Goal: Task Accomplishment & Management: Use online tool/utility

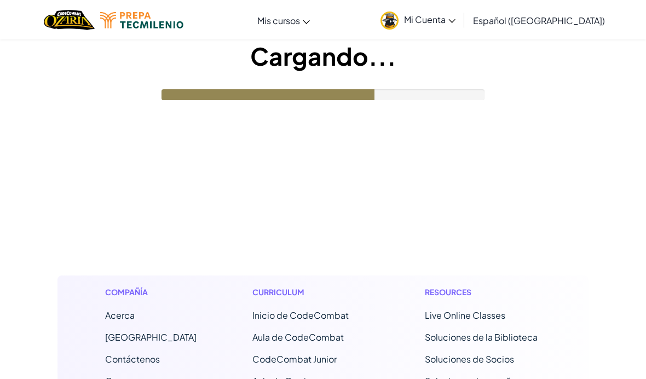
scroll to position [-1, 0]
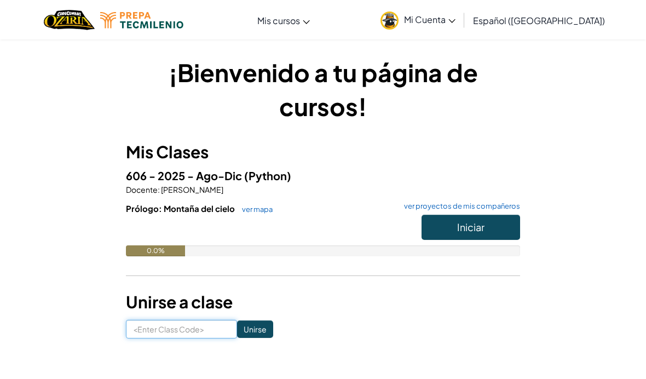
click at [192, 327] on input at bounding box center [181, 328] width 111 height 19
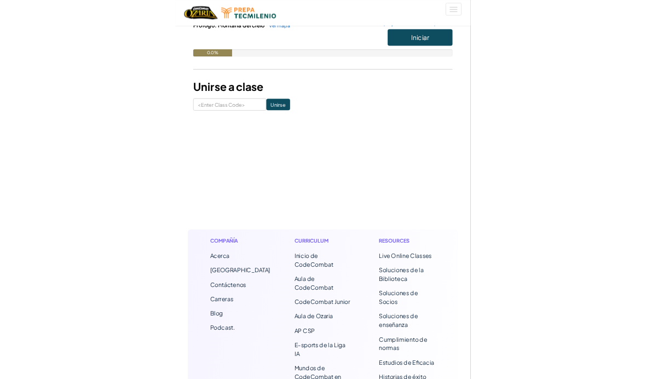
scroll to position [255, 0]
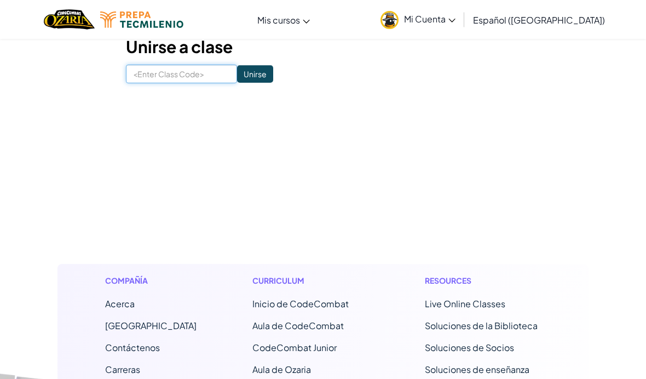
click at [169, 71] on input at bounding box center [181, 74] width 111 height 19
paste input "LionSinkCity"
type input "LionSinkCity"
click at [237, 74] on input "Unirse" at bounding box center [255, 74] width 36 height 18
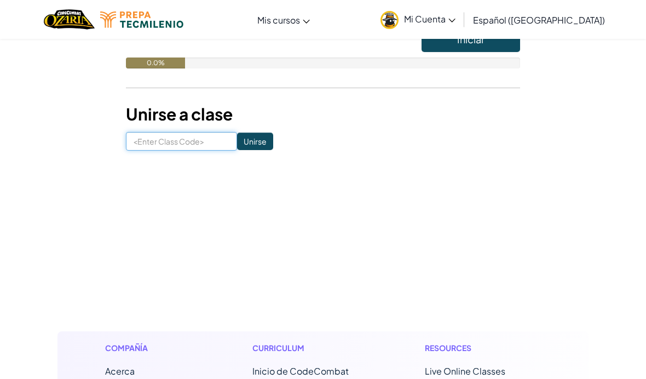
click at [149, 142] on input at bounding box center [181, 141] width 111 height 19
paste input "LionSinkCity"
type input "LionSinkCity"
click at [241, 142] on input "Unirse" at bounding box center [255, 142] width 36 height 18
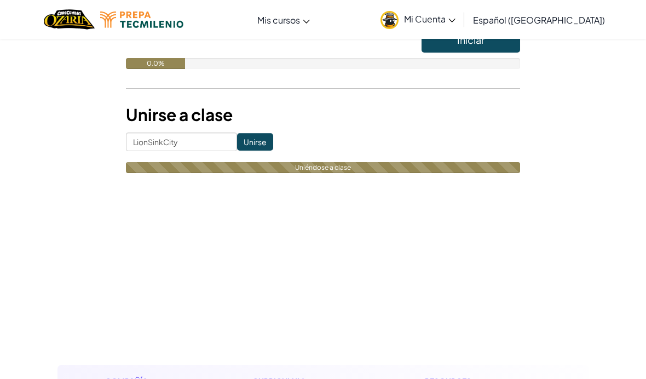
scroll to position [187, 0]
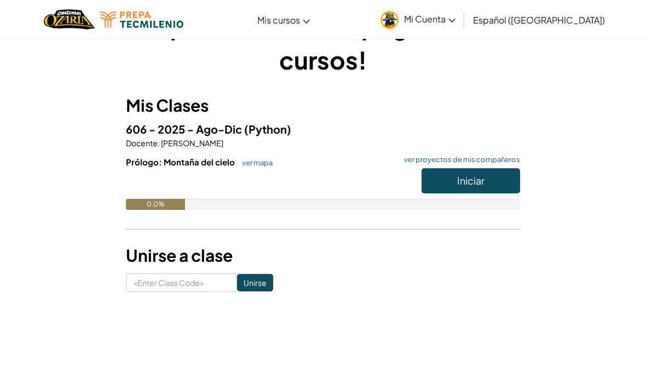
scroll to position [48, 0]
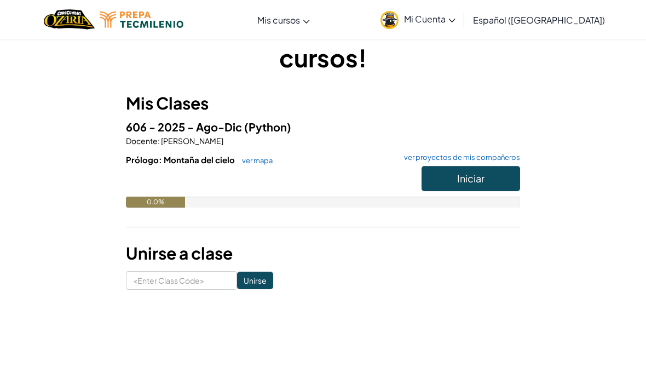
click at [467, 175] on span "Iniciar" at bounding box center [470, 178] width 27 height 13
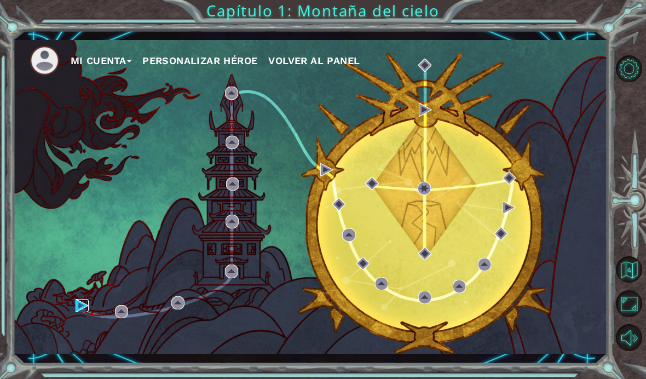
click at [81, 312] on img at bounding box center [82, 305] width 13 height 13
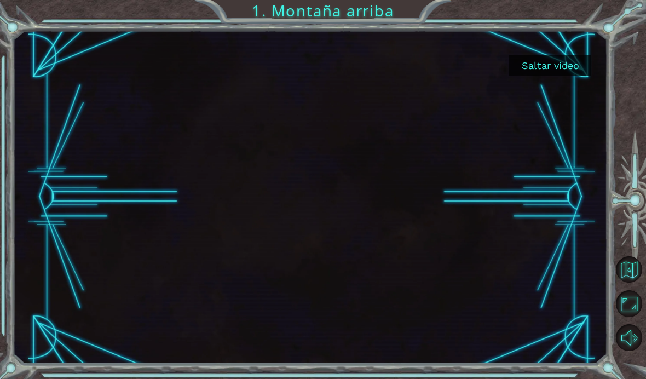
click at [550, 65] on button "Saltar video" at bounding box center [550, 65] width 82 height 21
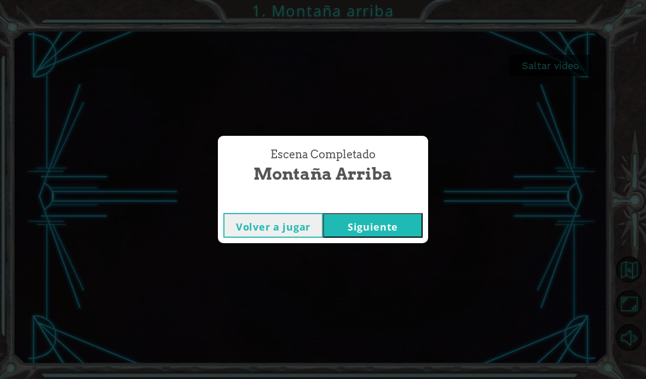
click at [386, 238] on button "Siguiente" at bounding box center [373, 225] width 100 height 25
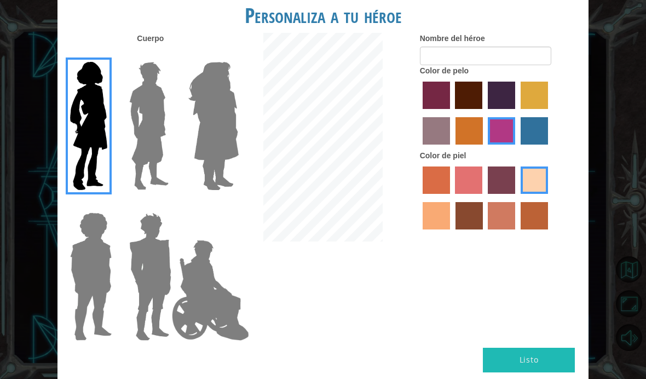
click at [482, 109] on label "maroon hair color" at bounding box center [468, 95] width 27 height 27
click at [452, 113] on input "maroon hair color" at bounding box center [452, 113] width 0 height 0
radio input "true"
click at [545, 372] on button "Listo" at bounding box center [529, 360] width 92 height 25
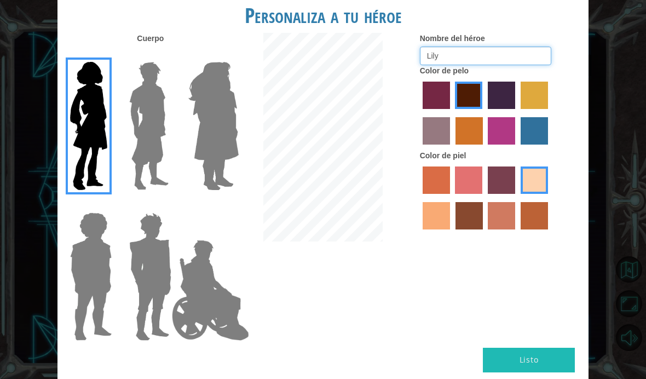
type input "Lily"
click at [557, 348] on button "Listo" at bounding box center [529, 360] width 92 height 25
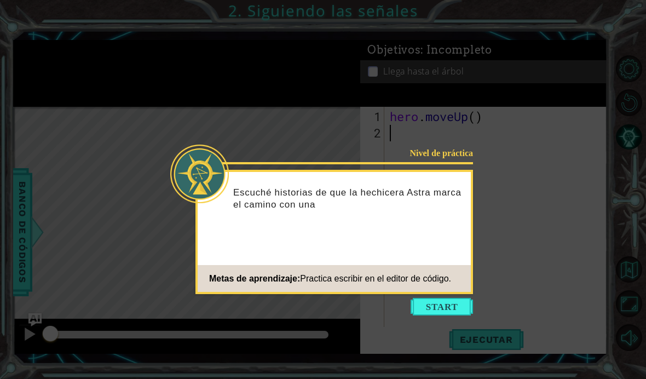
click at [446, 308] on button "Start" at bounding box center [442, 307] width 62 height 18
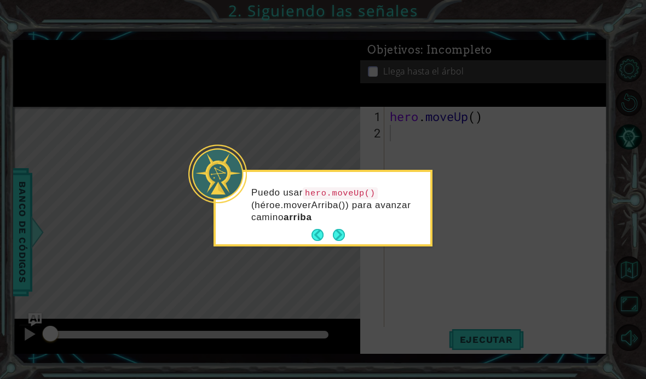
click at [340, 233] on button "Next" at bounding box center [339, 235] width 12 height 12
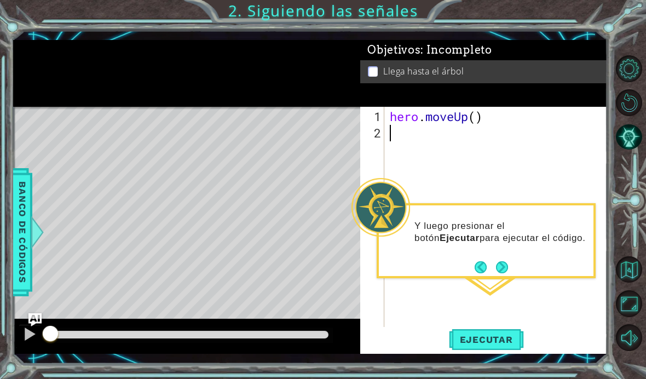
click at [494, 343] on span "Ejecutar" at bounding box center [486, 339] width 75 height 11
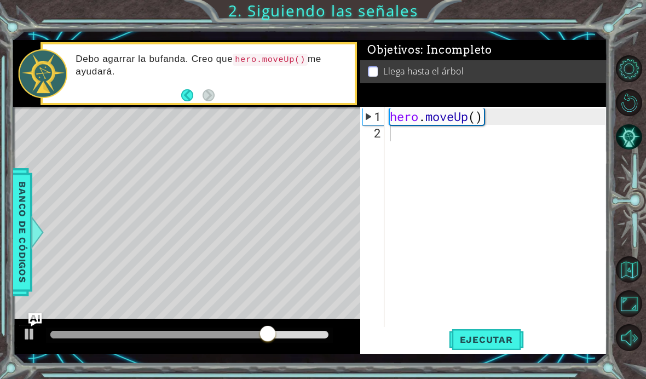
type textarea "hero.moveUp()"
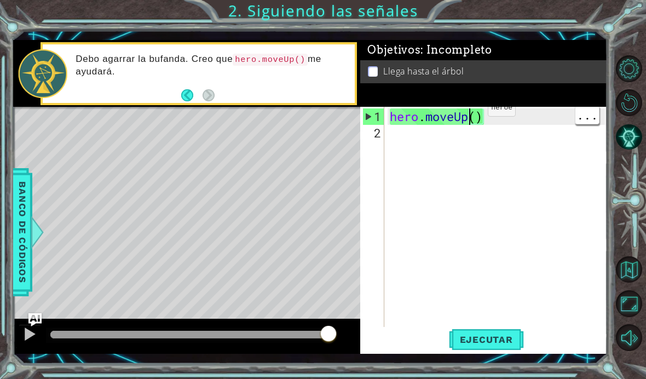
click at [475, 338] on span "Ejecutar" at bounding box center [486, 339] width 75 height 11
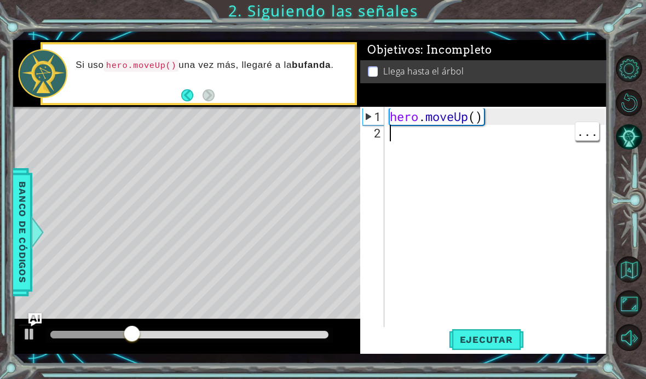
click at [432, 136] on div "hero . moveUp ( )" at bounding box center [499, 239] width 223 height 263
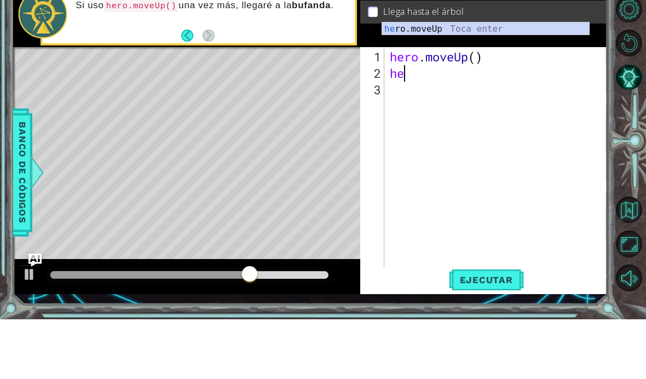
scroll to position [0, 1]
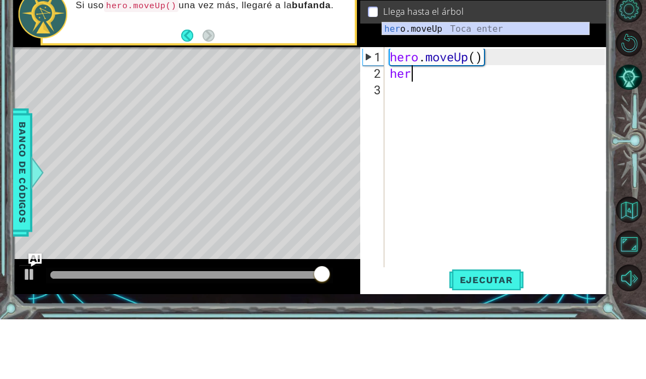
type textarea "he"
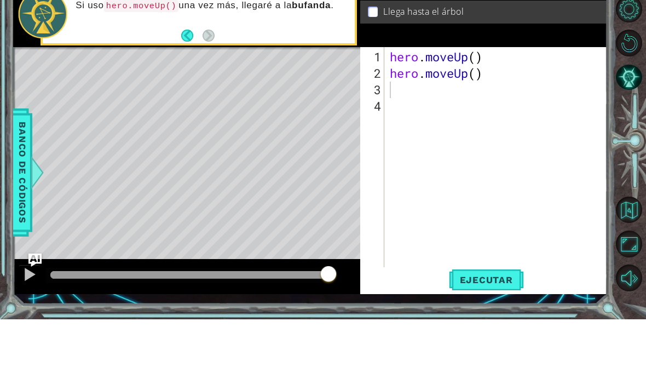
scroll to position [39, 0]
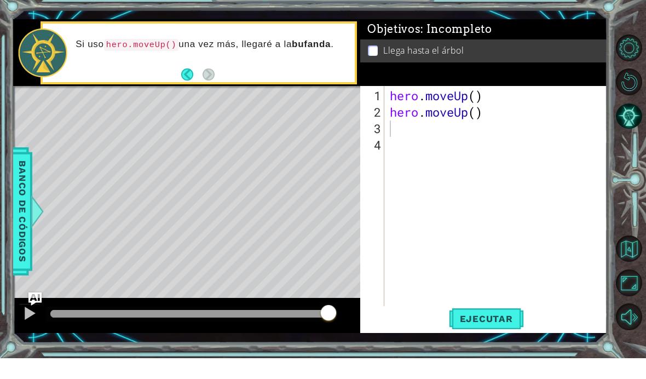
click at [20, 332] on div at bounding box center [187, 336] width 348 height 35
click at [24, 332] on div at bounding box center [187, 336] width 348 height 35
click at [436, 143] on div "hero . moveUp ( ) hero . moveUp ( )" at bounding box center [499, 239] width 223 height 263
click at [390, 124] on div "hero . moveUp ( ) hero . moveUp ( )" at bounding box center [499, 239] width 223 height 263
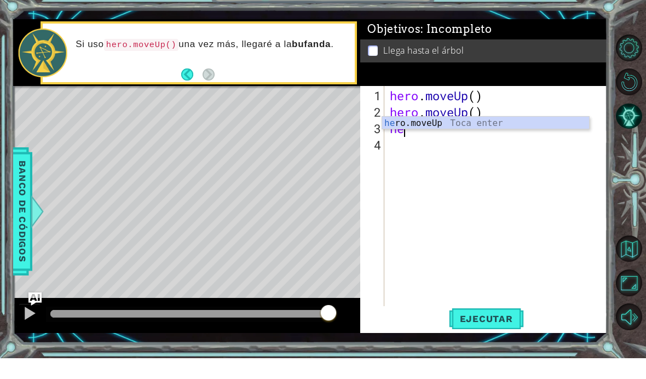
type textarea "her"
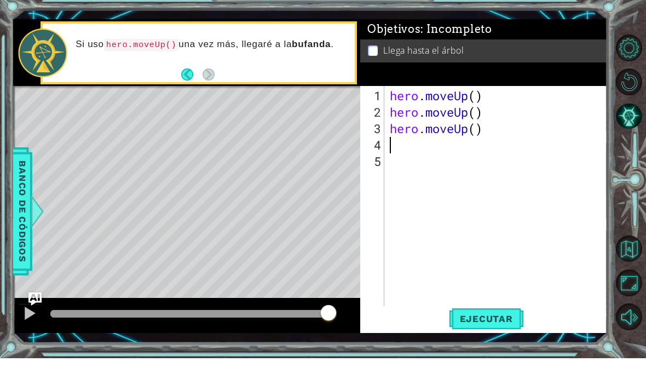
scroll to position [0, 0]
click at [20, 326] on button at bounding box center [30, 335] width 22 height 22
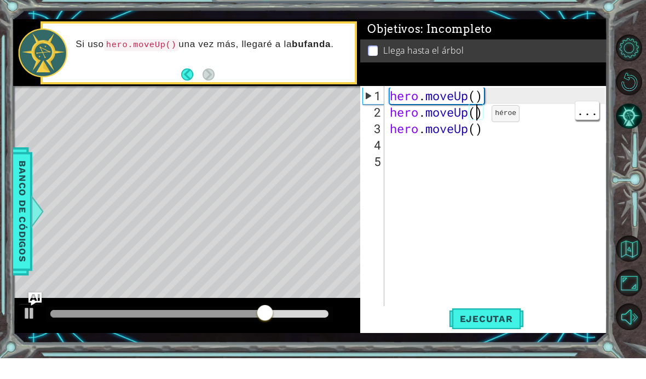
click at [478, 123] on div "hero . moveUp ( ) hero . moveUp ( ) hero . moveUp ( )" at bounding box center [499, 239] width 223 height 263
click at [473, 108] on div "hero . moveUp ( ) hero . moveUp ( ) hero . moveUp ( )" at bounding box center [499, 239] width 223 height 263
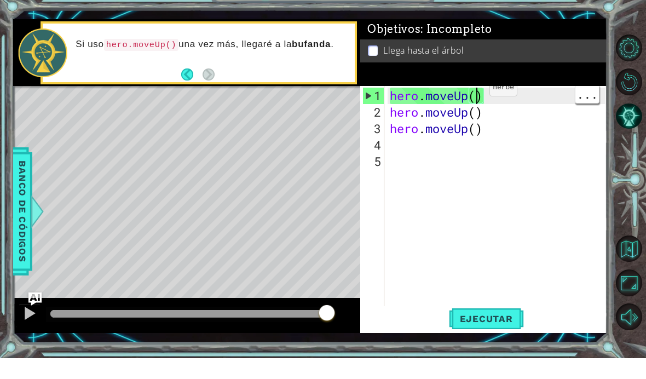
type textarea "hero.moveUp(2)"
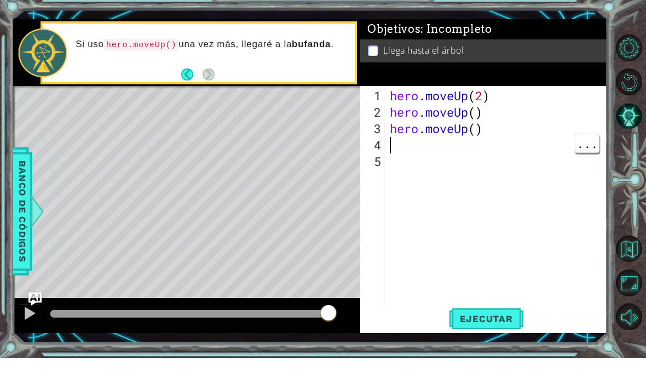
click at [511, 143] on div "hero . moveUp ( 2 ) hero . moveUp ( ) hero . moveUp ( )" at bounding box center [499, 239] width 223 height 263
click at [512, 124] on div "hero . moveUp ( 2 ) hero . moveUp ( ) hero . moveUp ( )" at bounding box center [499, 239] width 223 height 263
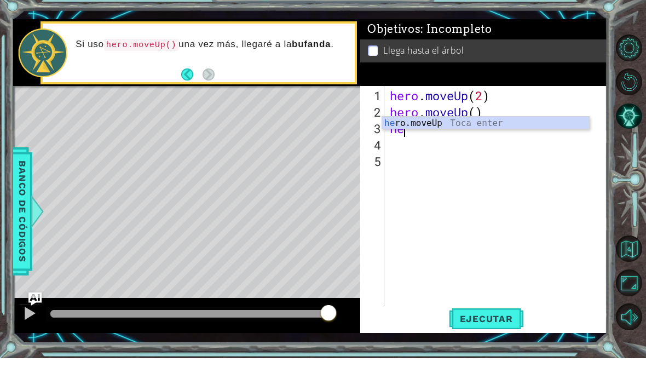
type textarea "h"
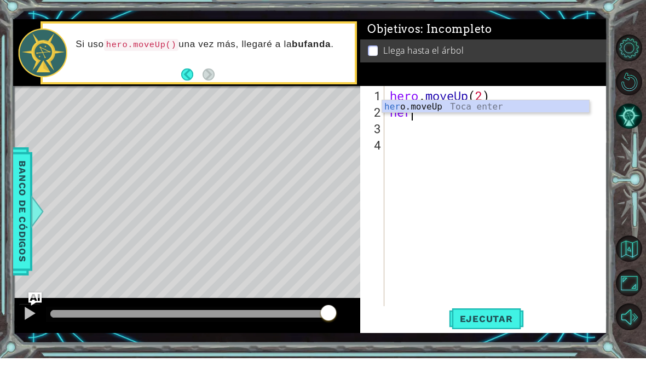
type textarea "h"
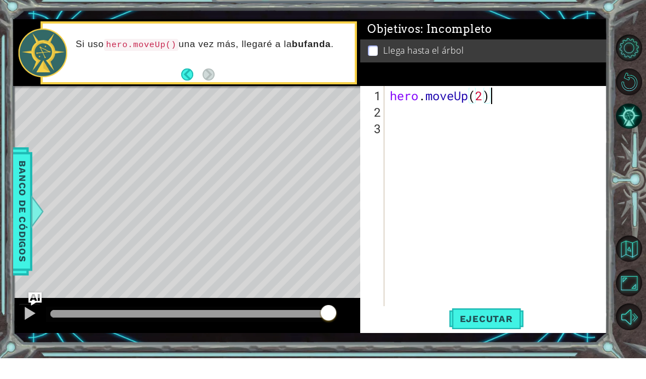
click at [26, 340] on div "1 ההההההההההההההההההההההההההההההההההההההההההההההההההההההההההההההההההההההההההההה…" at bounding box center [310, 196] width 594 height 333
click at [28, 333] on div at bounding box center [187, 336] width 348 height 35
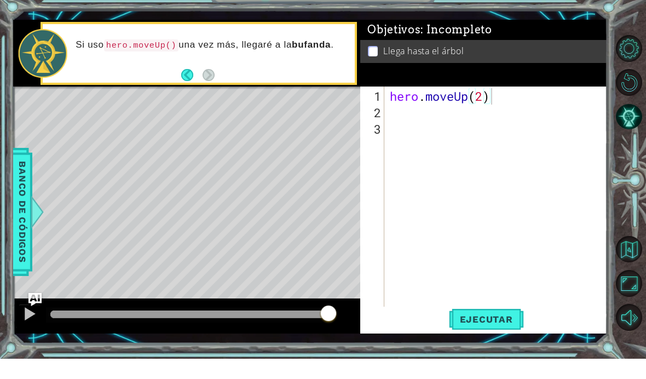
scroll to position [39, 0]
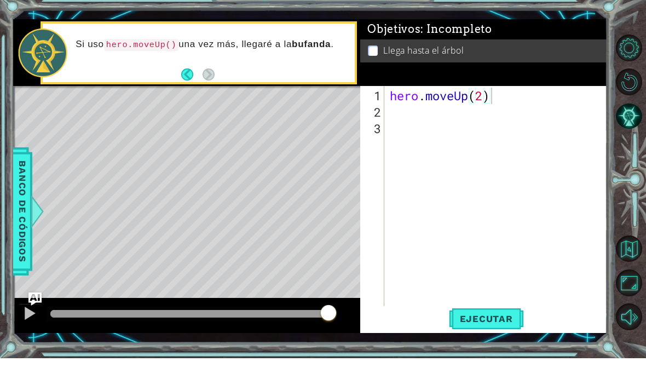
click at [184, 96] on button "Back" at bounding box center [191, 95] width 21 height 12
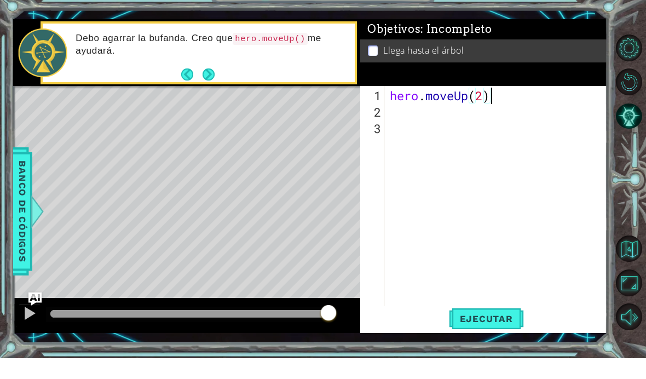
click at [24, 328] on div at bounding box center [29, 334] width 14 height 14
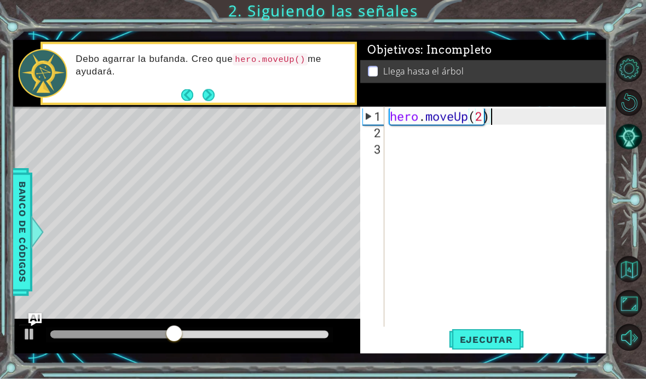
click at [373, 74] on p at bounding box center [373, 71] width 10 height 10
click at [212, 100] on button "Next" at bounding box center [209, 95] width 12 height 12
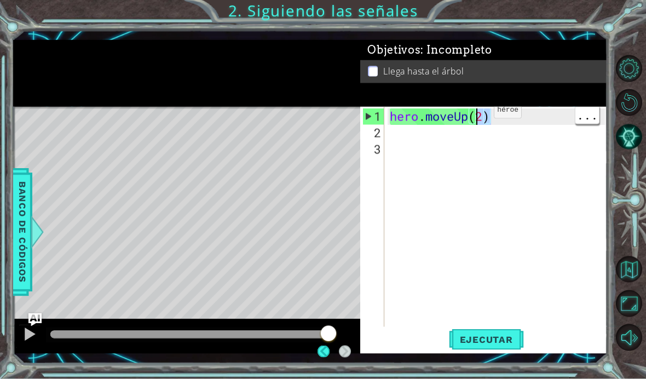
type textarea "hero.moveUp(2)"
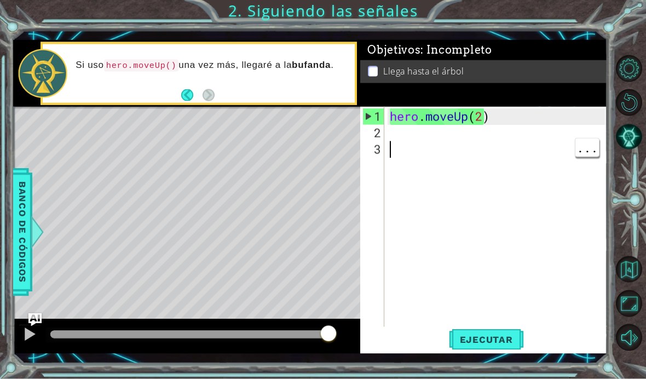
click at [528, 167] on div "hero . moveUp ( 2 )" at bounding box center [499, 239] width 223 height 263
click at [500, 108] on div "hero . moveUp ( 2 )" at bounding box center [496, 222] width 217 height 230
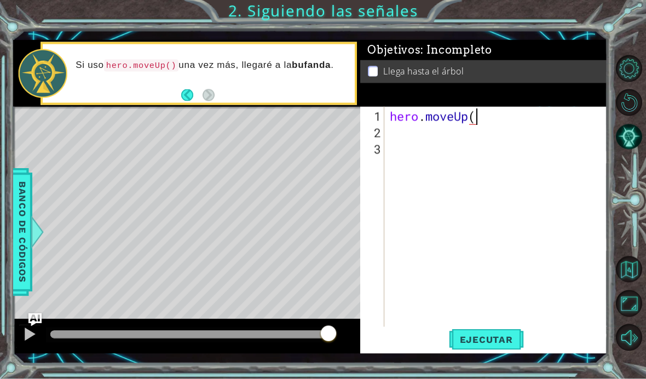
scroll to position [0, 4]
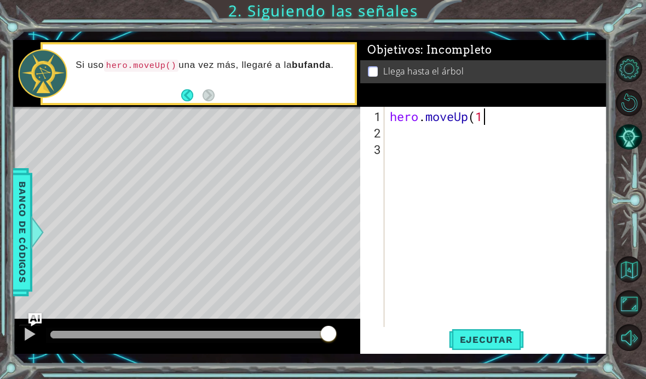
type textarea "hero.moveUp(1)"
click at [423, 137] on div "hero . moveUp ( 1 )" at bounding box center [499, 239] width 223 height 263
type textarea "hero.moveUp()"
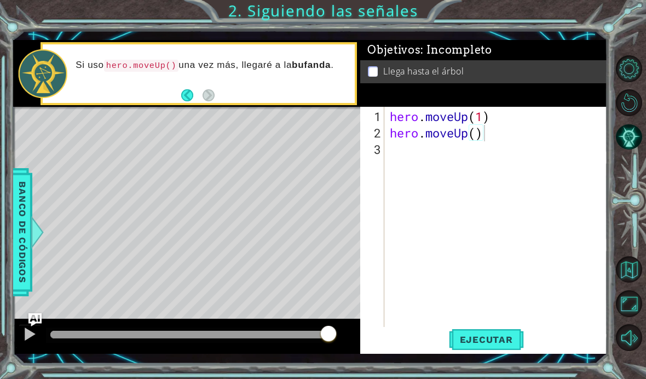
click at [30, 330] on div at bounding box center [29, 334] width 14 height 14
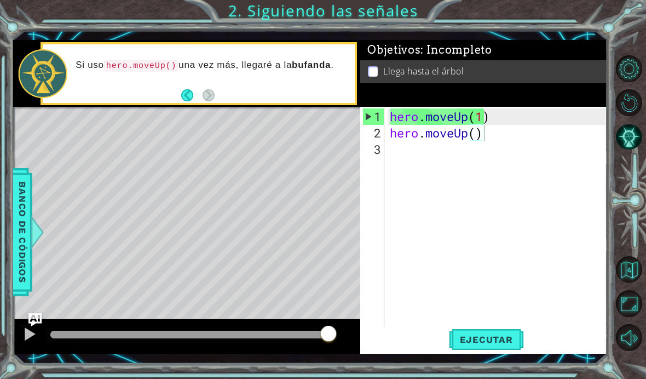
scroll to position [39, 0]
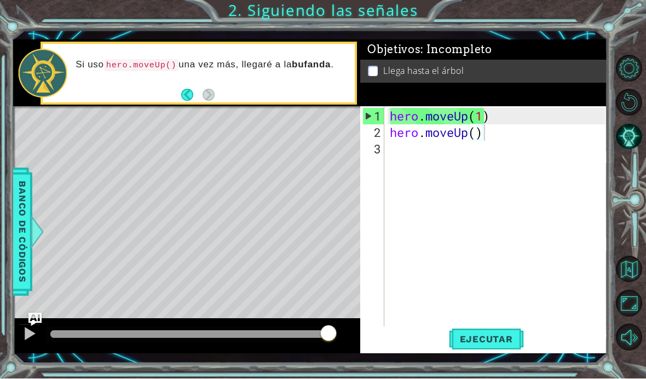
click at [631, 316] on button "Maximizar navegador" at bounding box center [629, 303] width 26 height 26
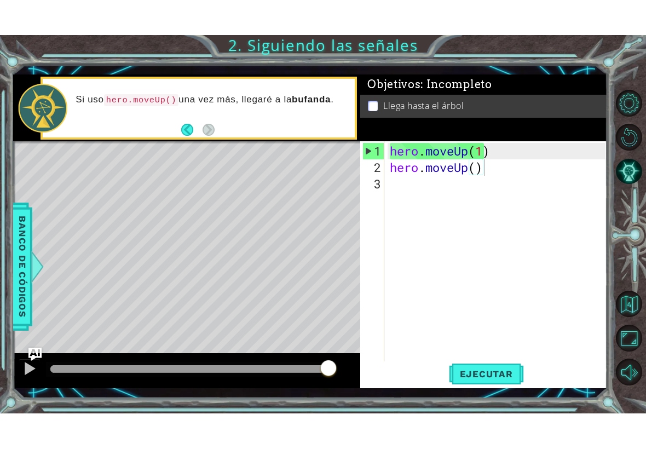
scroll to position [0, 0]
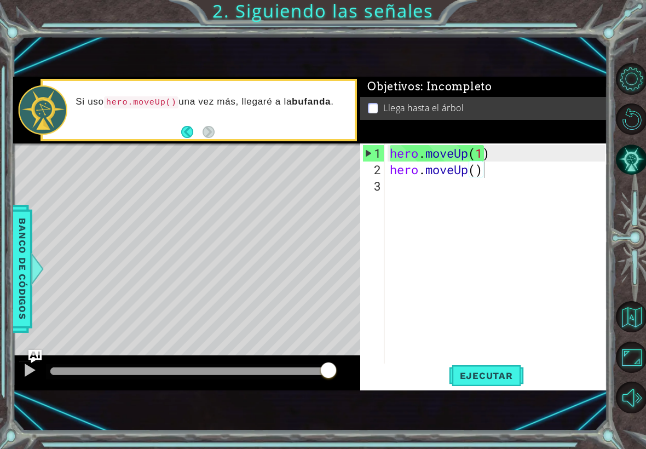
click at [628, 353] on button "Maximizar navegador" at bounding box center [631, 357] width 31 height 31
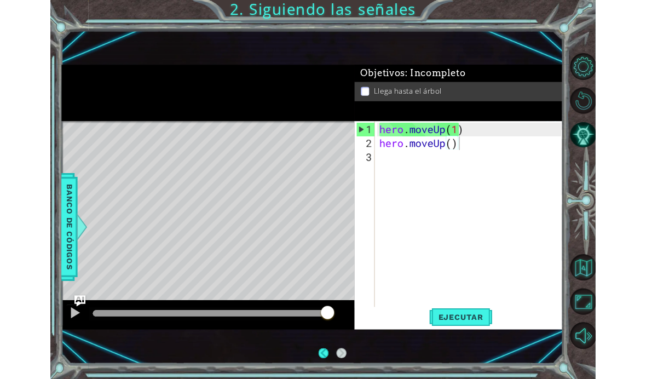
scroll to position [39, 0]
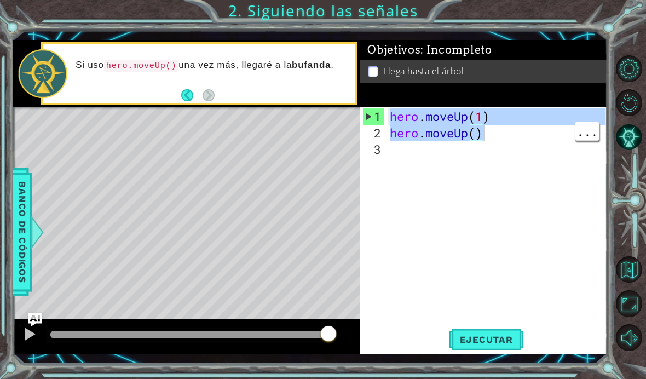
click at [568, 250] on div "hero . moveUp ( 1 ) hero . moveUp ( )" at bounding box center [499, 239] width 223 height 263
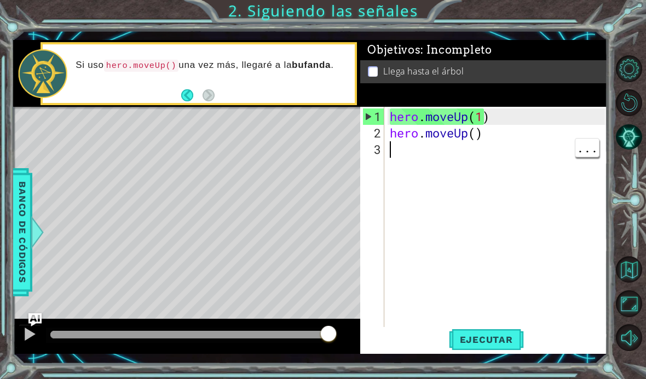
scroll to position [0, 0]
click at [38, 333] on button at bounding box center [30, 335] width 22 height 22
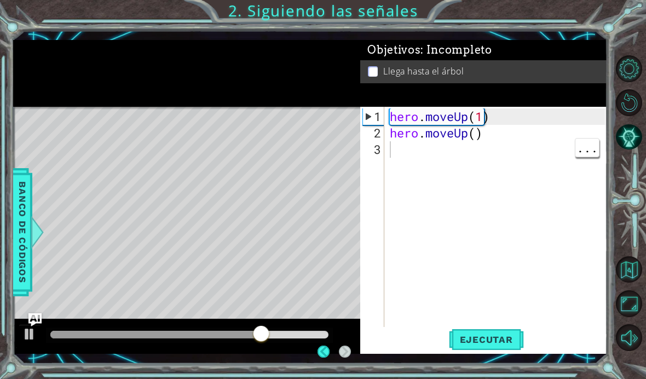
scroll to position [34, 0]
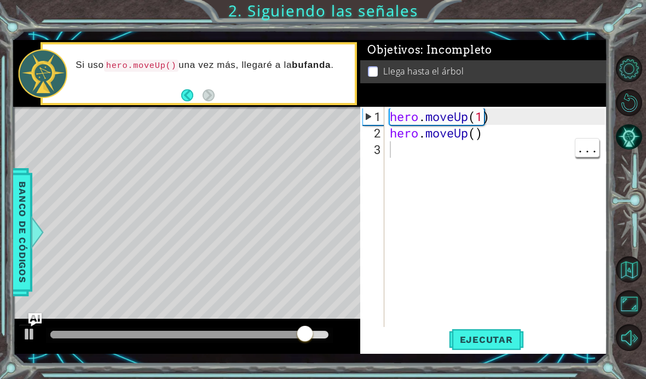
click at [182, 97] on button "Back" at bounding box center [191, 95] width 21 height 12
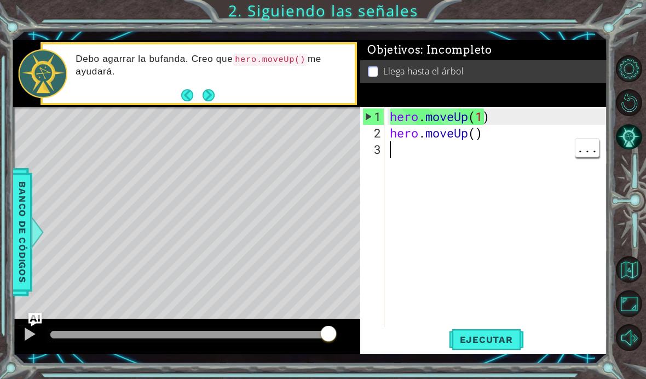
click at [431, 175] on div "hero . moveUp ( 1 ) hero . moveUp ( )" at bounding box center [499, 239] width 223 height 263
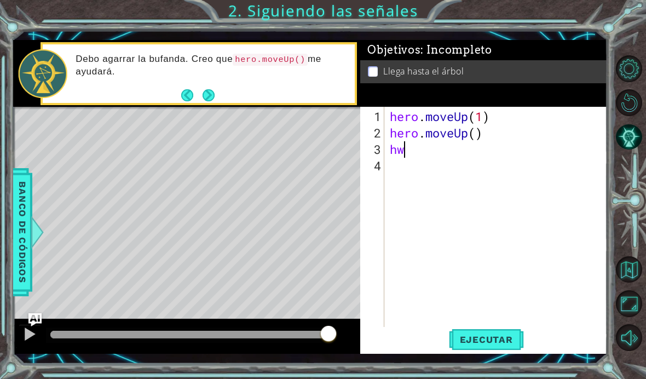
scroll to position [0, 1]
type textarea "hweo"
click at [453, 161] on div "hero . moveUp ( 1 ) hero . moveUp ( ) hweo" at bounding box center [499, 239] width 223 height 263
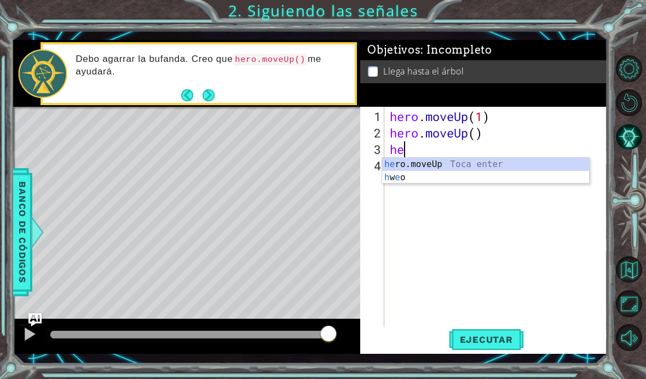
scroll to position [0, 1]
type textarea "hero"
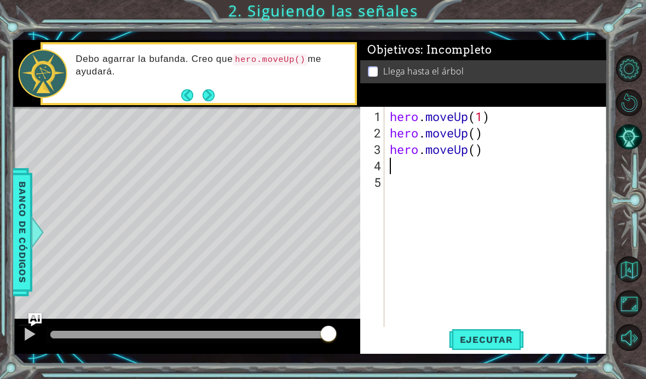
scroll to position [34, 0]
click at [515, 329] on button "Ejecutar" at bounding box center [486, 339] width 75 height 25
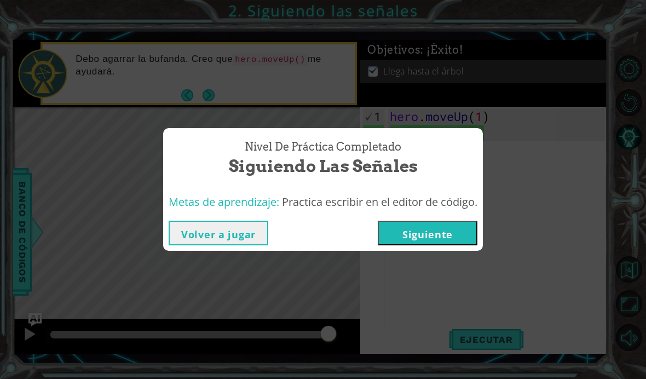
click at [407, 230] on button "Siguiente" at bounding box center [428, 233] width 100 height 25
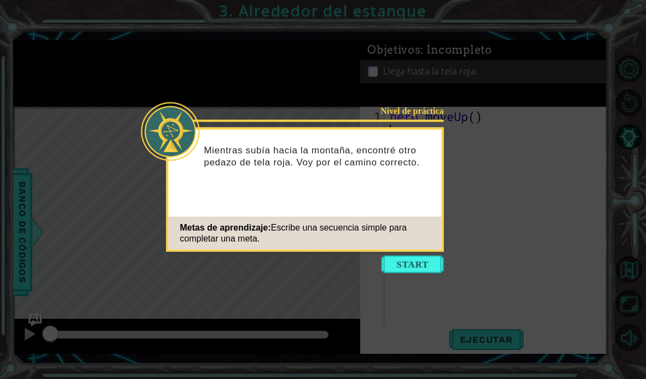
click at [425, 264] on button "Start" at bounding box center [413, 265] width 62 height 18
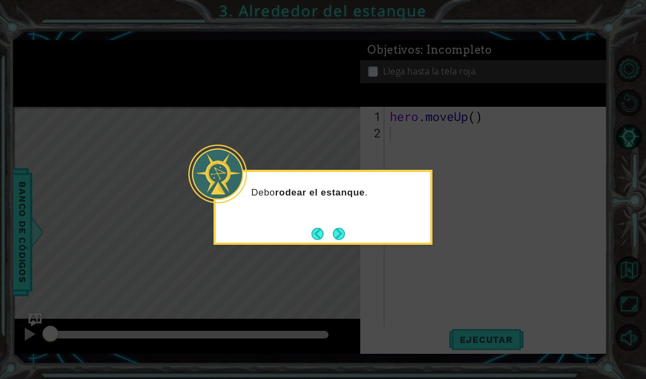
click at [342, 237] on button "Next" at bounding box center [339, 234] width 12 height 12
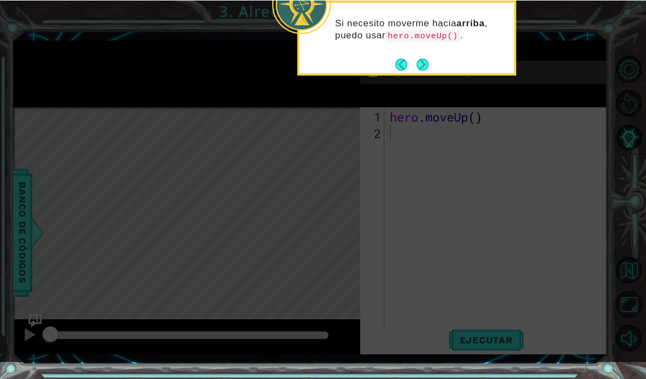
click at [426, 65] on button "Next" at bounding box center [423, 64] width 12 height 12
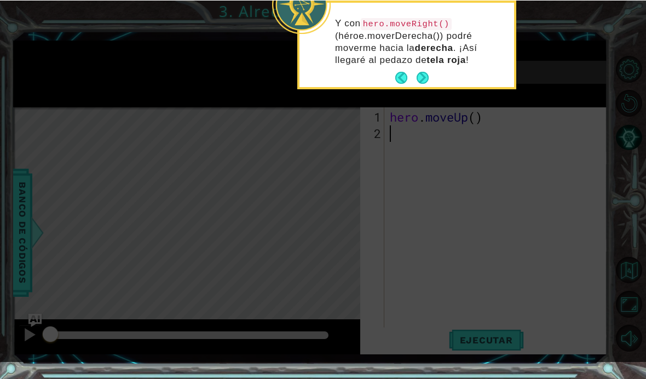
click at [420, 77] on button "Next" at bounding box center [423, 77] width 12 height 12
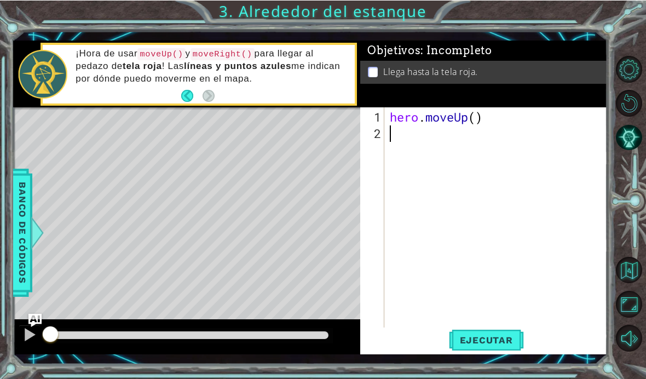
click at [26, 337] on div at bounding box center [29, 334] width 14 height 14
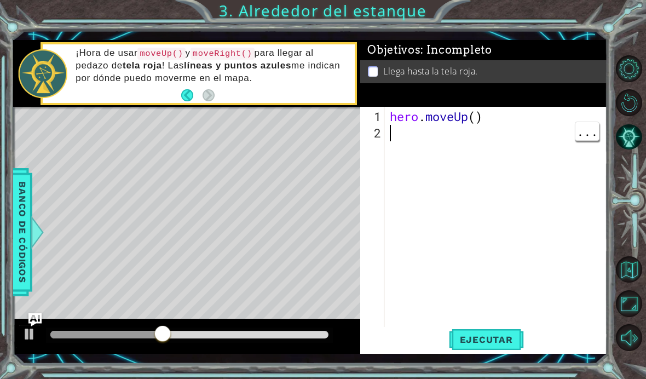
click at [402, 133] on div "hero . moveUp ( )" at bounding box center [499, 239] width 223 height 263
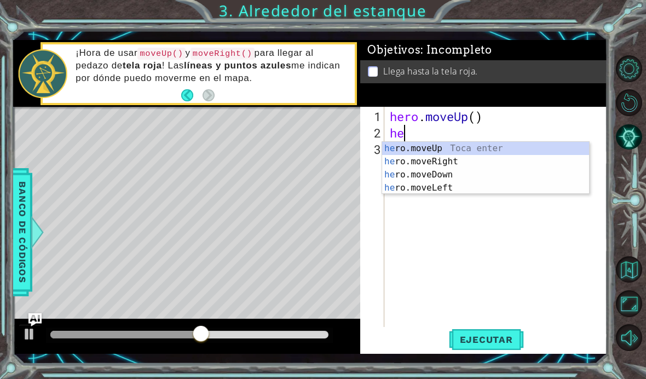
scroll to position [0, 1]
type textarea "hero"
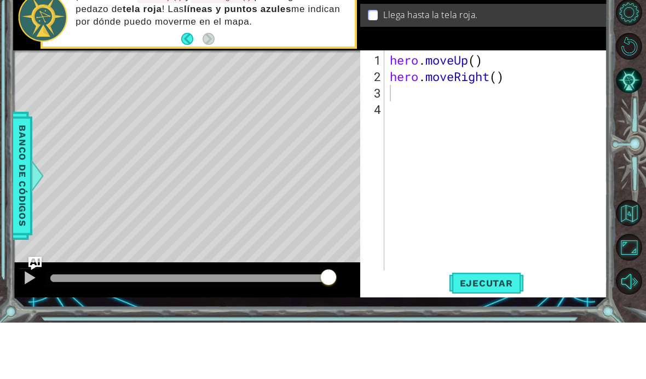
scroll to position [39, 0]
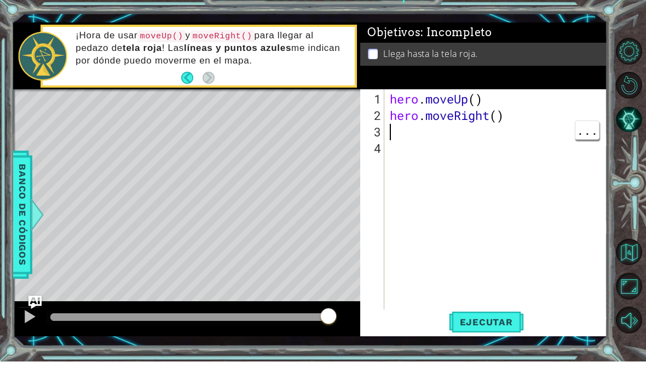
click at [455, 141] on div "hero . moveUp ( ) hero . moveRight ( )" at bounding box center [499, 239] width 223 height 263
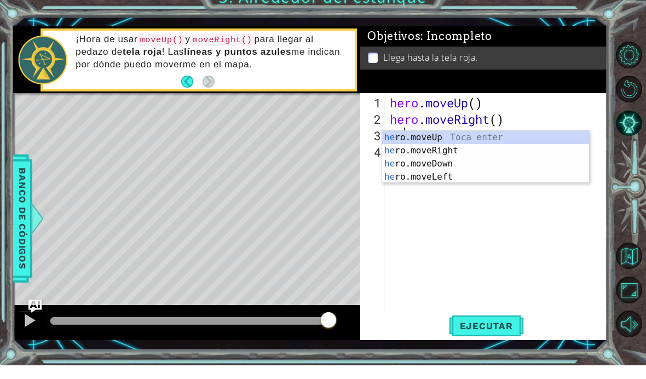
scroll to position [0, 1]
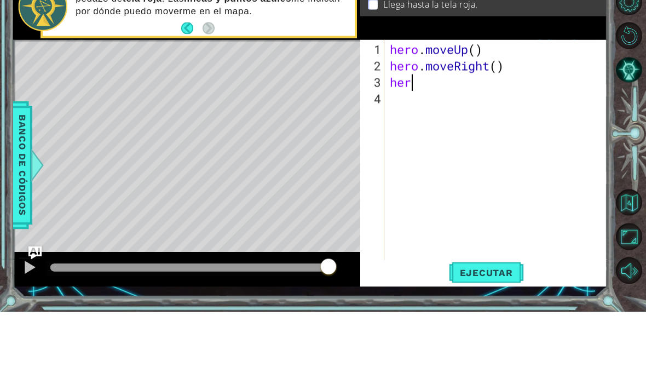
type textarea "hero"
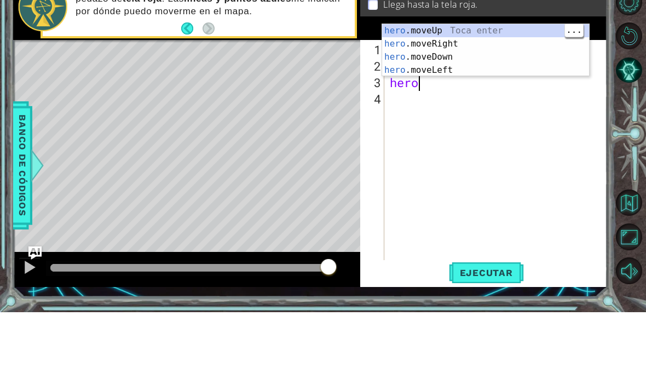
scroll to position [0, 0]
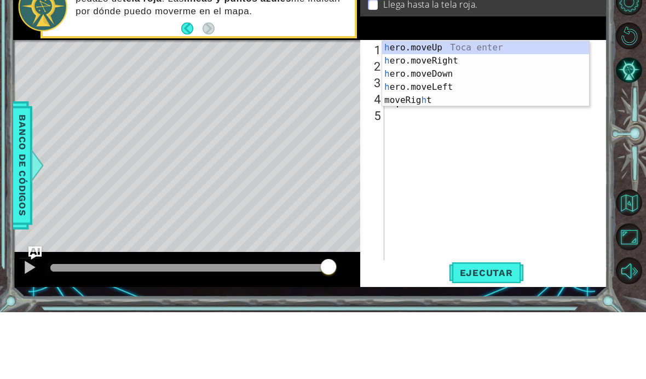
type textarea "he"
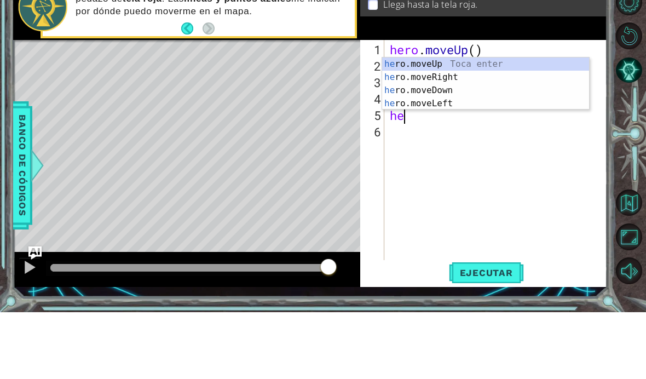
type textarea "her"
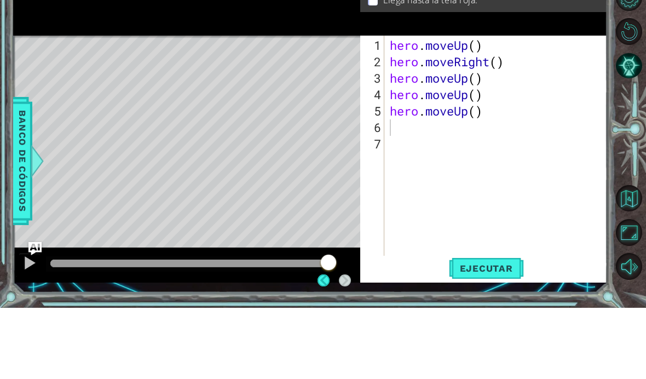
scroll to position [39, 0]
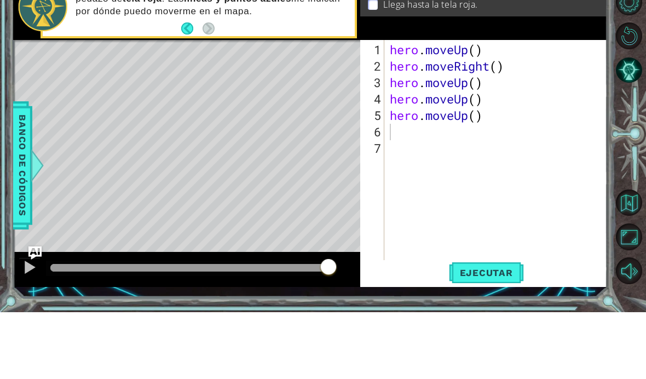
click at [493, 334] on span "Ejecutar" at bounding box center [486, 339] width 75 height 11
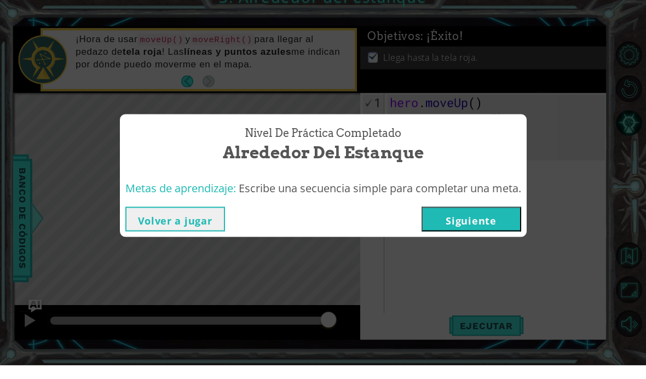
click at [486, 221] on button "Siguiente" at bounding box center [471, 233] width 100 height 25
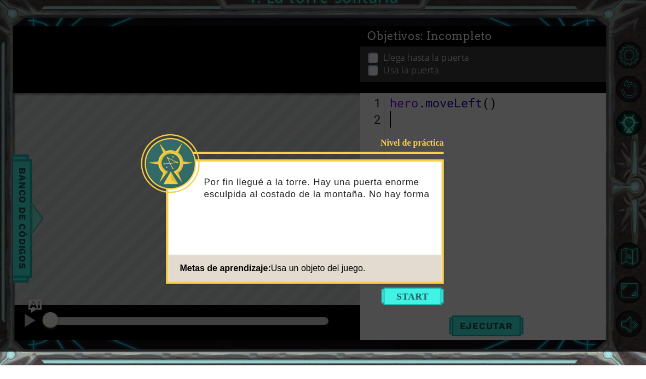
click at [420, 301] on button "Start" at bounding box center [413, 310] width 62 height 18
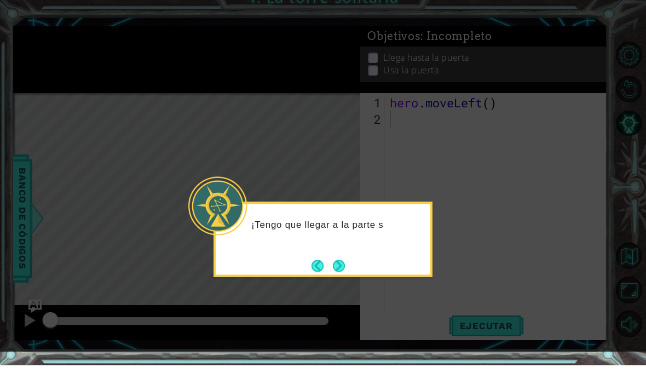
click at [344, 273] on button "Next" at bounding box center [339, 279] width 12 height 12
click at [338, 273] on button "Next" at bounding box center [339, 279] width 12 height 12
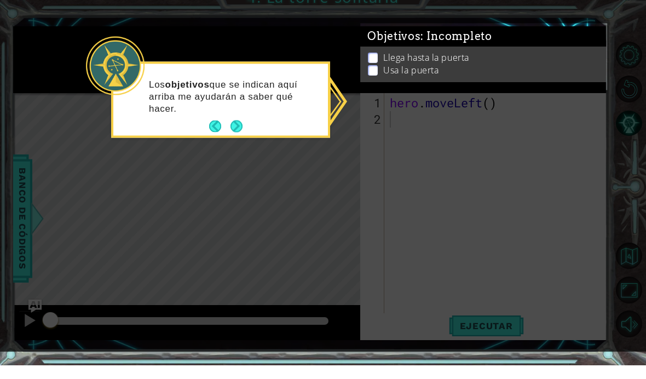
click at [238, 134] on button "Next" at bounding box center [236, 140] width 12 height 12
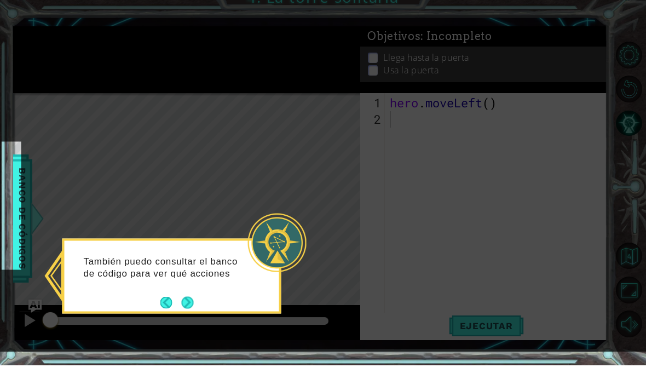
click at [189, 310] on button "Next" at bounding box center [188, 316] width 12 height 12
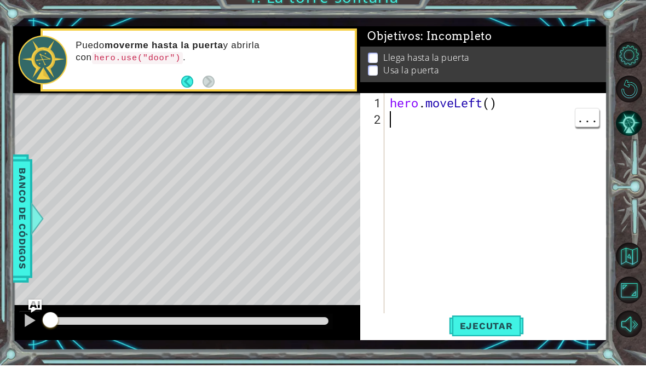
click at [432, 126] on div "hero . moveLeft ( )" at bounding box center [499, 239] width 223 height 263
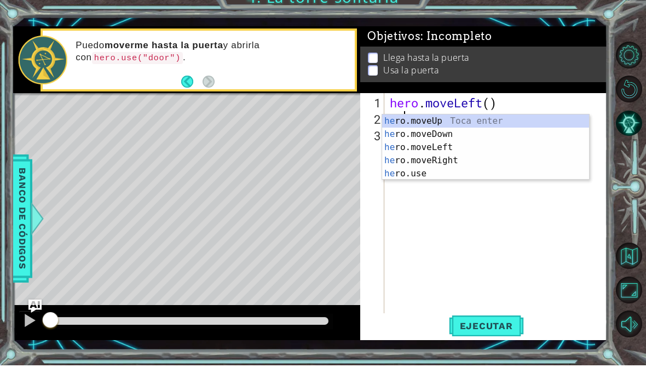
type textarea "her"
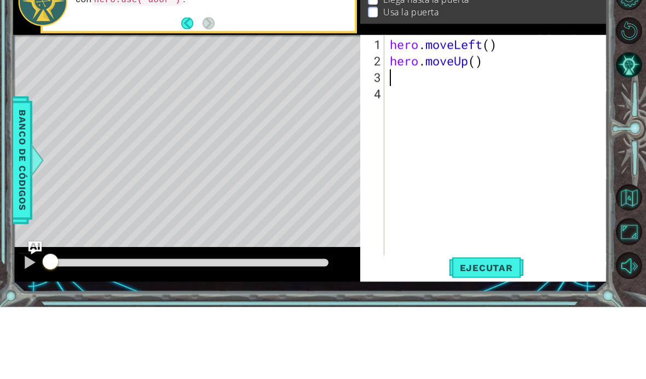
type textarea "h"
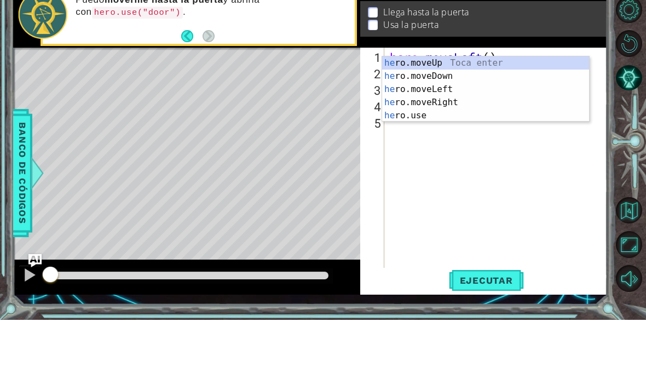
type textarea "her"
click at [466, 115] on div "her o.moveUp Toca enter her o.moveDown Toca enter her o.moveLeft Toca enter her…" at bounding box center [485, 161] width 207 height 92
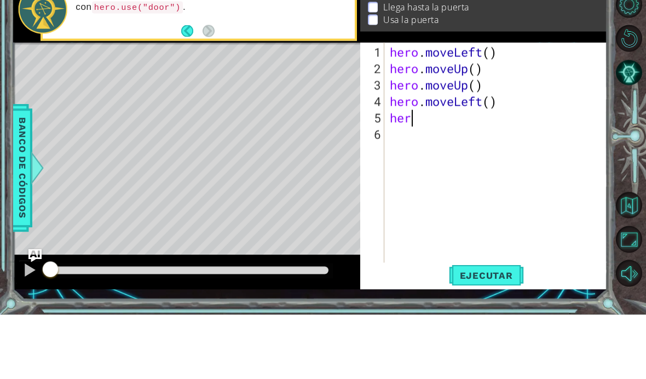
type textarea "hero"
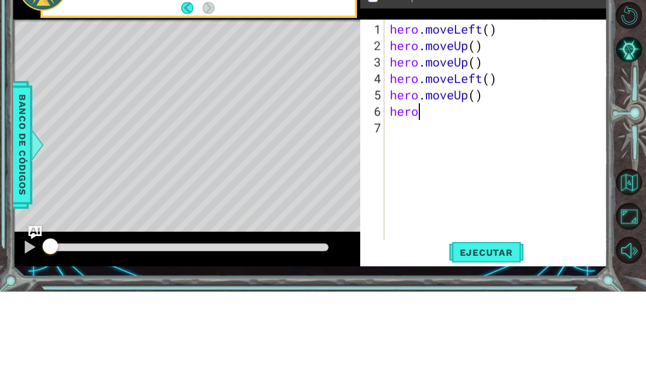
type textarea "hero."
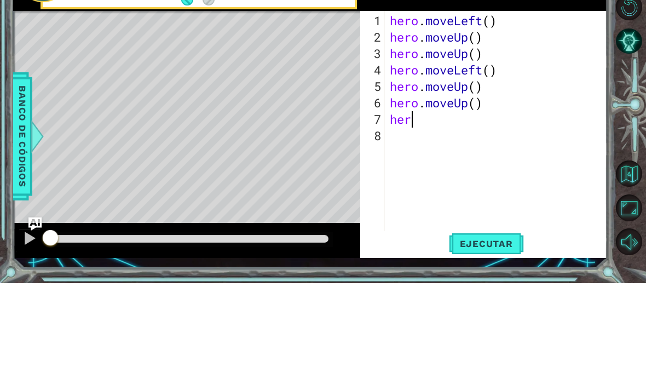
type textarea "hero"
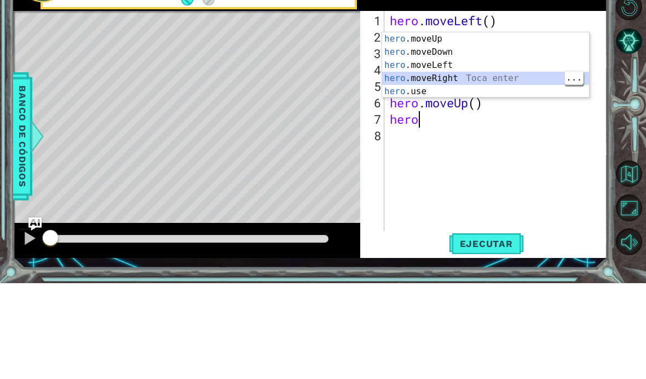
click at [466, 128] on div "hero .moveUp Toca enter hero .moveDown Toca enter hero .moveLeft Toca enter her…" at bounding box center [485, 174] width 207 height 92
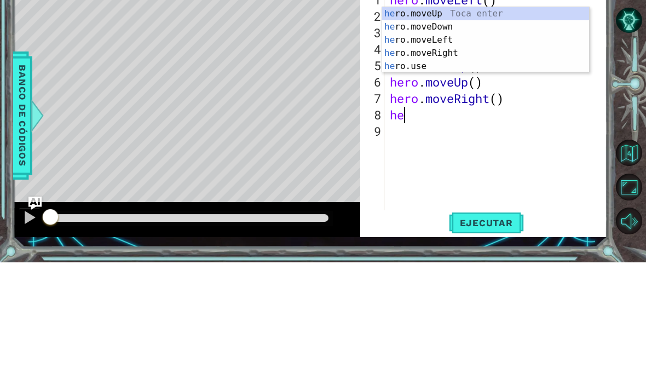
type textarea "her"
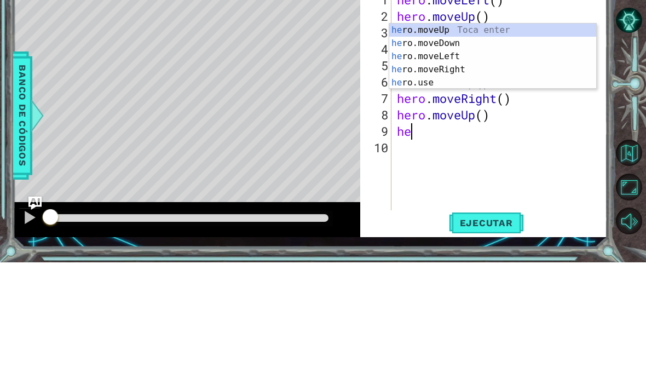
scroll to position [0, 1]
type textarea "hero"
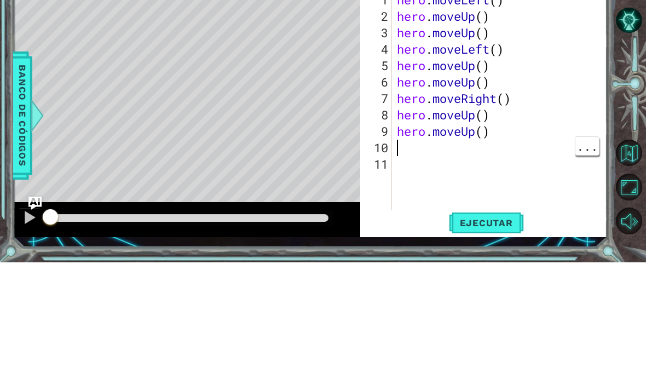
click at [460, 253] on div "hero . moveLeft ( ) hero . moveUp ( ) hero . moveUp ( ) hero . moveLeft ( ) her…" at bounding box center [503, 239] width 216 height 263
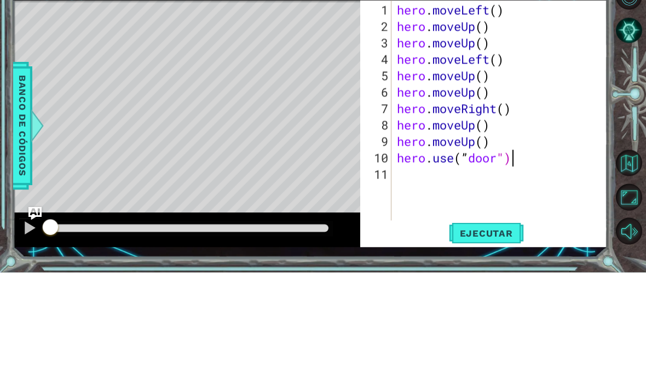
scroll to position [0, 5]
click at [493, 334] on span "Ejecutar" at bounding box center [486, 339] width 75 height 11
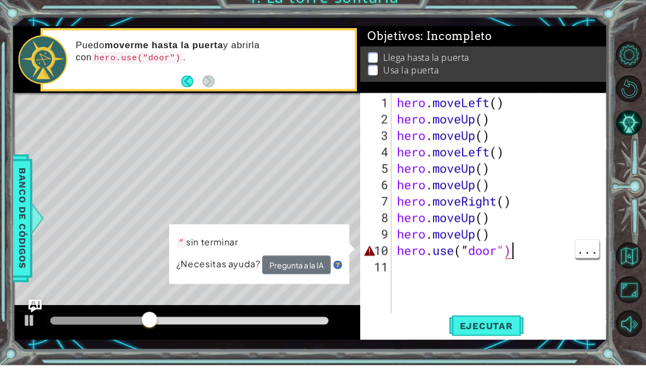
type textarea "hero.moveUp() hero.use(”door")"
click at [524, 259] on div "hero . moveLeft ( ) hero . moveUp ( ) hero . moveUp ( ) hero . moveLeft ( ) her…" at bounding box center [503, 239] width 216 height 263
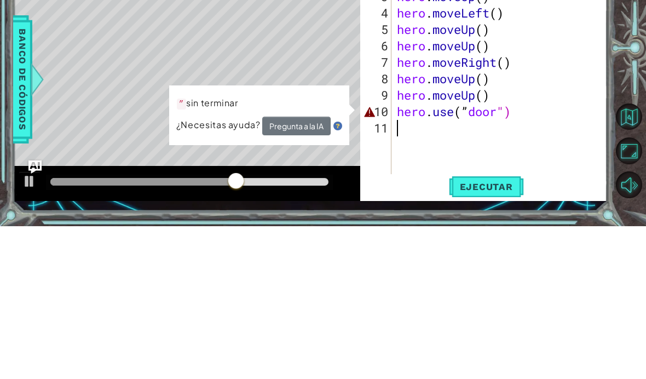
click at [538, 109] on div "hero . moveLeft ( ) hero . moveUp ( ) hero . moveUp ( ) hero . moveLeft ( ) her…" at bounding box center [503, 239] width 216 height 263
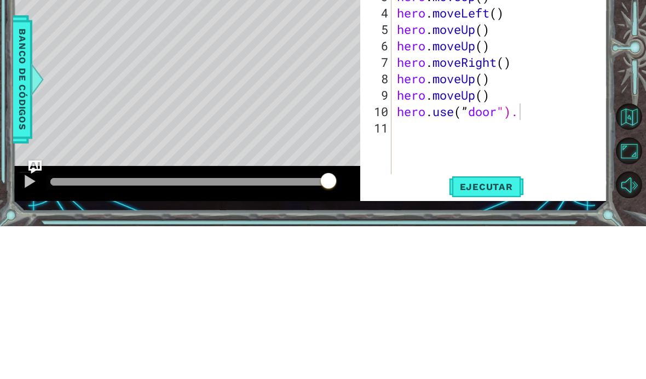
click at [487, 327] on button "Ejecutar" at bounding box center [486, 339] width 75 height 25
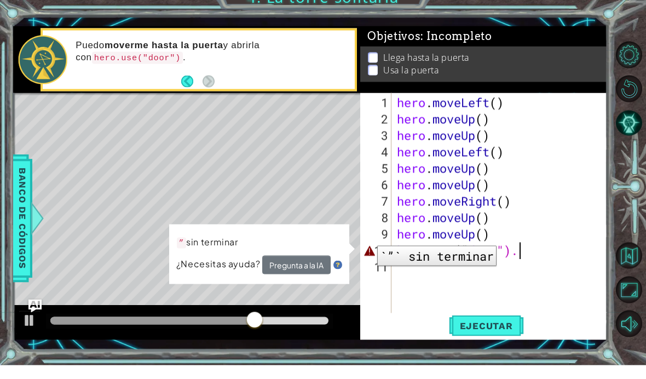
click at [369, 256] on div "10" at bounding box center [376, 264] width 29 height 16
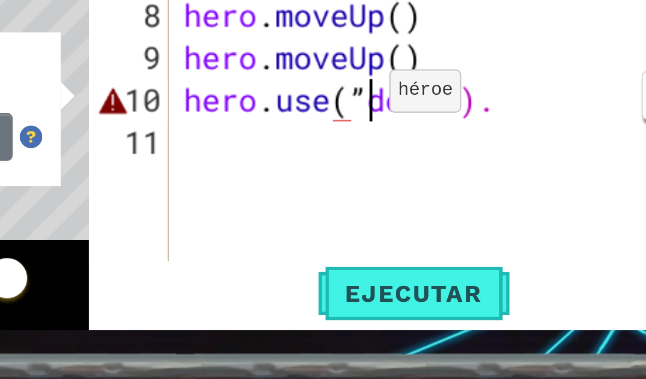
click at [395, 108] on div "hero . moveLeft ( ) hero . moveUp ( ) hero . moveUp ( ) hero . moveLeft ( ) her…" at bounding box center [503, 239] width 216 height 263
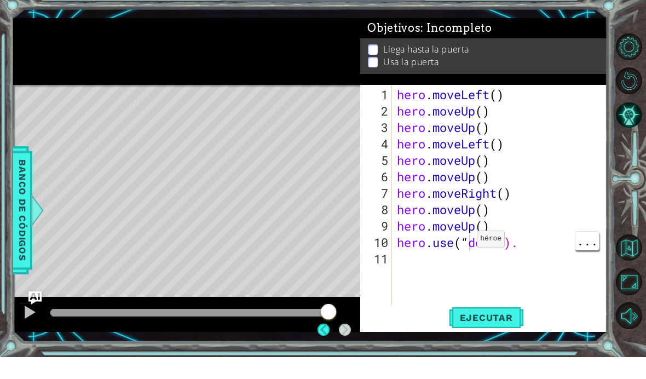
scroll to position [39, 0]
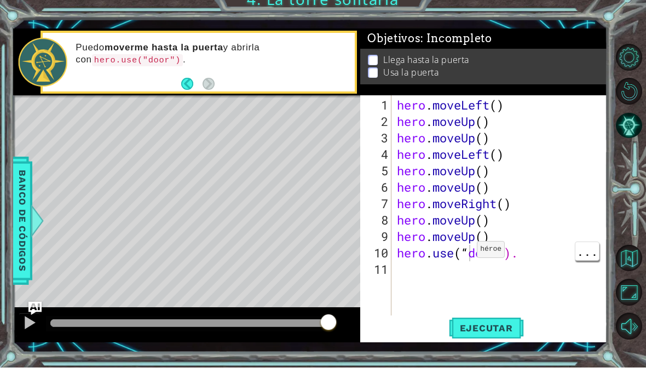
click at [493, 334] on span "Ejecutar" at bounding box center [486, 339] width 75 height 11
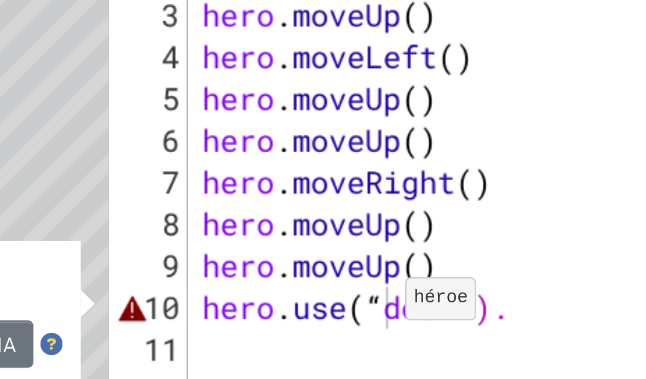
click at [395, 108] on div "hero . moveLeft ( ) hero . moveUp ( ) hero . moveUp ( ) hero . moveLeft ( ) her…" at bounding box center [503, 239] width 216 height 263
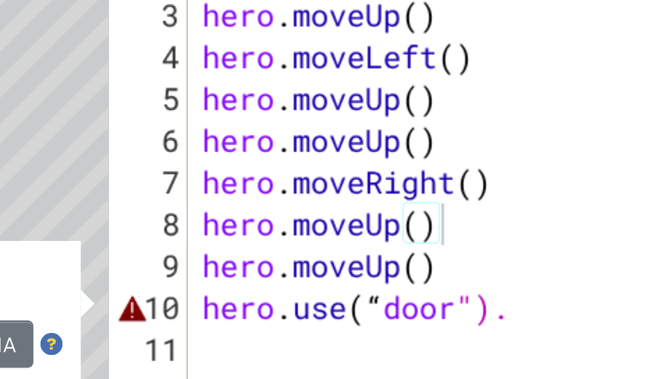
click at [395, 126] on div "hero . moveLeft ( ) hero . moveUp ( ) hero . moveUp ( ) hero . moveLeft ( ) her…" at bounding box center [503, 239] width 216 height 263
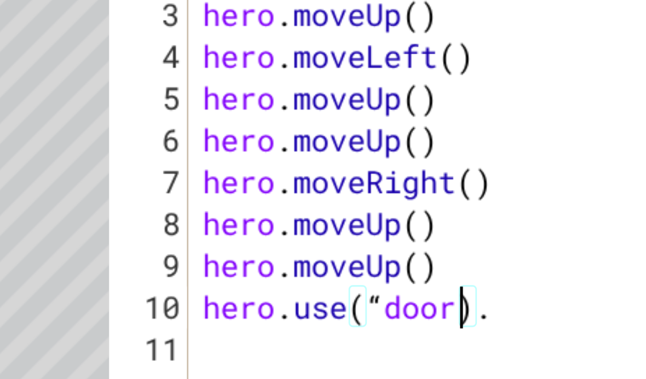
scroll to position [0, 5]
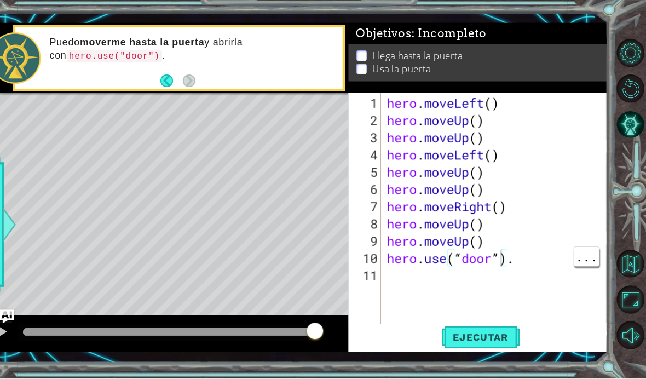
click at [467, 328] on button "Ejecutar" at bounding box center [486, 339] width 75 height 25
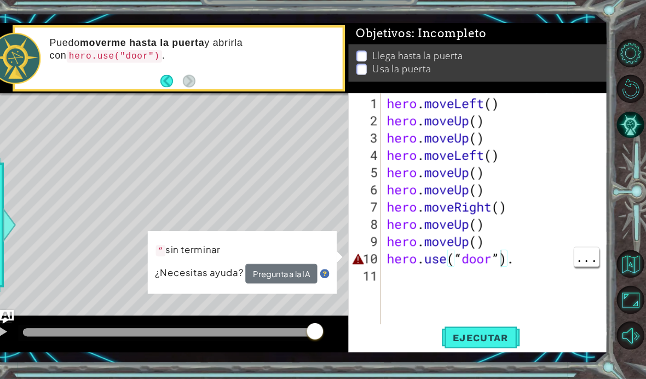
scroll to position [0, 4]
click at [487, 116] on div "hero . moveLeft ( ) hero . moveUp ( ) hero . moveUp ( ) hero . moveLeft ( ) her…" at bounding box center [503, 239] width 216 height 263
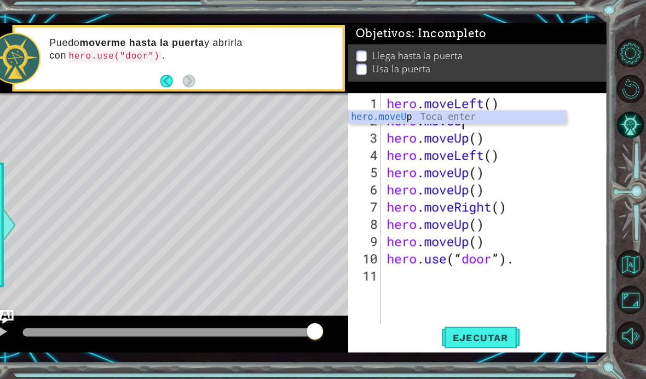
scroll to position [0, 2]
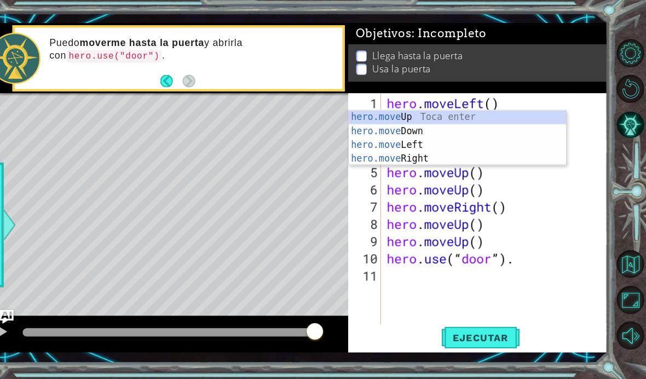
type textarea "hero.mov"
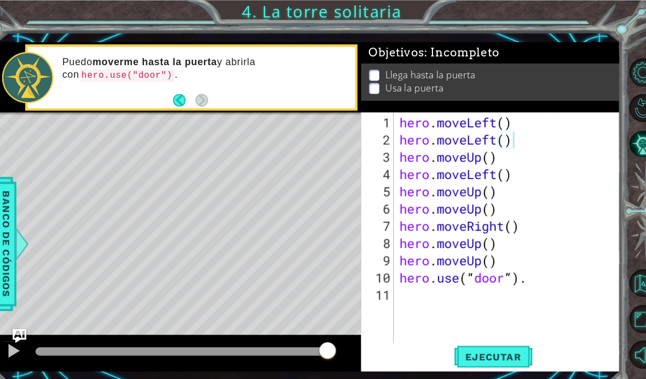
scroll to position [33, 0]
click at [546, 260] on div "hero . moveLeft ( ) hero . moveLeft ( ) hero . moveUp ( ) hero . moveLeft ( ) h…" at bounding box center [503, 239] width 216 height 263
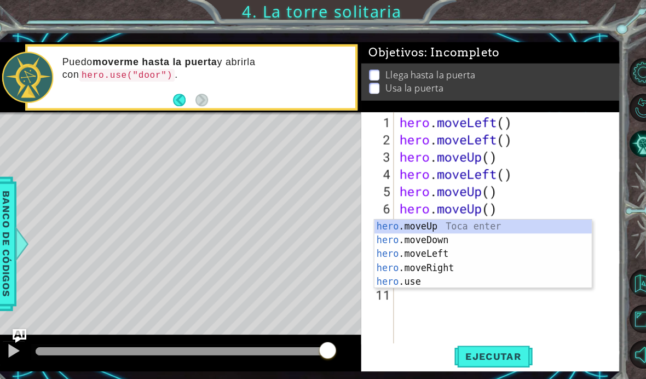
type textarea "h"
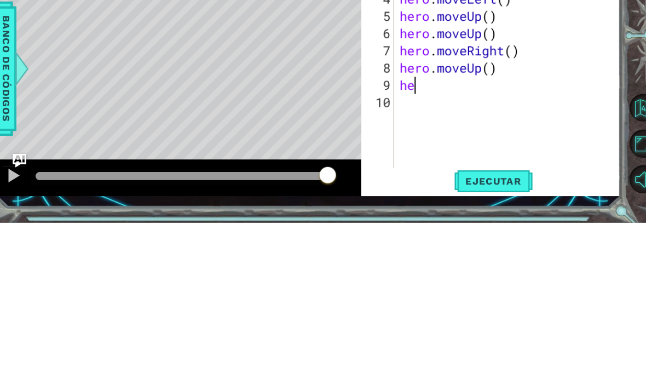
type textarea "h"
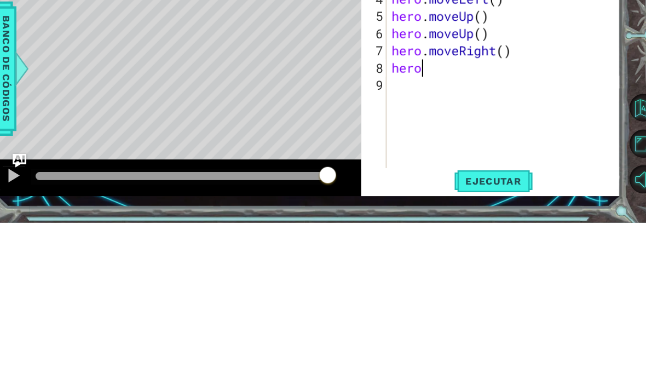
type textarea "h"
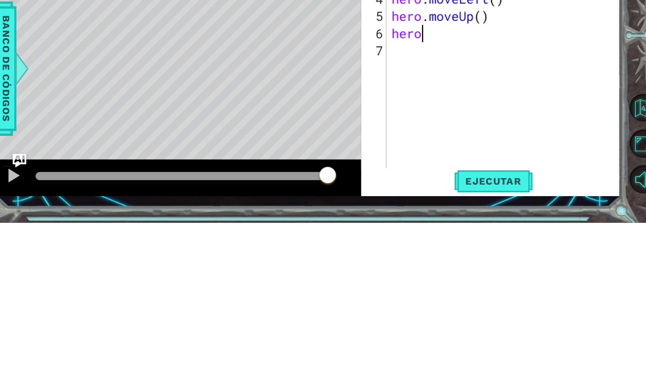
type textarea "h"
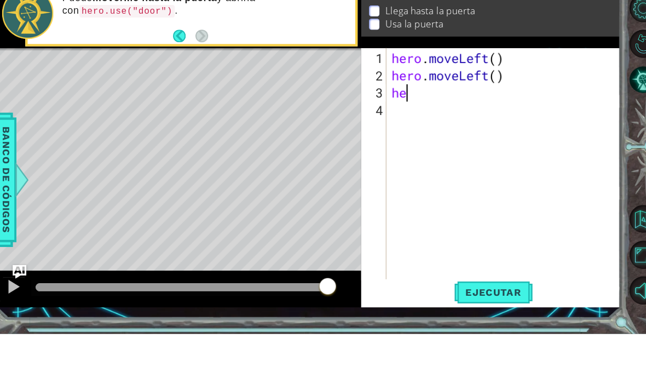
type textarea "h"
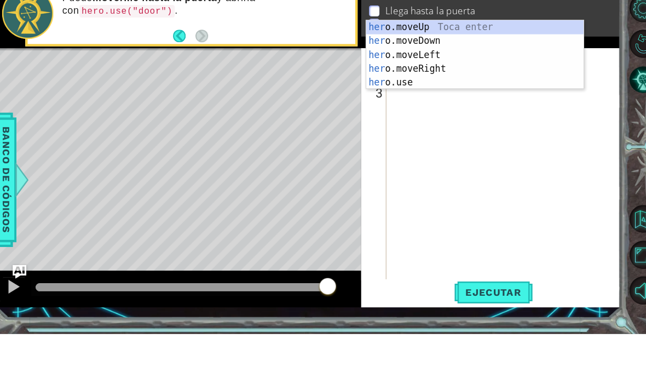
type textarea "h"
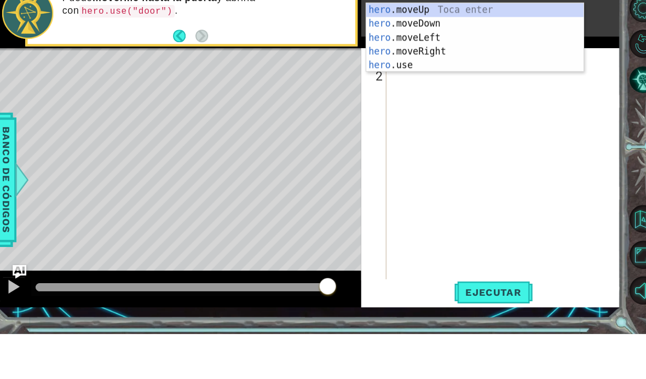
type textarea "h"
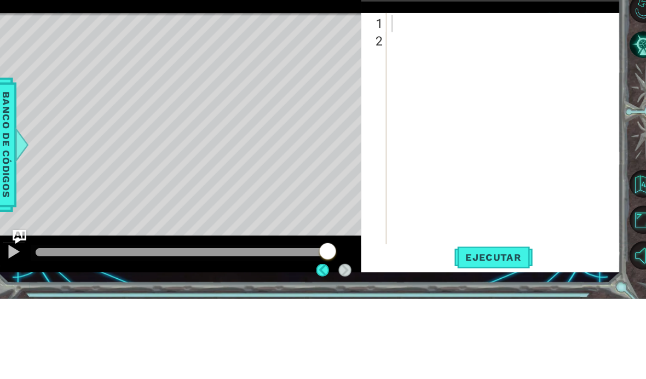
scroll to position [0, 0]
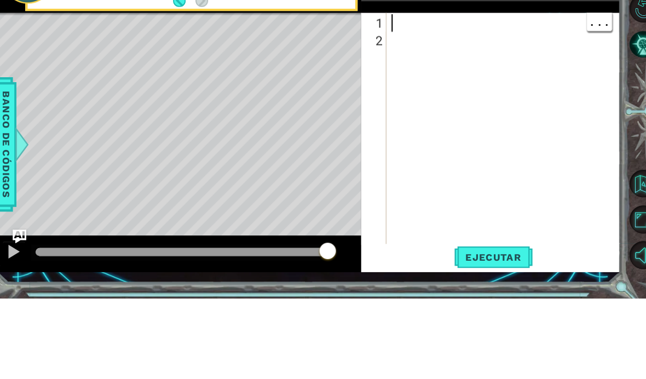
click at [392, 112] on div at bounding box center [498, 239] width 223 height 263
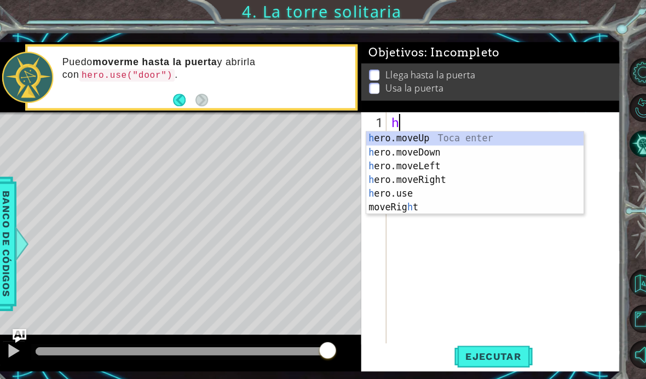
type textarea "he"
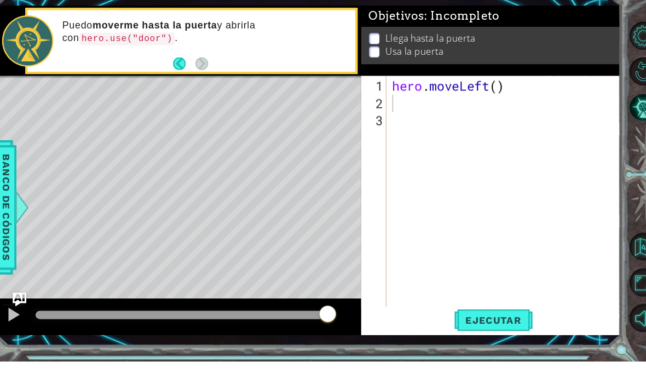
scroll to position [33, 0]
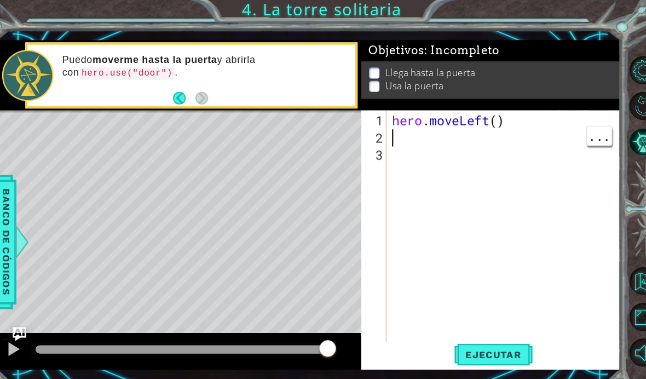
click at [388, 138] on div "hero . moveLeft ( )" at bounding box center [499, 239] width 223 height 263
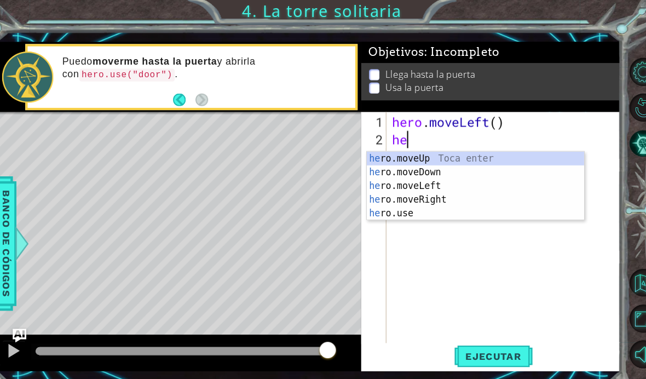
type textarea "her"
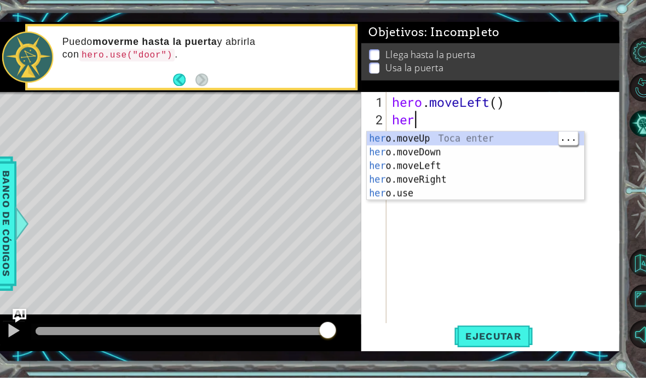
scroll to position [0, 0]
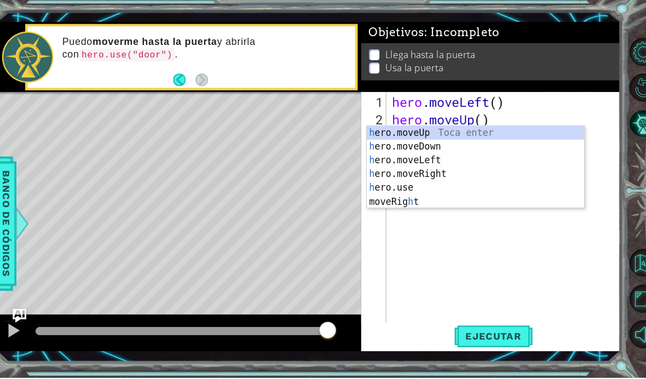
type textarea "he"
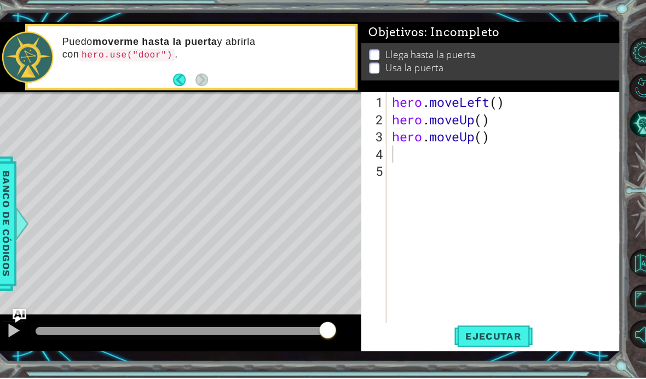
click at [484, 345] on span "Ejecutar" at bounding box center [486, 339] width 75 height 11
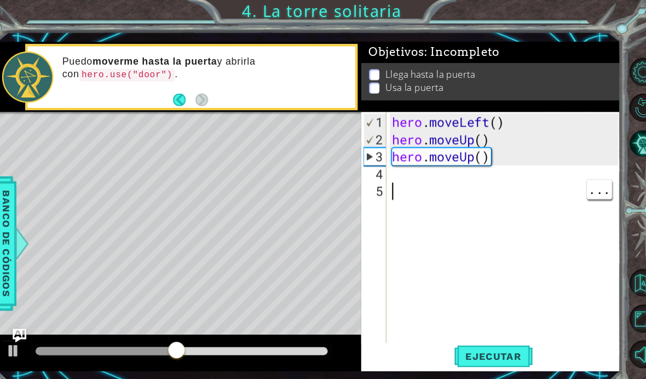
click at [413, 171] on div "hero . moveLeft ( ) hero . moveUp ( ) hero . moveUp ( )" at bounding box center [499, 239] width 223 height 263
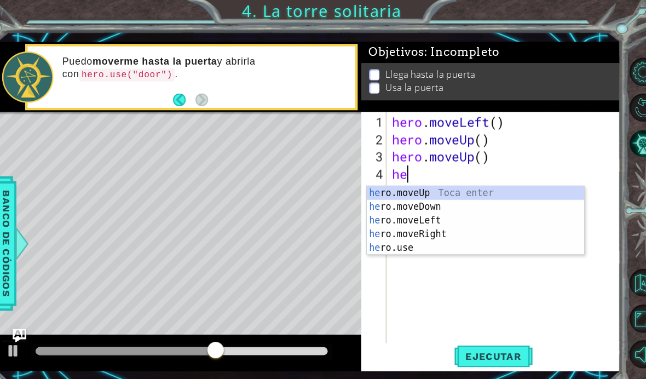
type textarea "her"
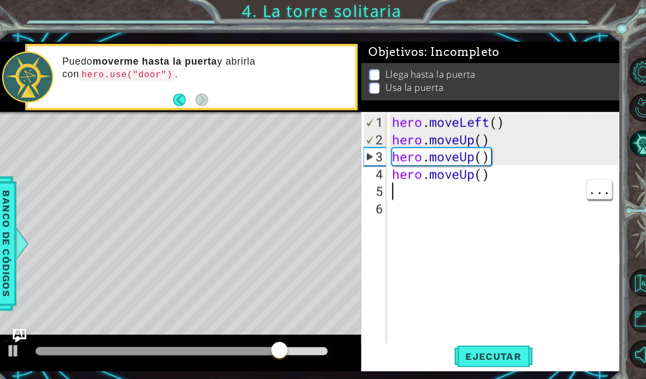
click at [407, 192] on div "hero . moveLeft ( ) hero . moveUp ( ) hero . moveUp ( ) hero . moveUp ( )" at bounding box center [499, 239] width 223 height 263
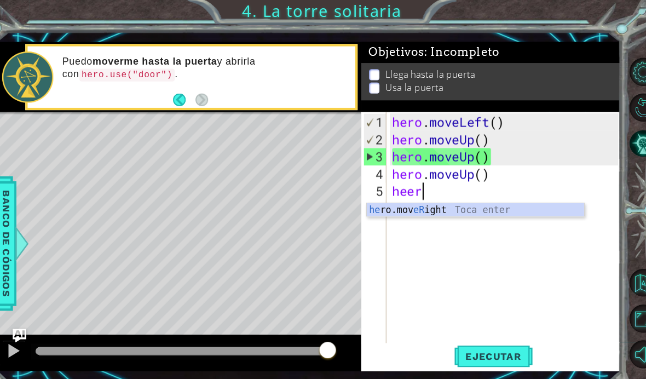
type textarea "heero"
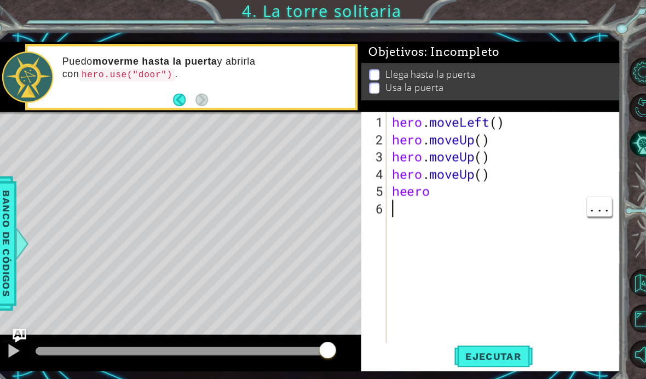
click at [449, 195] on div "hero . moveLeft ( ) hero . moveUp ( ) hero . moveUp ( ) hero . moveUp ( ) heero" at bounding box center [499, 239] width 223 height 263
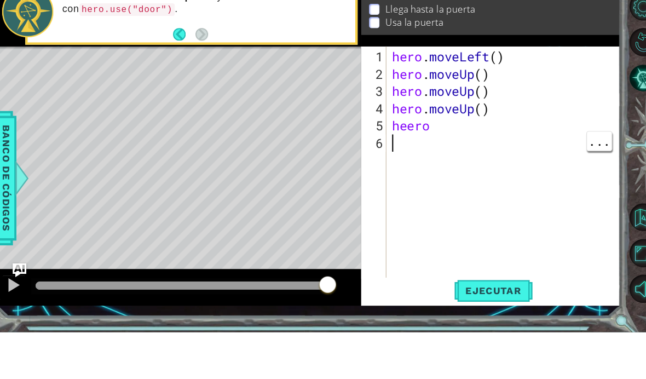
click at [437, 115] on div "hero . moveLeft ( ) hero . moveUp ( ) hero . moveUp ( ) hero . moveUp ( ) heero" at bounding box center [499, 239] width 223 height 263
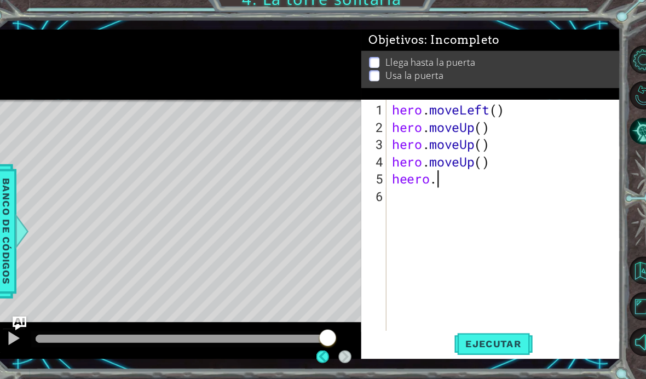
scroll to position [26, 0]
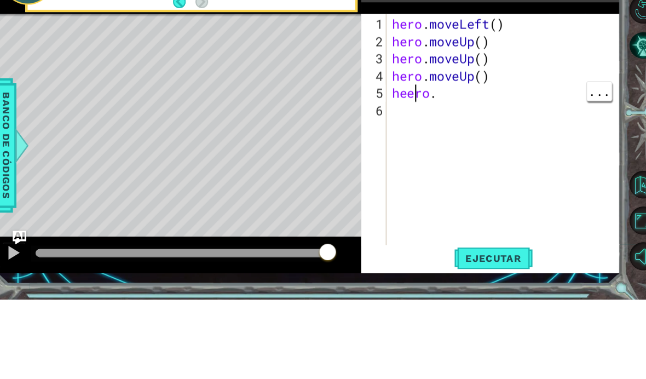
type textarea "hero."
click at [430, 108] on div "hero . moveLeft ( ) hero . moveUp ( ) hero . moveUp ( ) hero . moveUp ( ) hero ." at bounding box center [499, 239] width 223 height 263
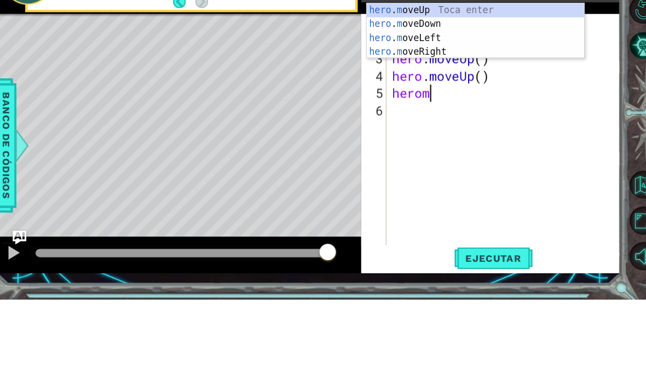
scroll to position [0, 2]
type textarea "heromov"
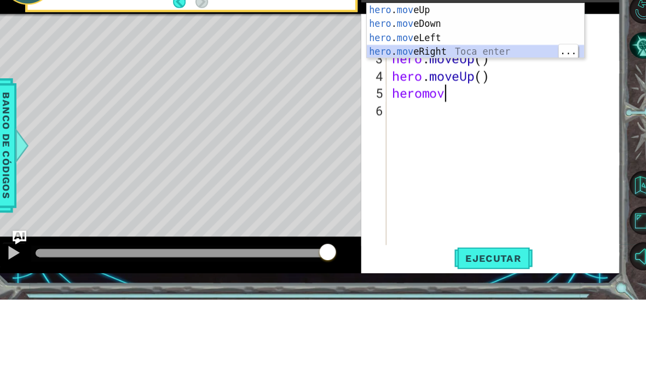
click at [418, 97] on div "hero . mov eUp Toca enter hero . mov eDown Toca enter hero . mov eLeft Toca ent…" at bounding box center [469, 136] width 207 height 79
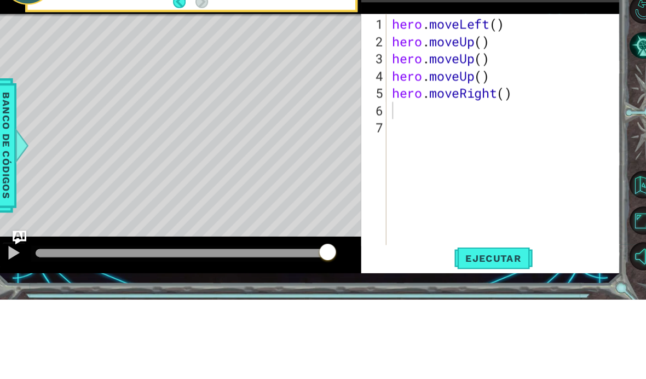
scroll to position [33, 0]
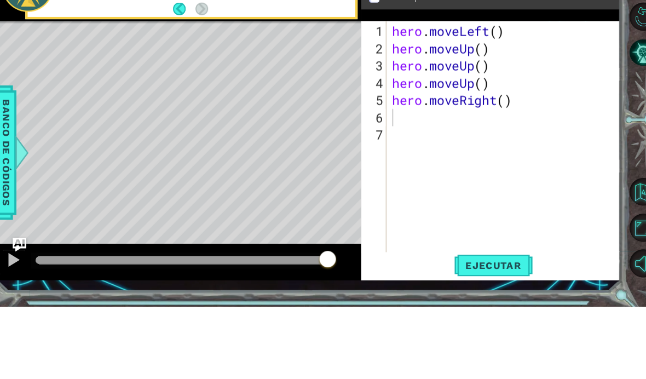
click at [463, 337] on span "Ejecutar" at bounding box center [486, 339] width 75 height 11
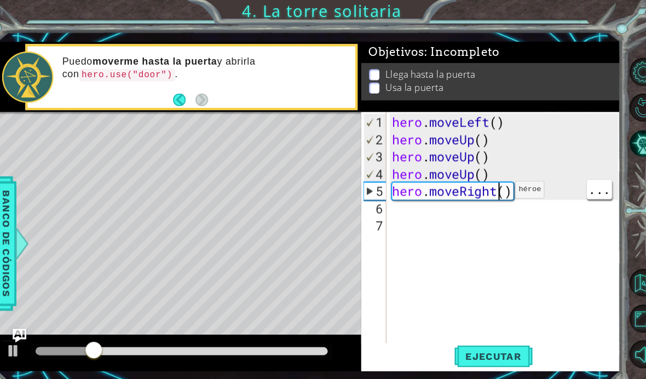
click at [474, 189] on div "hero . moveLeft ( ) hero . moveUp ( ) hero . moveUp ( ) hero . moveUp ( ) hero …" at bounding box center [499, 239] width 223 height 263
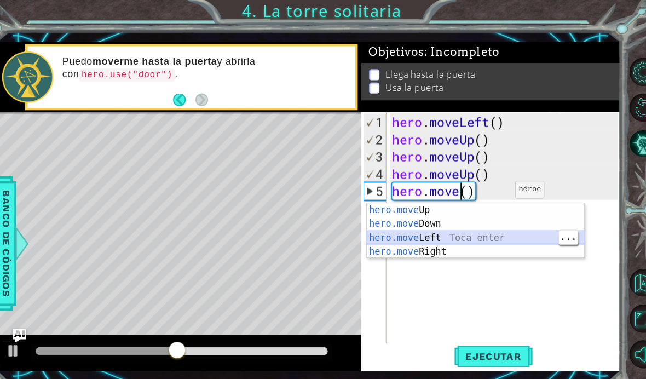
click at [442, 228] on div "hero.move Up Toca enter hero.move Down Toca enter hero.move Left Toca enter her…" at bounding box center [469, 233] width 207 height 79
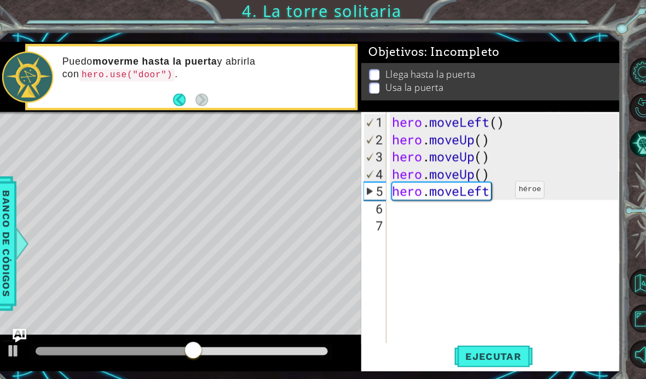
click at [496, 332] on button "Ejecutar" at bounding box center [486, 339] width 75 height 25
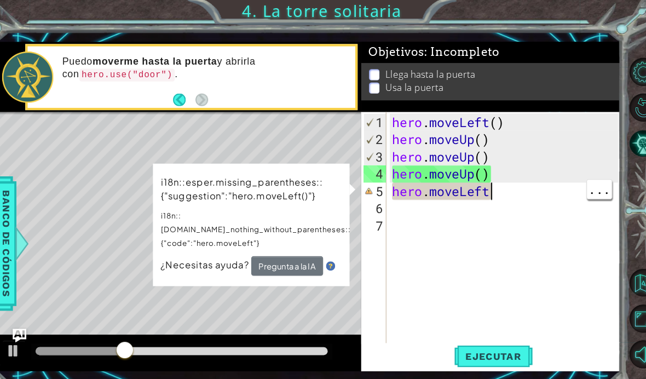
click at [478, 188] on div "hero . moveLeft ( ) hero . moveUp ( ) hero . moveUp ( ) hero . moveUp ( ) hero …" at bounding box center [499, 239] width 223 height 263
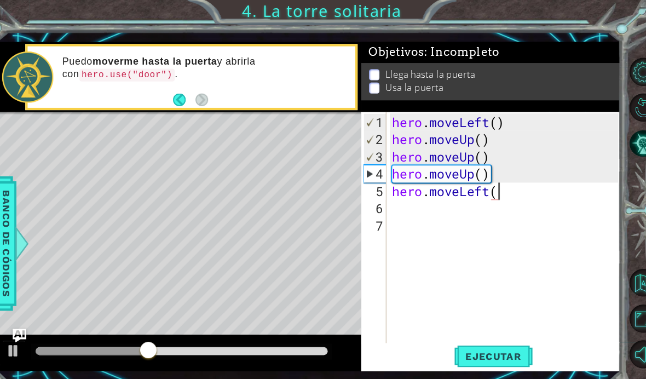
scroll to position [0, 4]
type textarea "hero.moveLeft()"
click at [487, 345] on span "Ejecutar" at bounding box center [486, 339] width 75 height 11
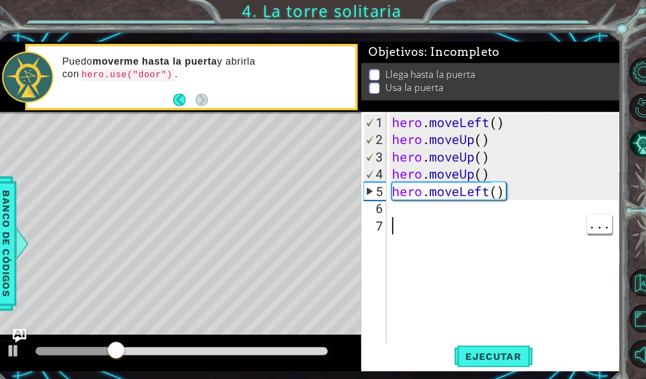
scroll to position [0, 0]
click at [492, 202] on div "hero . moveLeft ( ) hero . moveUp ( ) hero . moveUp ( ) hero . moveUp ( ) hero …" at bounding box center [499, 239] width 223 height 263
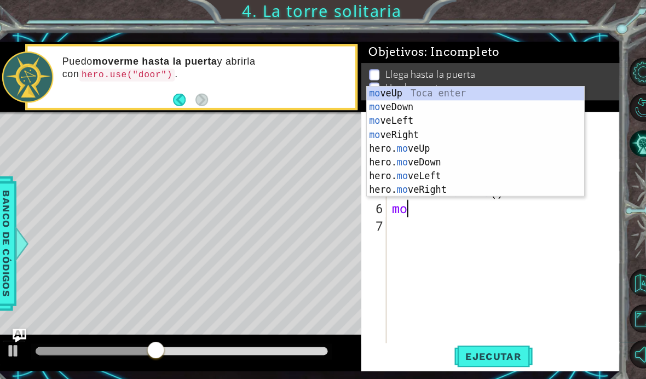
scroll to position [0, 1]
type textarea "move"
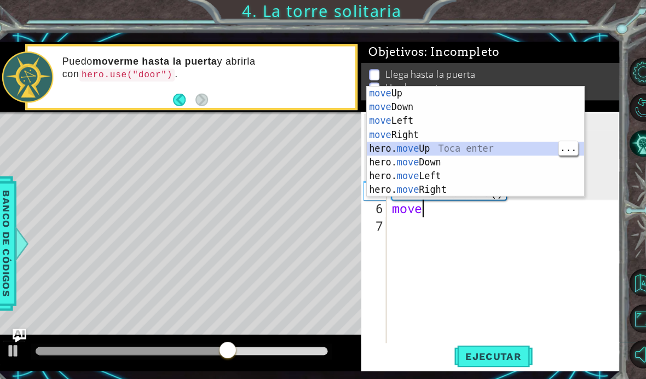
click at [478, 146] on div "move Up Toca enter move Down Toca enter move Left Toca enter move Right Toca en…" at bounding box center [469, 148] width 207 height 131
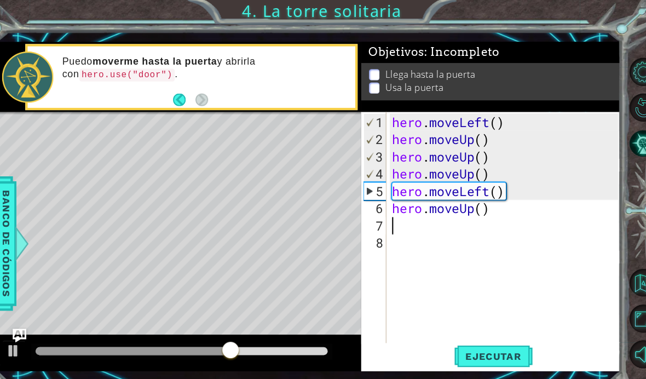
scroll to position [0, 0]
click at [491, 338] on span "Ejecutar" at bounding box center [486, 339] width 75 height 11
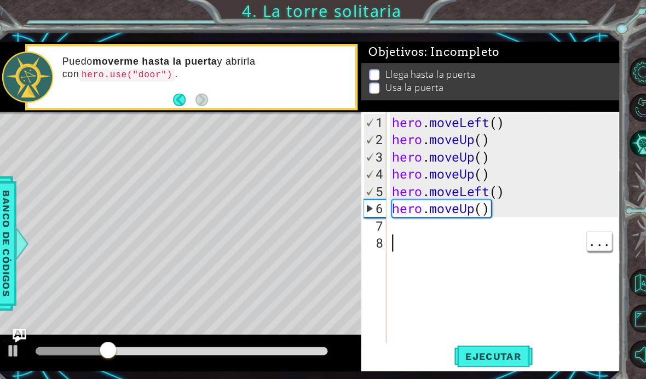
click at [479, 227] on div "hero . moveLeft ( ) hero . moveUp ( ) hero . moveUp ( ) hero . moveUp ( ) hero …" at bounding box center [499, 239] width 223 height 263
click at [476, 222] on div "hero . moveLeft ( ) hero . moveUp ( ) hero . moveUp ( ) hero . moveUp ( ) hero …" at bounding box center [499, 239] width 223 height 263
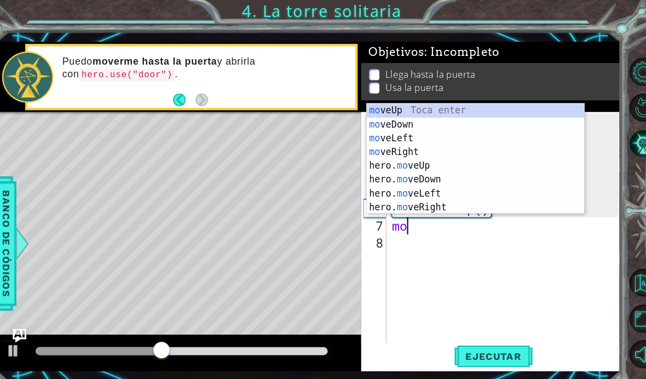
scroll to position [0, 1]
type textarea "move"
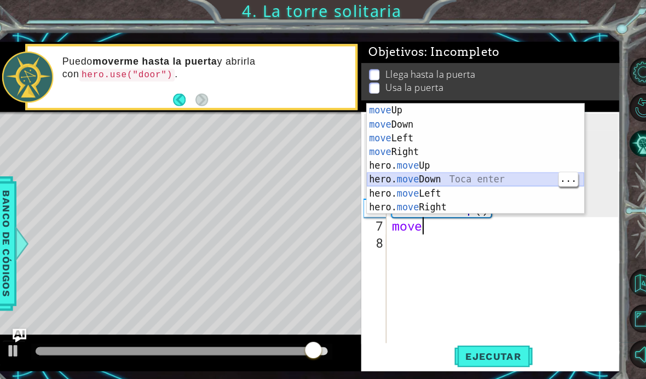
click at [405, 173] on div "move Up Toca enter move Down Toca enter move Left Toca enter move Right Toca en…" at bounding box center [469, 164] width 207 height 131
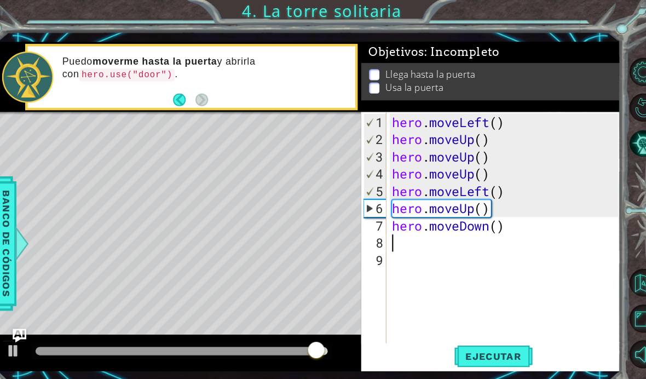
scroll to position [0, 0]
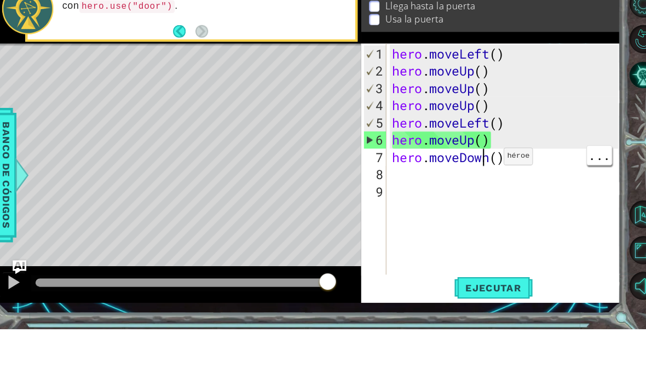
click at [463, 222] on div "hero . moveLeft ( ) hero . moveUp ( ) hero . moveUp ( ) hero . moveUp ( ) hero …" at bounding box center [499, 239] width 223 height 263
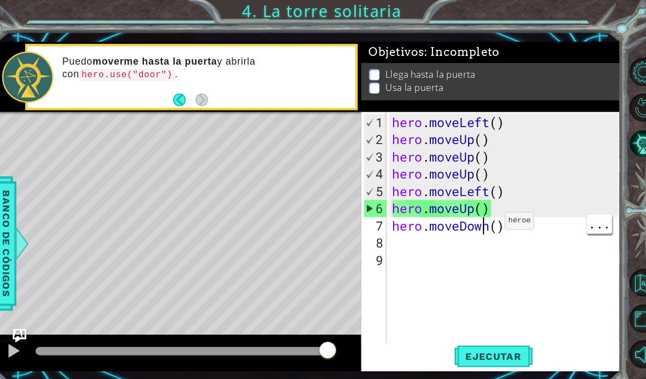
click at [464, 218] on div "hero . moveLeft ( ) hero . moveUp ( ) hero . moveUp ( ) hero . moveUp ( ) hero …" at bounding box center [499, 239] width 223 height 263
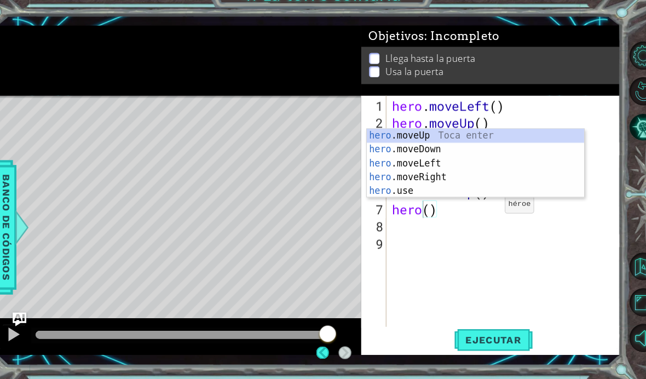
scroll to position [29, 0]
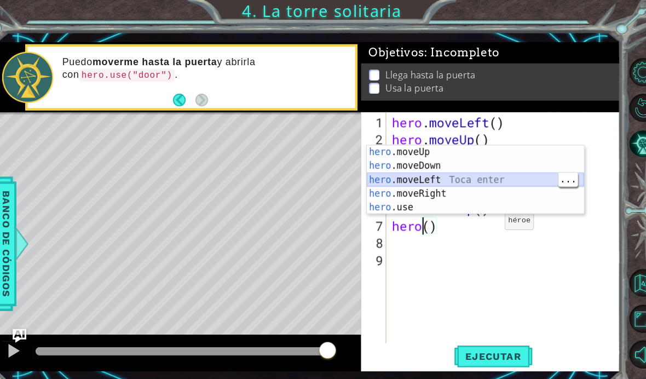
click at [466, 184] on div "hero .moveUp Toca enter hero .moveDown Toca enter hero .moveLeft Toca enter her…" at bounding box center [469, 184] width 207 height 92
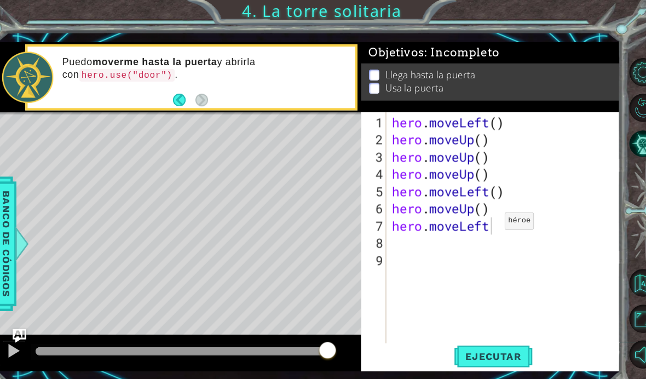
click at [495, 345] on span "Ejecutar" at bounding box center [486, 339] width 75 height 11
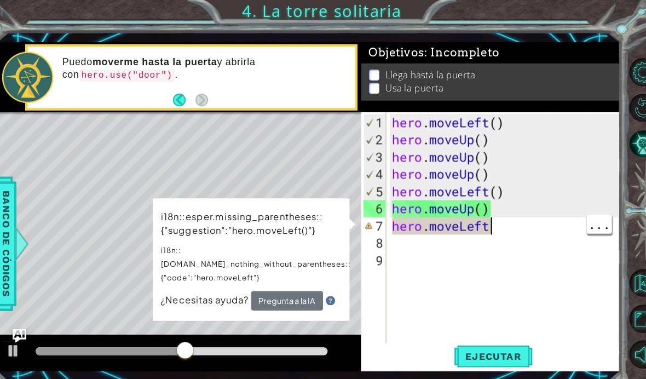
click at [501, 222] on div "hero . moveLeft ( ) hero . moveUp ( ) hero . moveUp ( ) hero . moveUp ( ) hero …" at bounding box center [499, 239] width 223 height 263
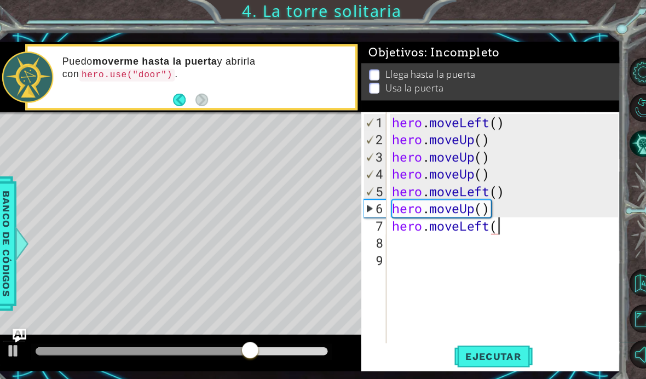
scroll to position [0, 4]
type textarea "hero.moveLeft()"
click at [488, 345] on span "Ejecutar" at bounding box center [486, 339] width 75 height 11
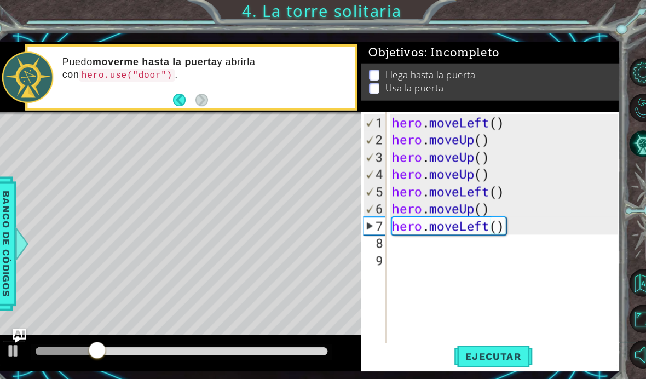
scroll to position [0, 0]
click at [467, 237] on div "hero . moveLeft ( ) hero . moveUp ( ) hero . moveUp ( ) hero . moveUp ( ) hero …" at bounding box center [499, 239] width 223 height 263
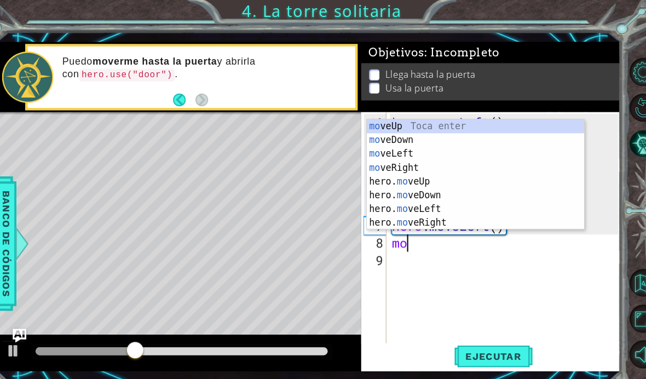
scroll to position [0, 1]
type textarea "move"
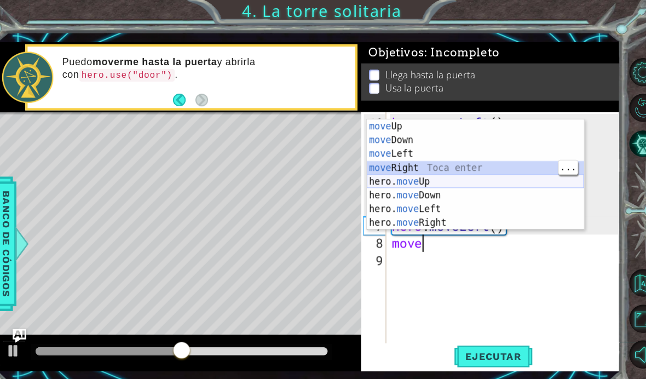
click at [459, 176] on div "move Up Toca enter move Down Toca enter move Left Toca enter move Right Toca en…" at bounding box center [469, 179] width 207 height 131
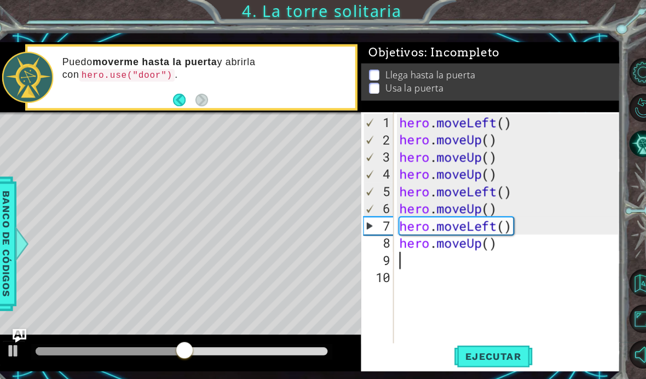
scroll to position [0, 0]
click at [484, 344] on span "Ejecutar" at bounding box center [486, 339] width 75 height 11
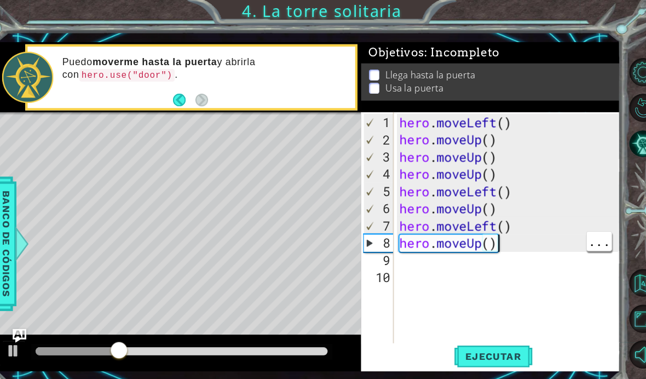
click at [503, 239] on div "hero . moveLeft ( ) hero . moveUp ( ) hero . moveUp ( ) hero . moveUp ( ) hero …" at bounding box center [503, 239] width 216 height 263
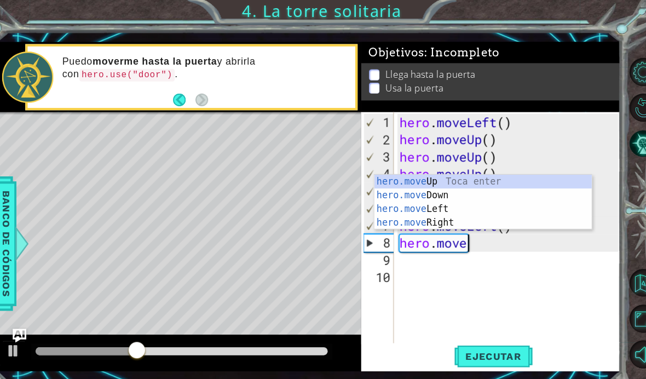
type textarea "hero.mov"
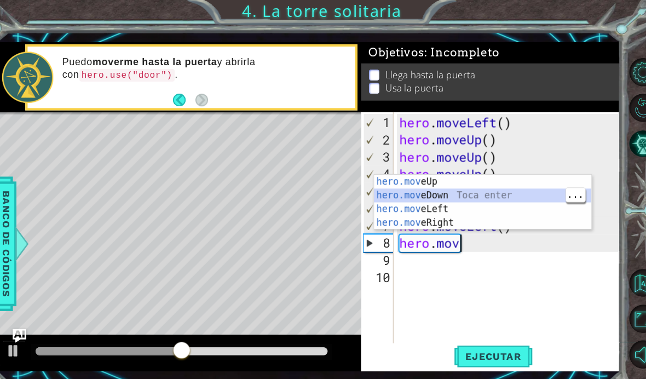
click at [466, 209] on div "hero.mov eUp Toca enter hero.mov eDown Toca enter hero.mov eLeft Toca enter her…" at bounding box center [476, 205] width 207 height 79
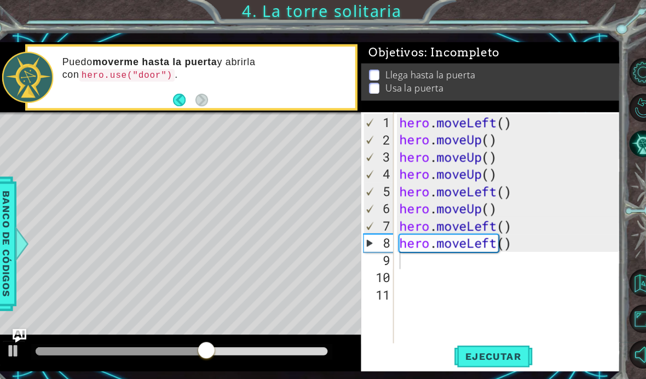
click at [493, 345] on span "Ejecutar" at bounding box center [486, 339] width 75 height 11
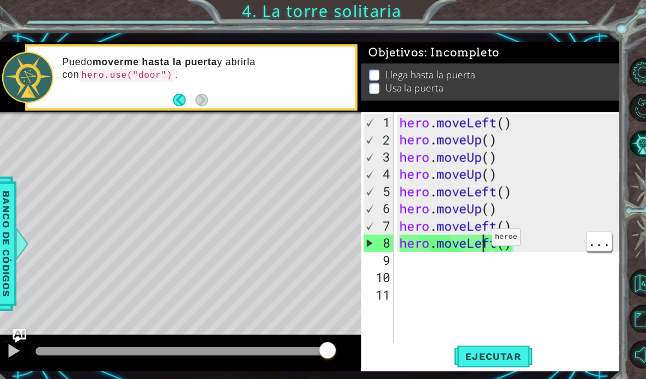
click at [459, 236] on div "hero . moveLeft ( ) hero . moveUp ( ) hero . moveUp ( ) hero . moveUp ( ) hero …" at bounding box center [503, 239] width 216 height 263
click at [522, 239] on div "hero . moveLeft ( ) hero . moveUp ( ) hero . moveUp ( ) hero . moveUp ( ) hero …" at bounding box center [503, 239] width 216 height 263
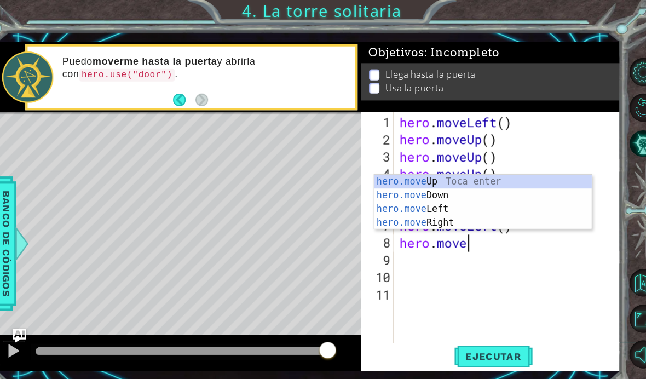
scroll to position [0, 2]
type textarea "hero.mov"
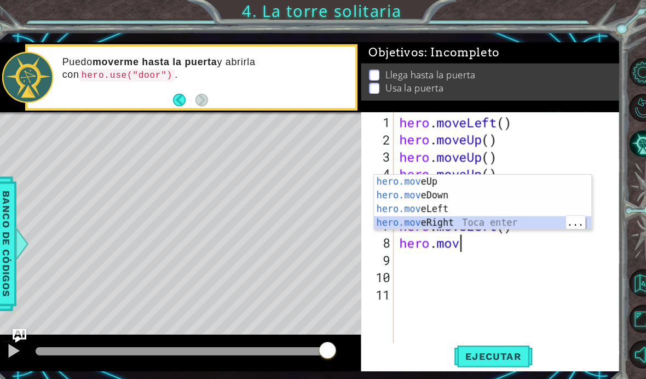
click at [469, 218] on div "hero.mov eUp Toca enter hero.mov eDown Toca enter hero.mov eLeft Toca enter her…" at bounding box center [476, 205] width 207 height 79
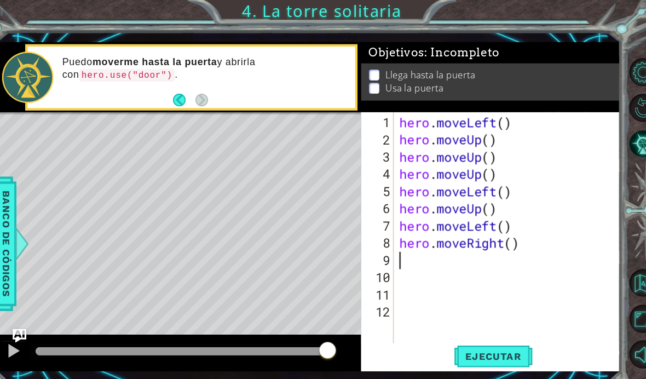
scroll to position [0, 0]
click at [495, 345] on span "Ejecutar" at bounding box center [486, 339] width 75 height 11
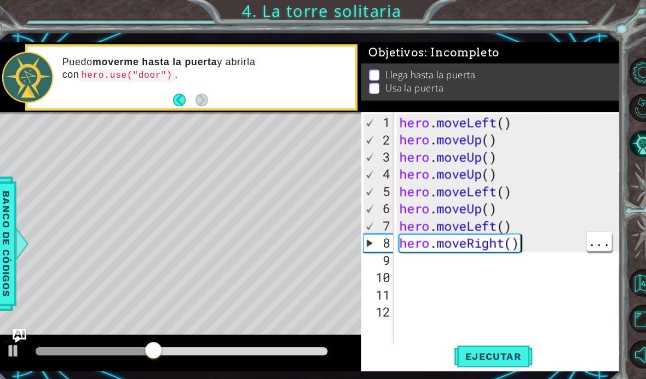
click at [519, 239] on div "hero . moveLeft ( ) hero . moveUp ( ) hero . moveUp ( ) hero . moveUp ( ) hero …" at bounding box center [503, 239] width 216 height 263
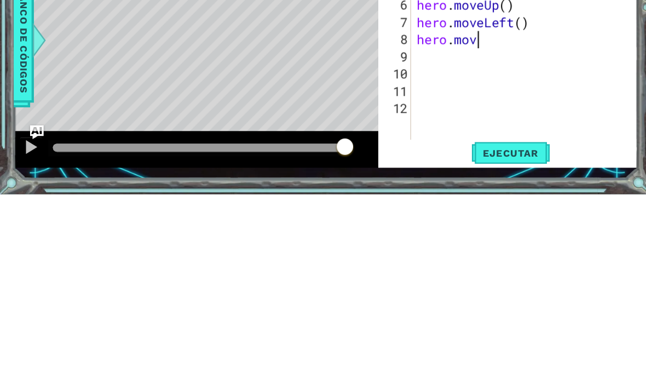
type textarea "hero.mo"
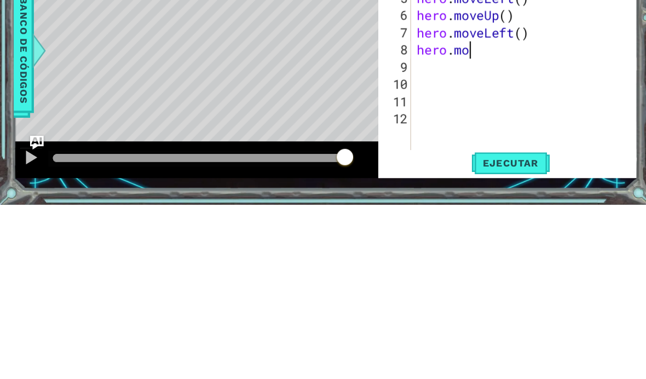
click at [478, 47] on div "hero.mo veUp Toca enter hero.mo veDown Toca enter hero.mo veLeft Toca enter her…" at bounding box center [492, 86] width 207 height 79
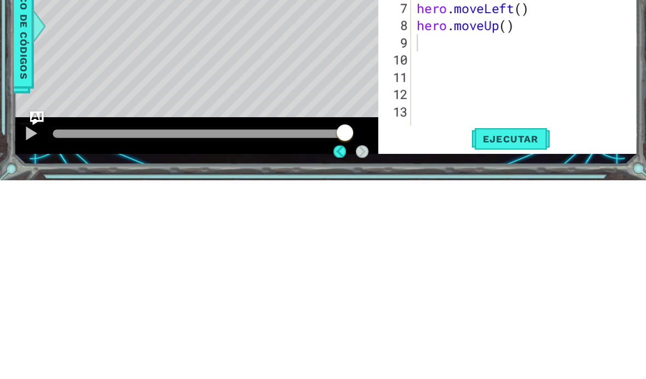
click at [506, 334] on span "Ejecutar" at bounding box center [486, 339] width 75 height 11
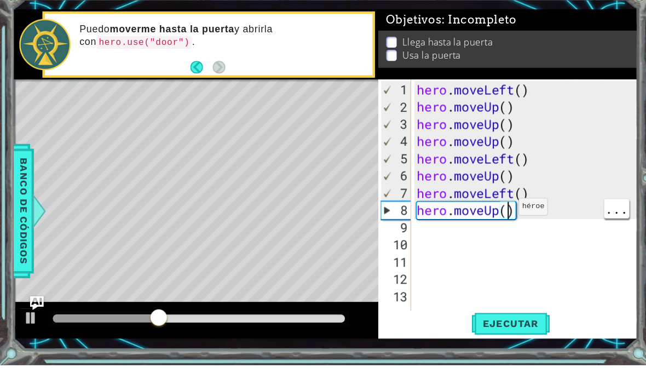
click at [519, 181] on div "hero . moveLeft ( ) hero . moveUp ( ) hero . moveUp ( ) hero . moveUp ( ) hero …" at bounding box center [503, 239] width 216 height 263
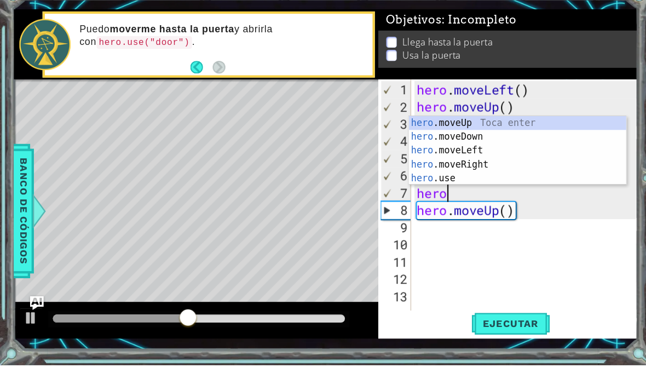
type textarea "h"
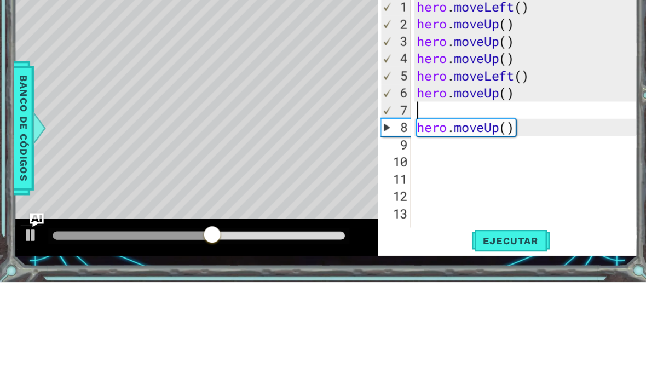
type textarea "hero.moveUp()"
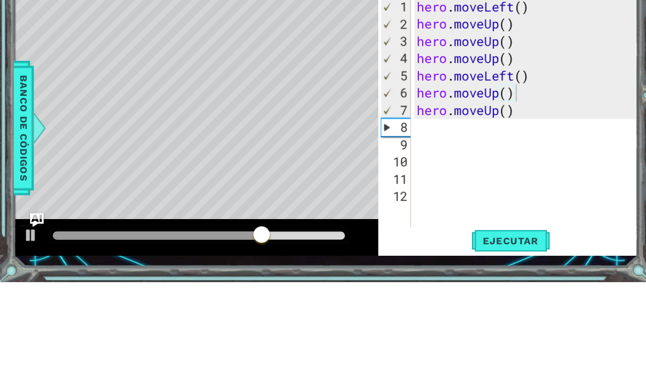
click at [488, 334] on span "Ejecutar" at bounding box center [486, 339] width 75 height 11
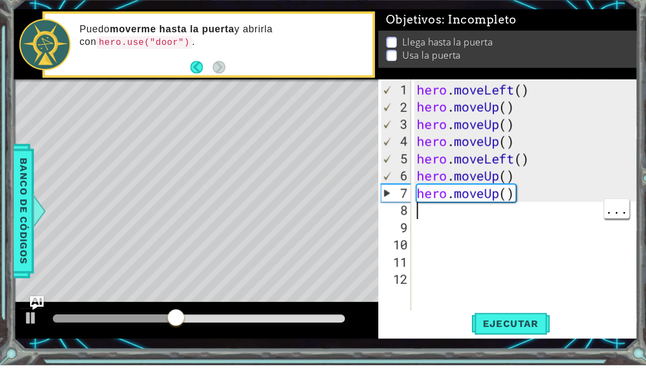
click at [424, 201] on div "hero . moveLeft ( ) hero . moveUp ( ) hero . moveUp ( ) hero . moveUp ( ) hero …" at bounding box center [503, 239] width 216 height 263
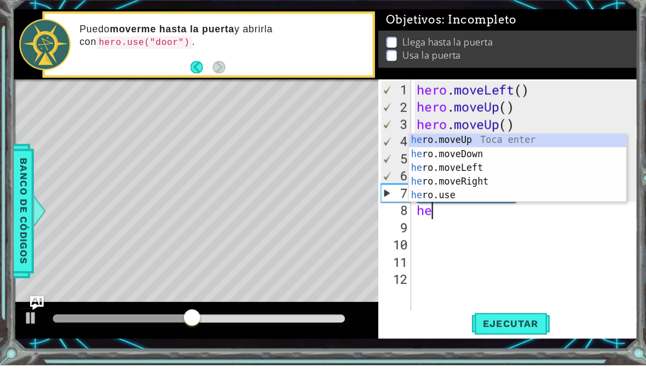
scroll to position [0, 1]
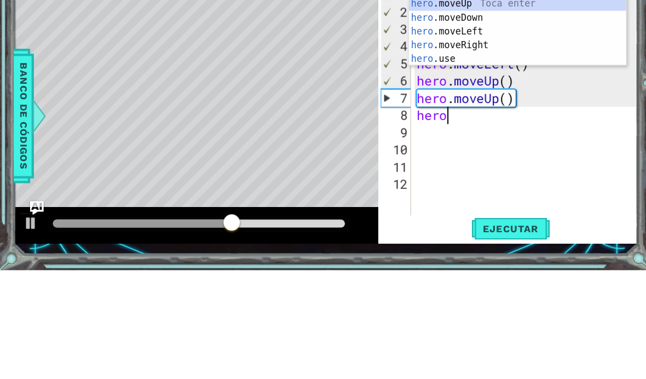
type textarea "hero."
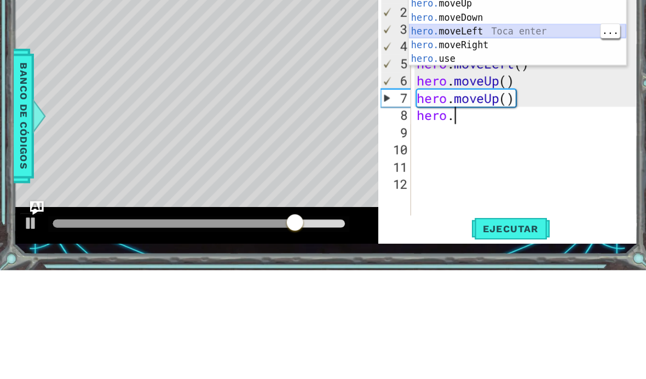
click at [535, 119] on div "hero. moveUp Toca enter hero. moveDown Toca enter hero. moveLeft Toca enter her…" at bounding box center [492, 165] width 207 height 92
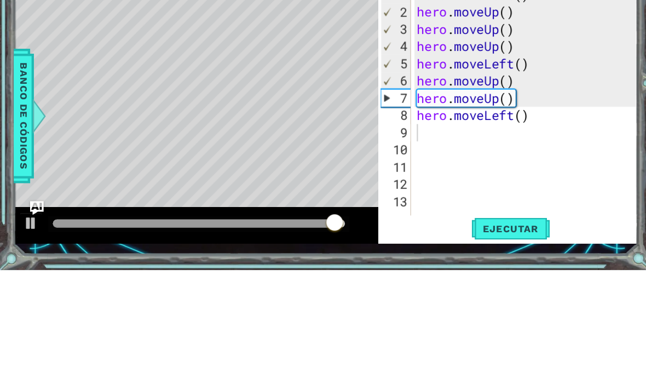
click at [492, 334] on span "Ejecutar" at bounding box center [486, 339] width 75 height 11
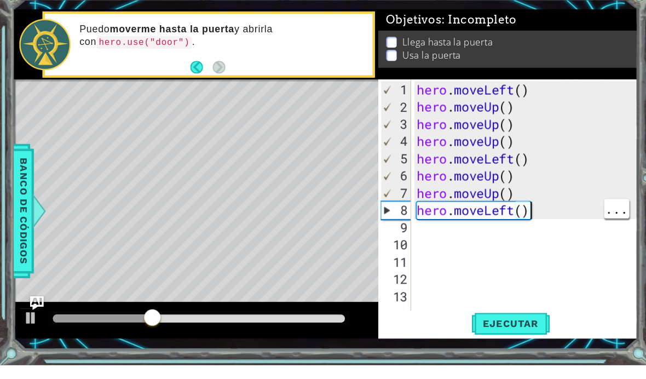
click at [533, 200] on div "hero . moveLeft ( ) hero . moveUp ( ) hero . moveUp ( ) hero . moveUp ( ) hero …" at bounding box center [503, 239] width 216 height 263
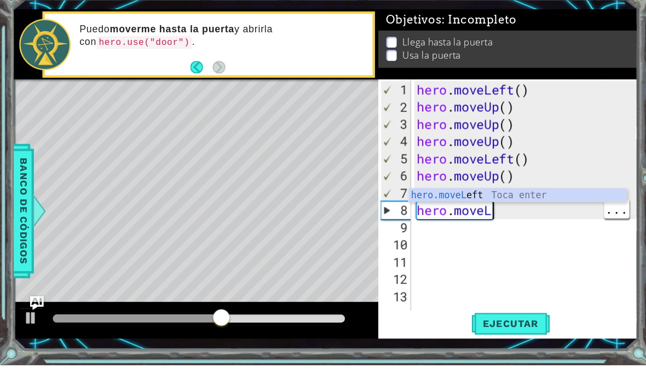
click at [524, 203] on div "hero . moveLeft ( ) hero . moveUp ( ) hero . moveUp ( ) hero . moveUp ( ) hero …" at bounding box center [503, 239] width 216 height 263
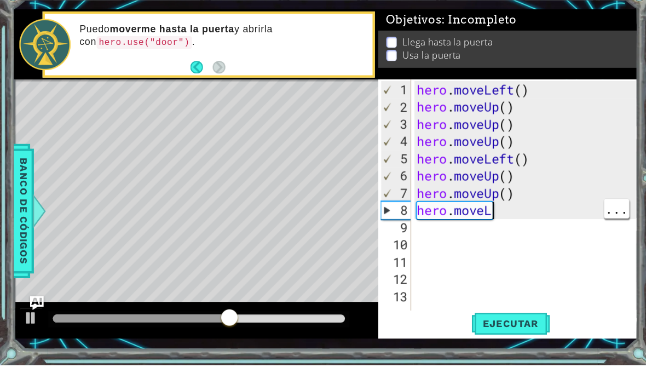
type textarea "hero.move"
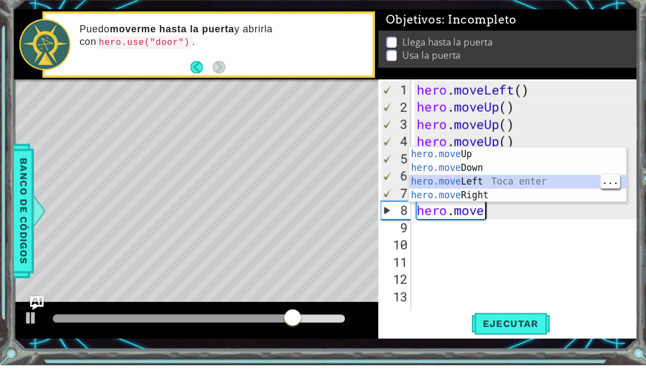
click at [461, 189] on div "hero.move Up Toca enter hero.move Down Toca enter hero.move Left Toca enter her…" at bounding box center [492, 210] width 207 height 79
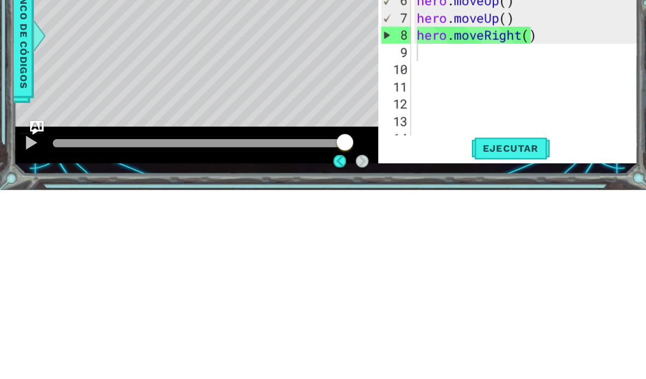
click at [492, 334] on span "Ejecutar" at bounding box center [486, 339] width 75 height 11
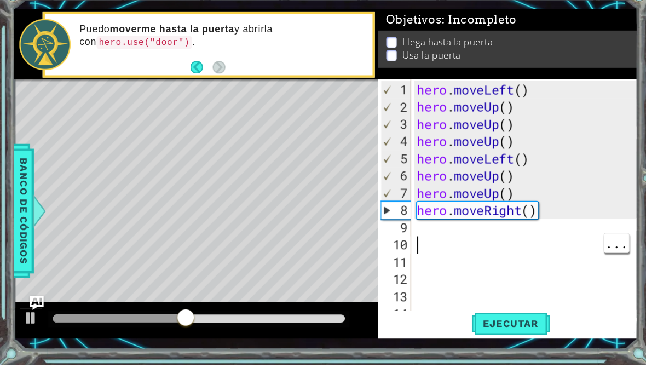
click at [435, 215] on div "hero . moveLeft ( ) hero . moveUp ( ) hero . moveUp ( ) hero . moveUp ( ) hero …" at bounding box center [503, 239] width 216 height 263
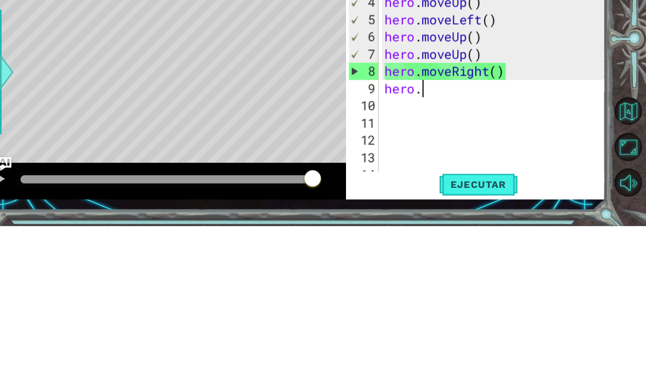
scroll to position [0, 2]
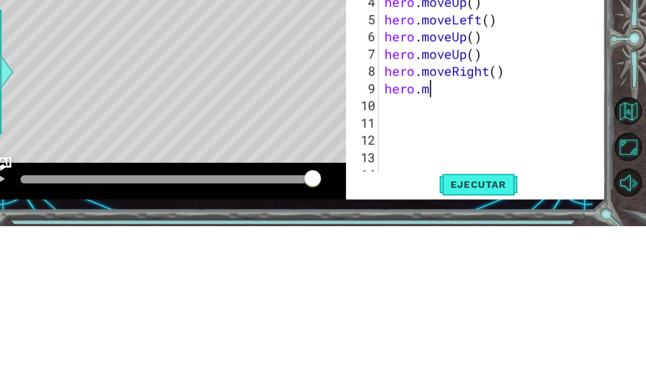
type textarea "hero.mo"
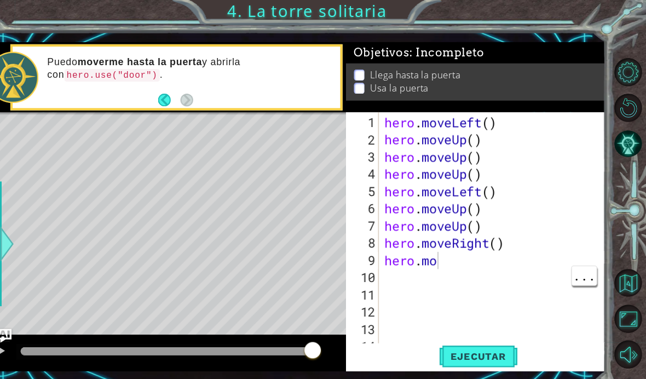
scroll to position [0, 0]
click at [448, 250] on div "hero . moveLeft ( ) hero . moveUp ( ) hero . moveUp ( ) hero . moveUp ( ) hero …" at bounding box center [503, 239] width 216 height 263
type textarea "hero.mo"
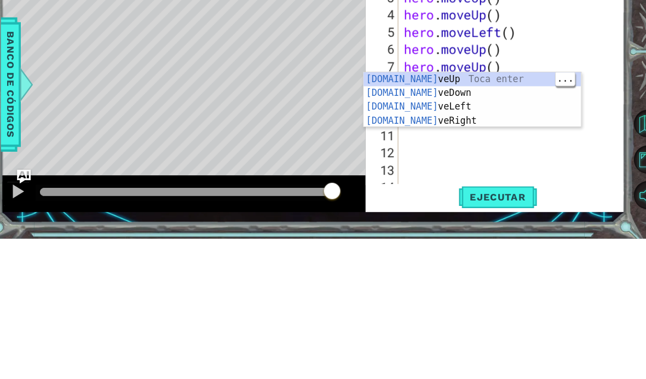
click at [405, 221] on div "hero.mo veUp Toca enter hero.mo veDown Toca enter hero.mo veLeft Toca enter her…" at bounding box center [462, 260] width 207 height 79
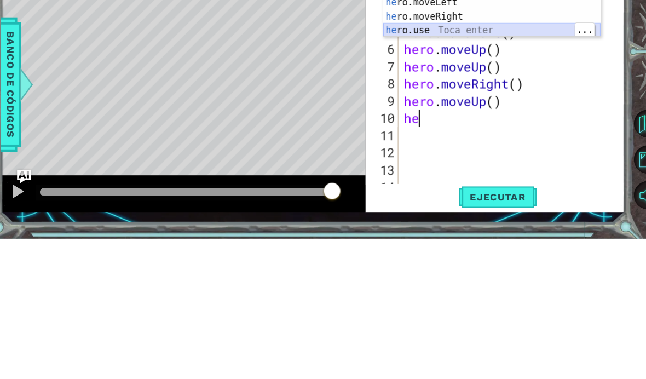
click at [409, 122] on div "he ro.moveUp Toca enter he ro.moveDown Toca enter he ro.moveLeft Toca enter he …" at bounding box center [480, 168] width 207 height 92
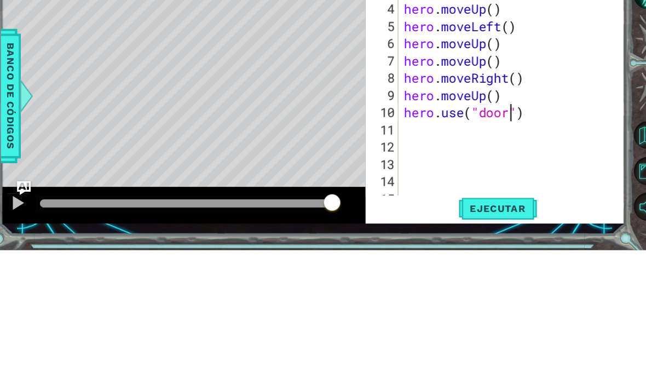
scroll to position [33, 0]
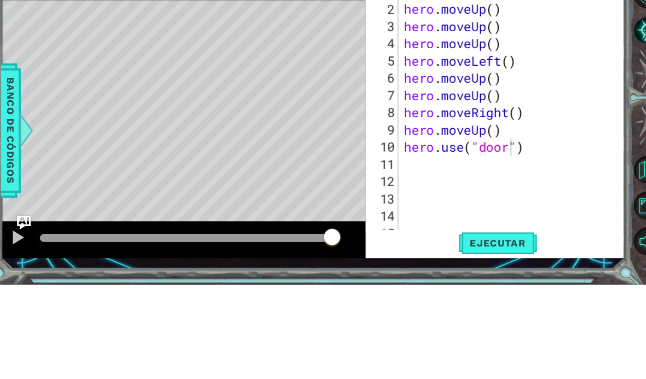
click at [477, 341] on span "Ejecutar" at bounding box center [486, 339] width 75 height 11
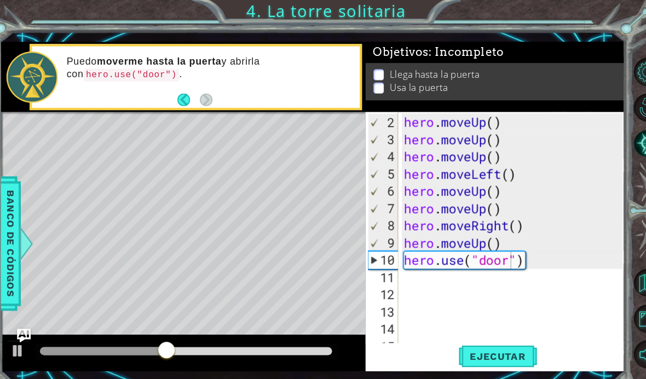
type textarea "hero.moveUp()"
click at [493, 235] on div "hero . moveUp ( ) hero . moveUp ( ) hero . moveUp ( ) hero . moveLeft ( ) hero …" at bounding box center [503, 239] width 216 height 263
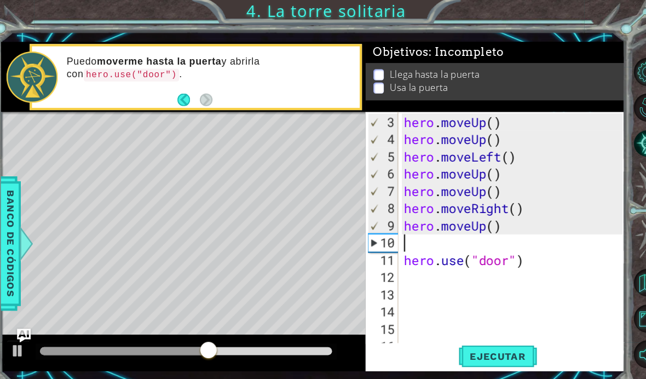
scroll to position [33, 0]
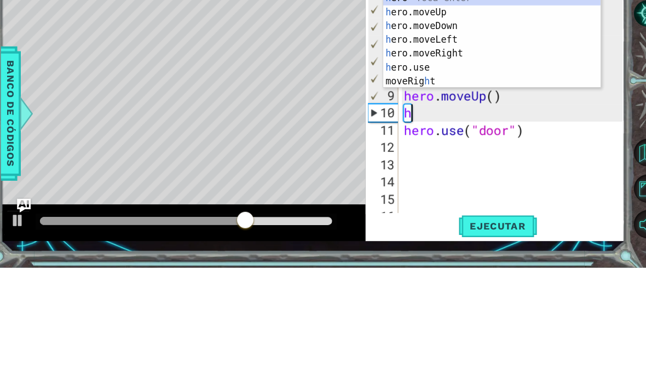
type textarea "her"
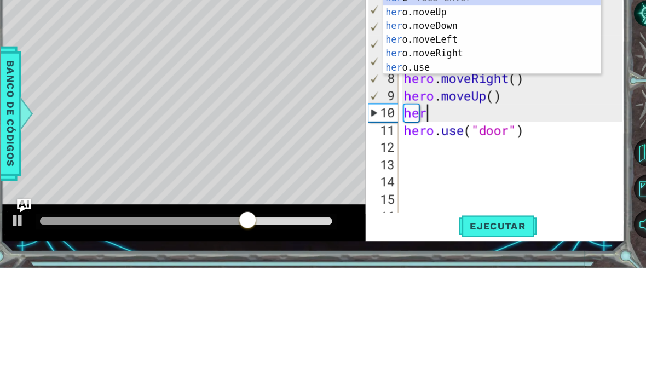
scroll to position [0, 1]
click at [421, 116] on div "her o Toca enter her o.moveUp Toca enter her o.moveDown Toca enter her o.moveLe…" at bounding box center [480, 168] width 207 height 105
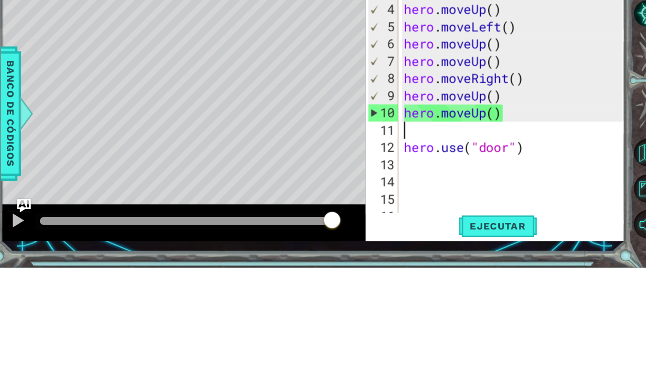
click at [418, 253] on div "1 ההההההההההההההההההההההההההההההההההההההההההההההההההההההההההההההההההההההההההההה…" at bounding box center [323, 189] width 646 height 379
click at [406, 255] on div "1 ההההההההההההההההההההההההההההההההההההההההההההההההההההההההההההההההההההההההההההה…" at bounding box center [323, 189] width 646 height 379
click at [406, 252] on div "1 ההההההההההההההההההההההההההההההההההההההההההההההההההההההההההההההההההההההההההההה…" at bounding box center [323, 189] width 646 height 379
click at [407, 247] on div "1 ההההההההההההההההההההההההההההההההההההההההההההההההההההההההההההההההההההההההההההה…" at bounding box center [323, 189] width 646 height 379
click at [510, 327] on button "Ejecutar" at bounding box center [486, 339] width 75 height 25
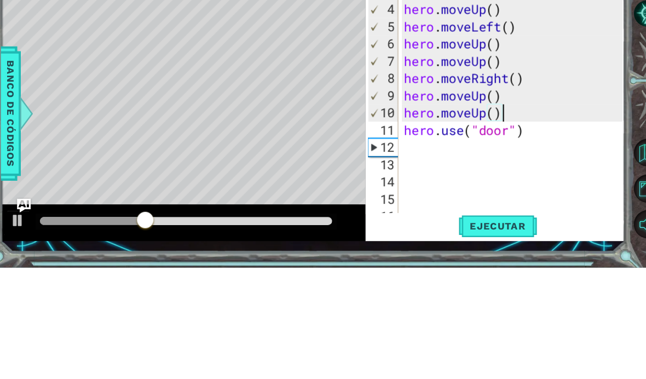
scroll to position [33, 0]
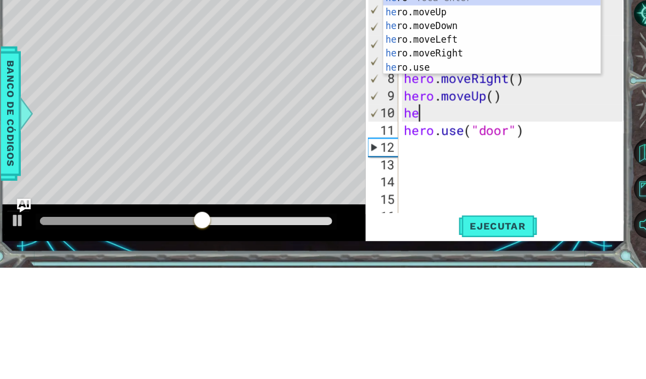
type textarea "h"
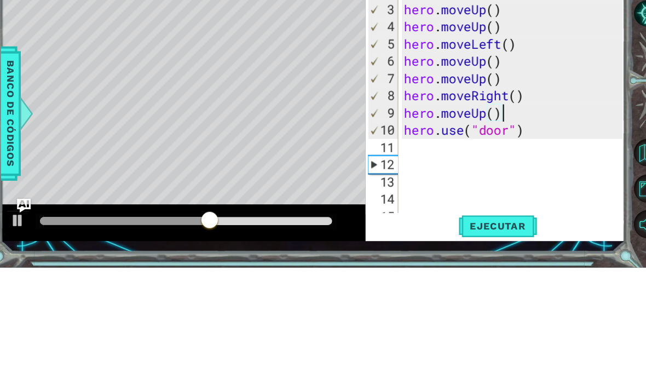
scroll to position [16, 0]
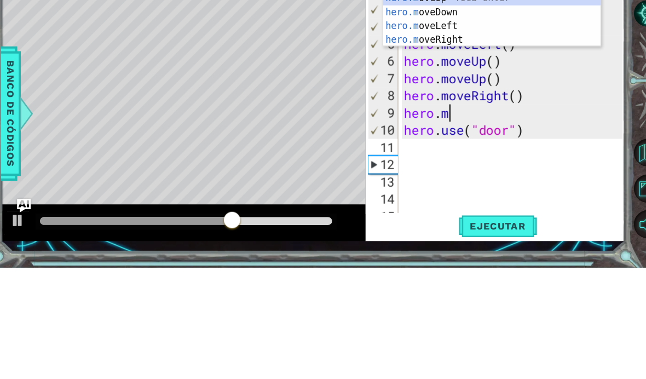
type textarea "hero."
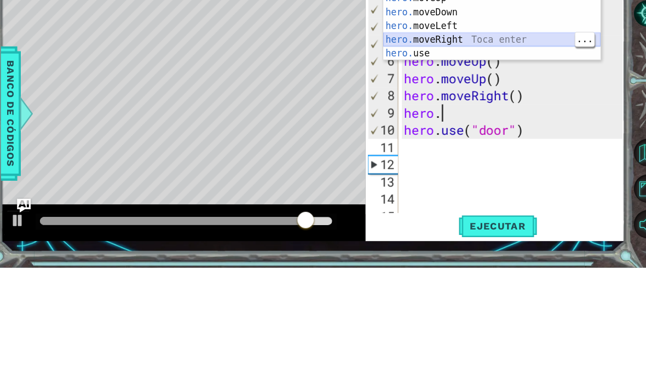
click at [494, 116] on div "hero. moveUp Toca enter hero. moveDown Toca enter hero. moveLeft Toca enter her…" at bounding box center [480, 162] width 207 height 92
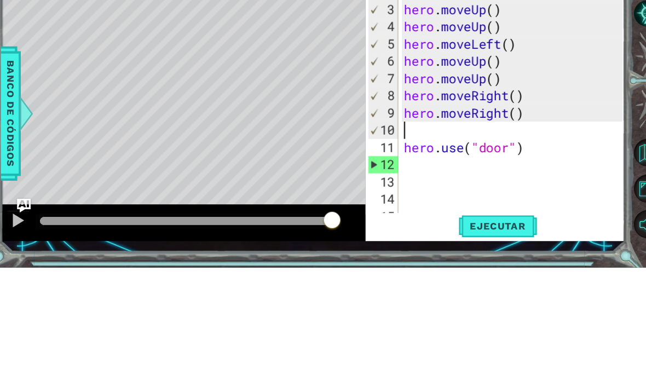
click at [403, 249] on div "1 ההההההההההההההההההההההההההההההההההההההההההההההההההההההההההההההההההההההההההההה…" at bounding box center [323, 189] width 646 height 379
click at [401, 251] on div "1 ההההההההההההההההההההההההההההההההההההההההההההההההההההההההההההההההההההההההההההה…" at bounding box center [323, 189] width 646 height 379
click at [385, 244] on div "1 ההההההההההההההההההההההההההההההההההההההההההההההההההההההההההההההההההההההההההההה…" at bounding box center [310, 196] width 594 height 333
click at [401, 247] on div "1 ההההההההההההההההההההההההההההההההההההההההההההההההההההההההההההההההההההההההההההה…" at bounding box center [323, 189] width 646 height 379
click at [530, 243] on div "1 ההההההההההההההההההההההההההההההההההההההההההההההההההההההההההההההההההההההההההההה…" at bounding box center [310, 196] width 594 height 333
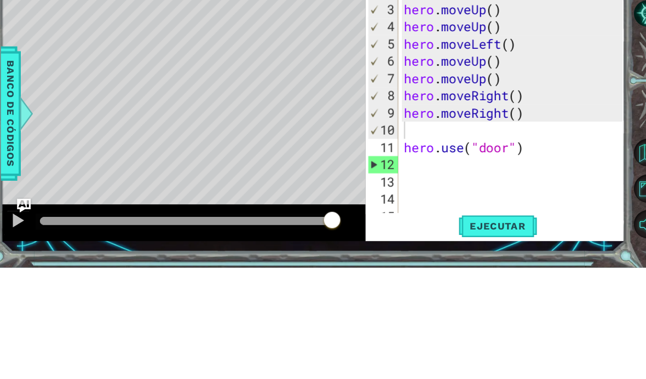
click at [515, 250] on div "1 ההההההההההההההההההההההההההההההההההההההההההההההההההההההההההההההההההההההההההההה…" at bounding box center [323, 189] width 646 height 379
click at [482, 247] on div "1 ההההההההההההההההההההההההההההההההההההההההההההההההההההההההההההההההההההההההההההה…" at bounding box center [323, 189] width 646 height 379
click at [401, 253] on div "hero . moveUp ( ) hero . moveUp ( ) hero . moveUp ( ) hero . moveLeft ( ) hero …" at bounding box center [503, 239] width 216 height 263
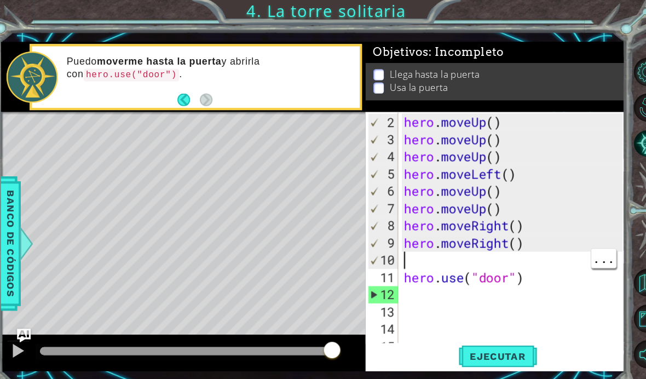
type textarea "hero.moveRight()"
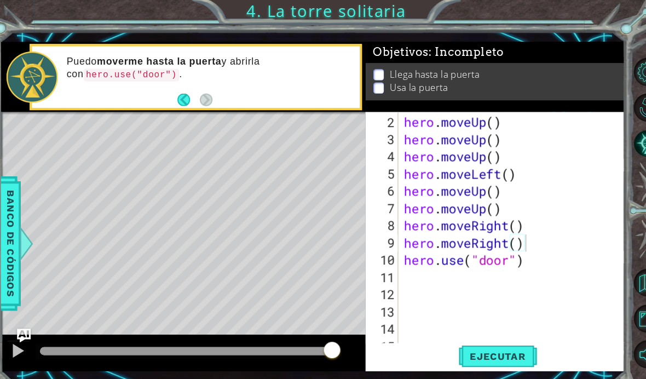
click at [491, 341] on span "Ejecutar" at bounding box center [486, 339] width 75 height 11
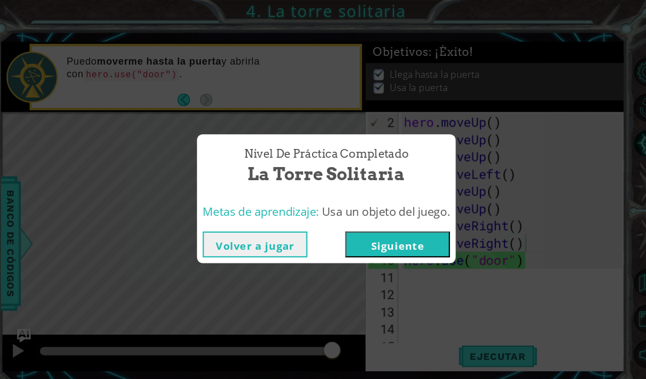
click at [391, 233] on button "Siguiente" at bounding box center [391, 233] width 100 height 25
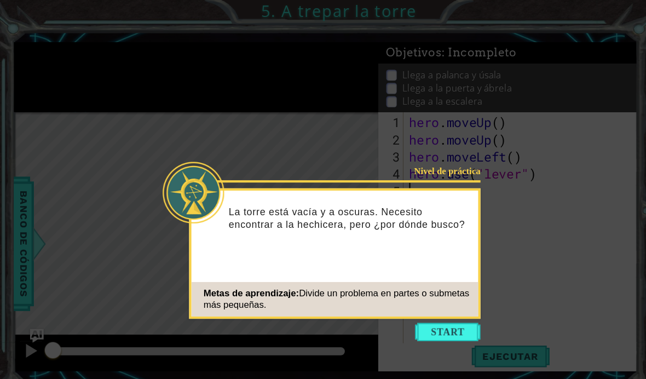
click at [429, 322] on button "Start" at bounding box center [426, 317] width 62 height 18
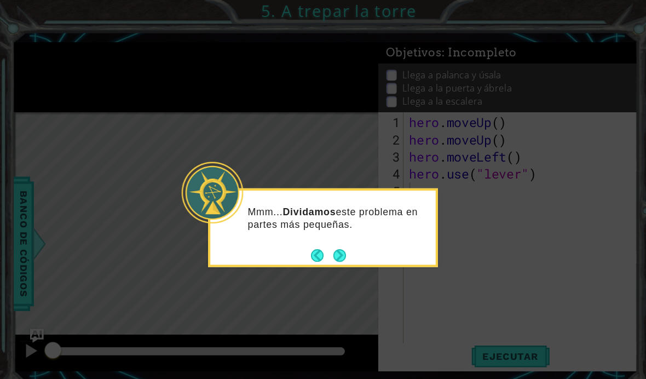
click at [317, 244] on button "Next" at bounding box center [323, 243] width 12 height 12
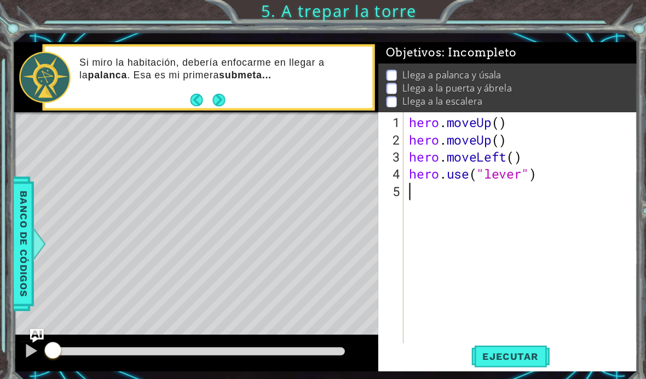
click at [487, 345] on span "Ejecutar" at bounding box center [486, 339] width 75 height 11
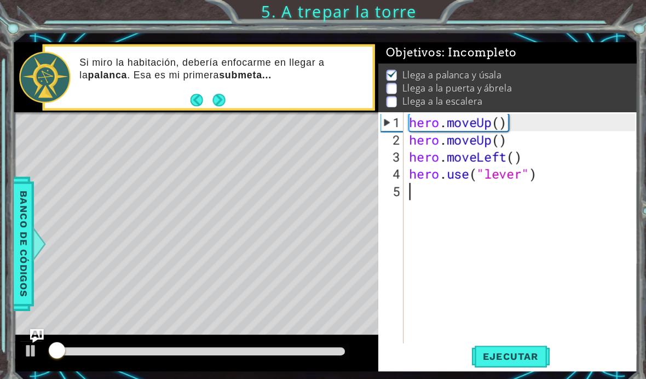
scroll to position [1, 0]
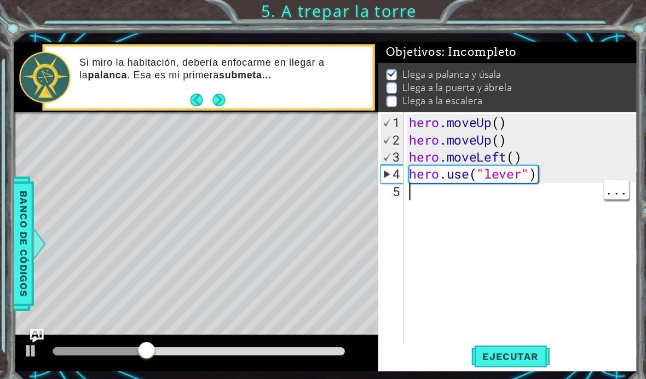
click at [404, 194] on div "hero . moveUp ( ) hero . moveUp ( ) hero . moveLeft ( ) hero . use ( "lever" )" at bounding box center [499, 239] width 223 height 263
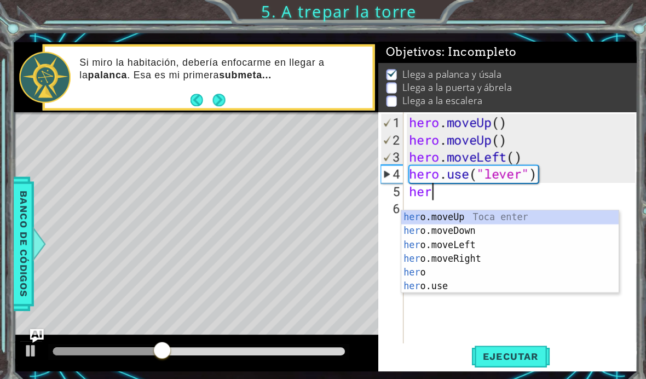
scroll to position [0, 1]
type textarea "hero"
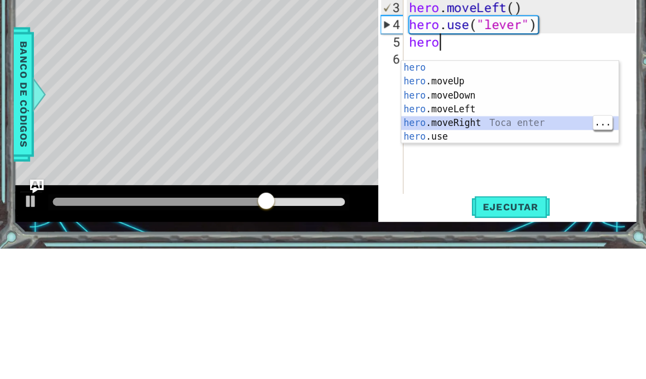
click at [488, 200] on div "hero Toca enter hero .moveUp Toca enter hero .moveDown Toca enter hero .moveLef…" at bounding box center [485, 252] width 207 height 105
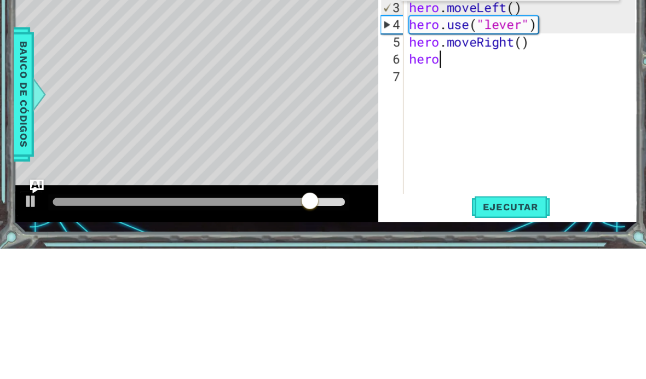
scroll to position [0, 1]
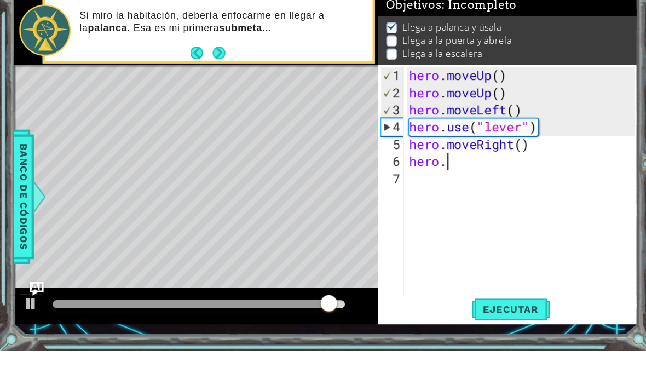
type textarea "hero.r"
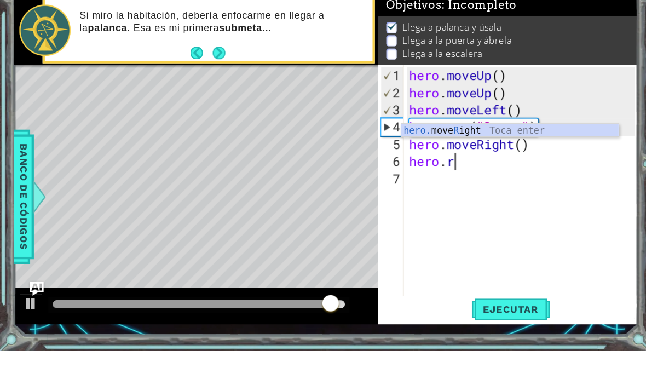
scroll to position [0, 2]
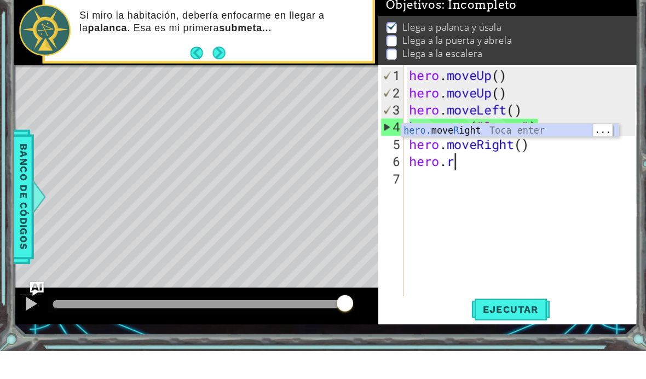
click at [539, 163] on div "hero. move R ight Toca enter" at bounding box center [485, 182] width 207 height 39
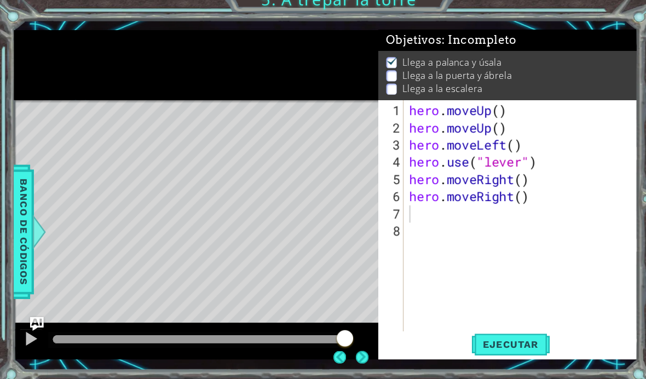
scroll to position [33, 0]
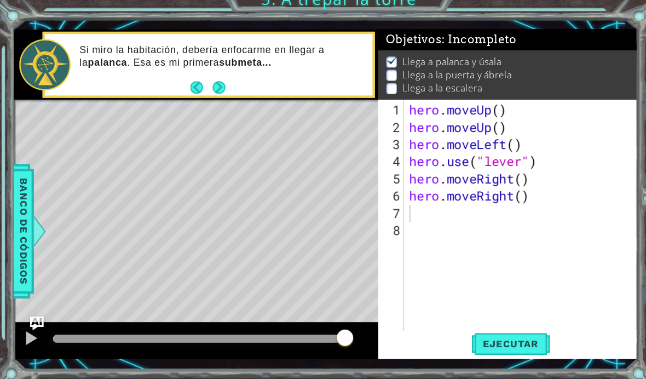
click at [498, 339] on span "Ejecutar" at bounding box center [486, 339] width 75 height 11
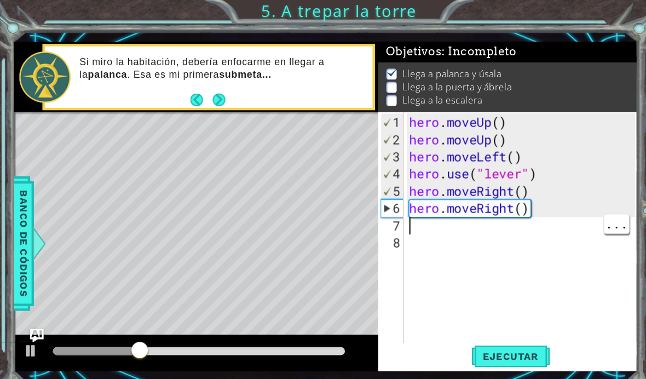
click at [458, 222] on div "hero . moveUp ( ) hero . moveUp ( ) hero . moveLeft ( ) hero . use ( "lever" ) …" at bounding box center [499, 239] width 223 height 263
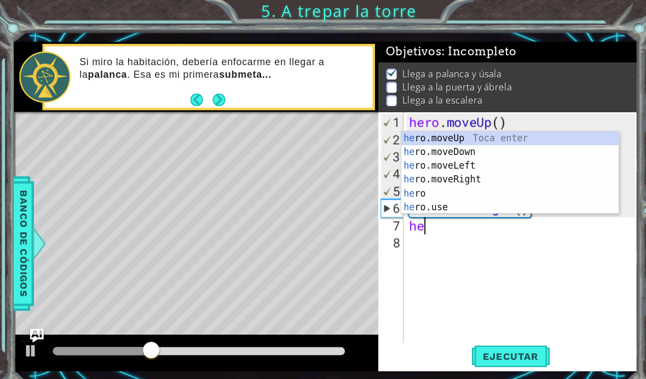
type textarea "her"
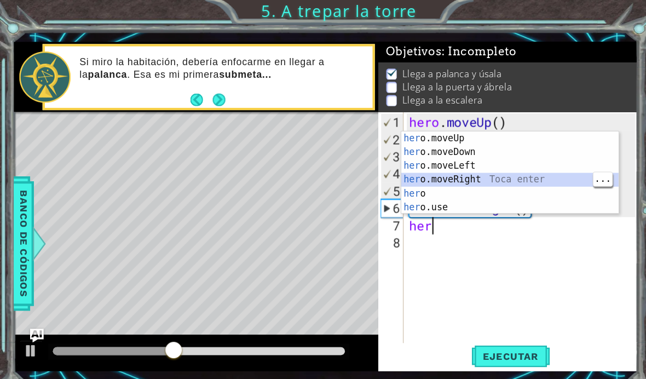
click at [499, 175] on div "her o.moveUp Toca enter her o.moveDown Toca enter her o.moveLeft Toca enter her…" at bounding box center [485, 177] width 207 height 105
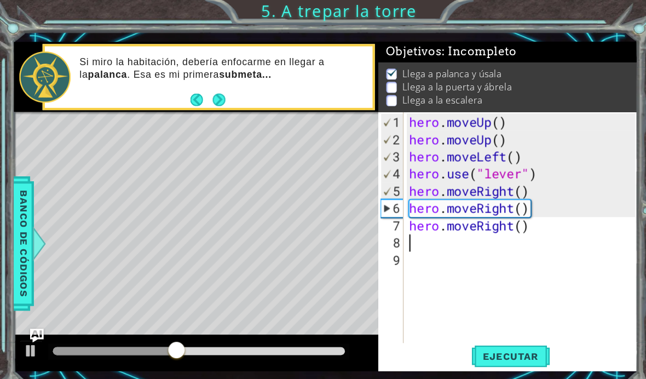
scroll to position [0, 0]
click at [495, 349] on button "Ejecutar" at bounding box center [486, 339] width 75 height 25
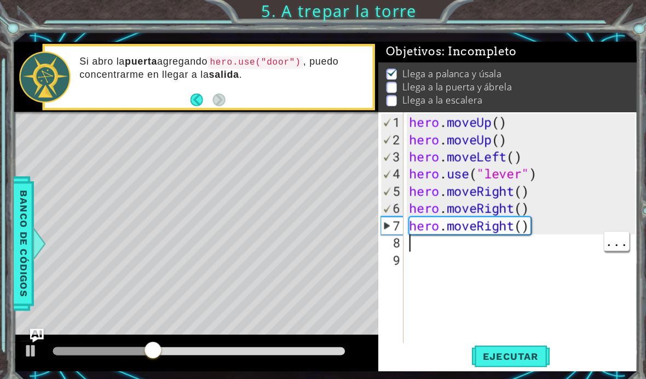
click at [401, 236] on div "hero . moveUp ( ) hero . moveUp ( ) hero . moveLeft ( ) hero . use ( "lever" ) …" at bounding box center [499, 239] width 223 height 263
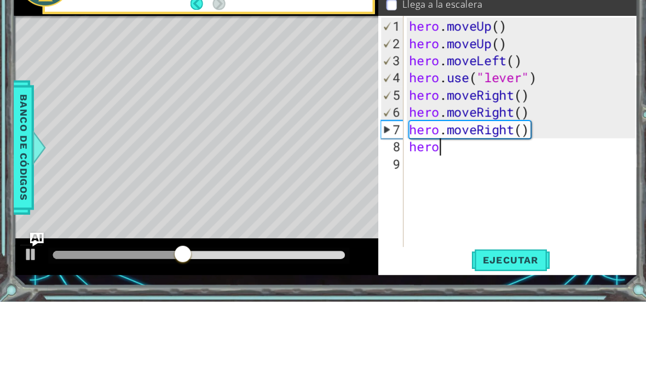
scroll to position [0, 1]
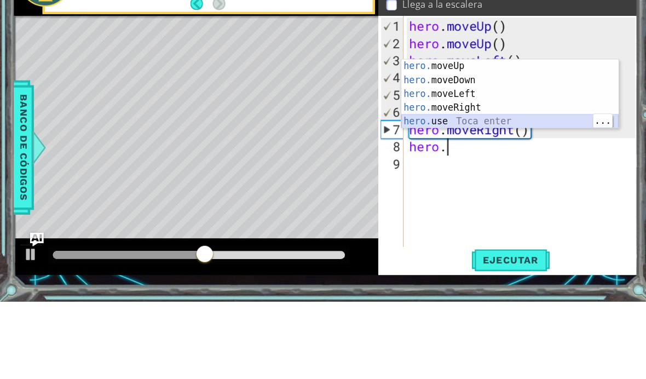
click at [472, 148] on div "hero. moveUp Toca enter hero. moveDown Toca enter hero. moveLeft Toca enter her…" at bounding box center [485, 194] width 207 height 92
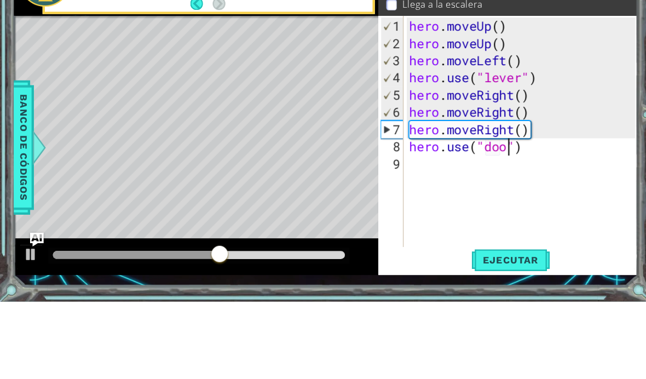
scroll to position [0, 5]
type textarea "hero.use("door")"
click at [483, 344] on span "Ejecutar" at bounding box center [486, 339] width 75 height 11
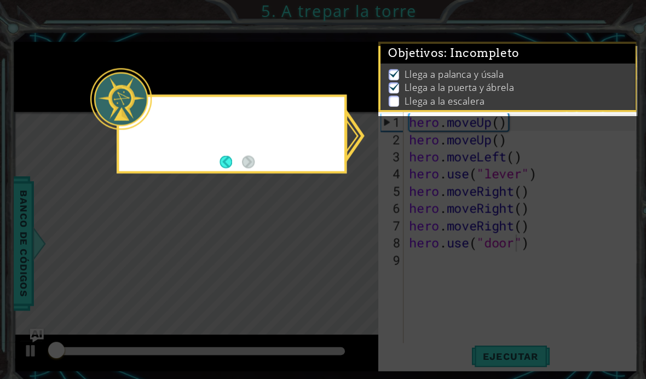
scroll to position [1, 0]
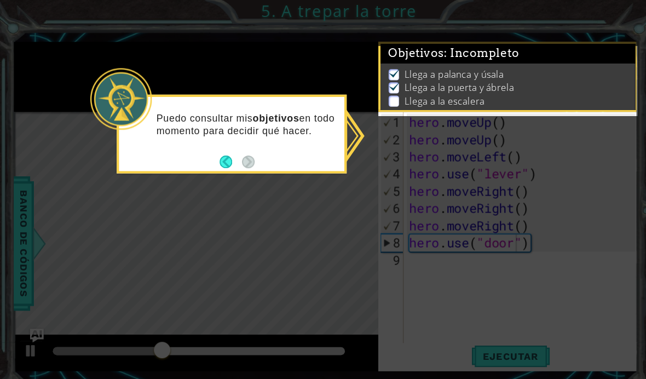
click at [458, 287] on icon at bounding box center [307, 192] width 615 height 385
click at [375, 100] on p at bounding box center [375, 96] width 10 height 10
click at [296, 103] on div "Puedo consultar mis objetivos en todo momento para decidir qué hacer." at bounding box center [220, 124] width 215 height 55
click at [279, 97] on div "Puedo consultar mis objetivos en todo momento para decidir qué hacer." at bounding box center [220, 124] width 215 height 55
click at [266, 107] on p "Puedo consultar mis objetivos en todo momento para decidir qué hacer." at bounding box center [234, 119] width 171 height 24
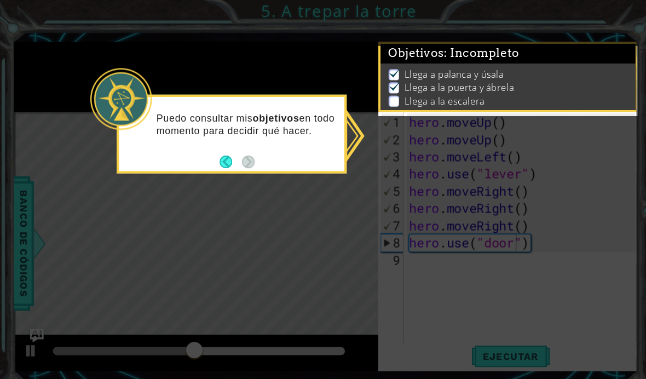
click at [213, 148] on button "Back" at bounding box center [219, 154] width 21 height 12
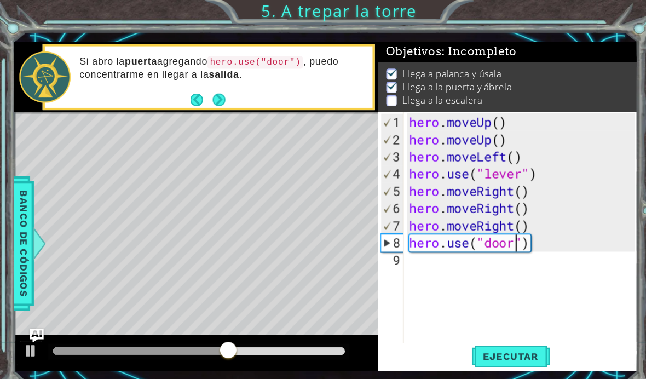
click at [381, 96] on li "Llega a la escalera" at bounding box center [485, 96] width 234 height 13
click at [376, 101] on p at bounding box center [373, 96] width 10 height 10
click at [211, 101] on button "Next" at bounding box center [209, 95] width 12 height 12
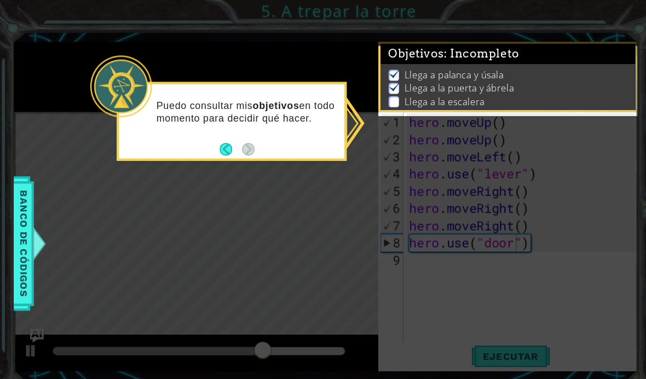
click at [210, 136] on button "Back" at bounding box center [219, 142] width 21 height 12
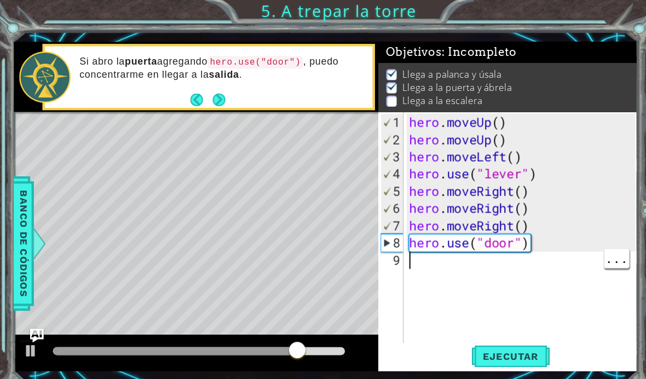
click at [434, 257] on div "hero . moveUp ( ) hero . moveUp ( ) hero . moveLeft ( ) hero . use ( "lever" ) …" at bounding box center [499, 239] width 223 height 263
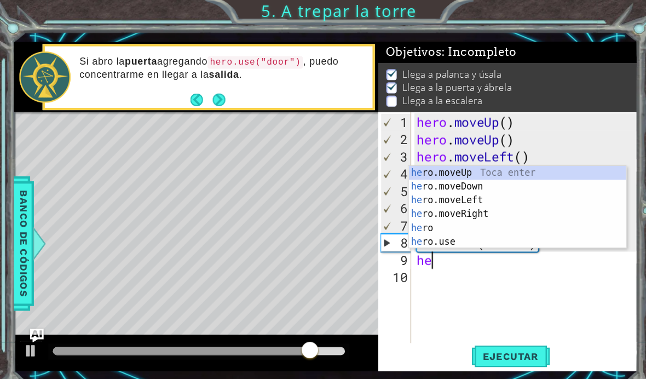
scroll to position [0, 1]
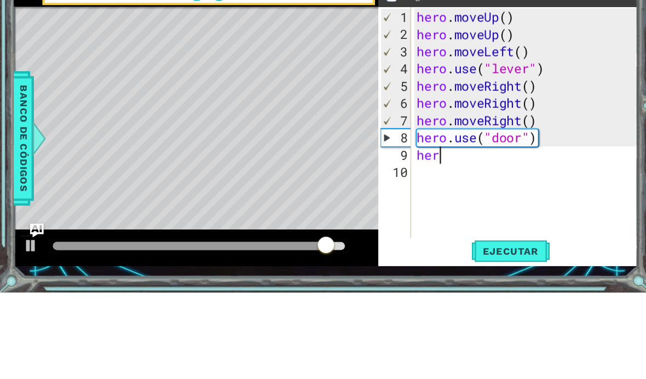
type textarea "hero"
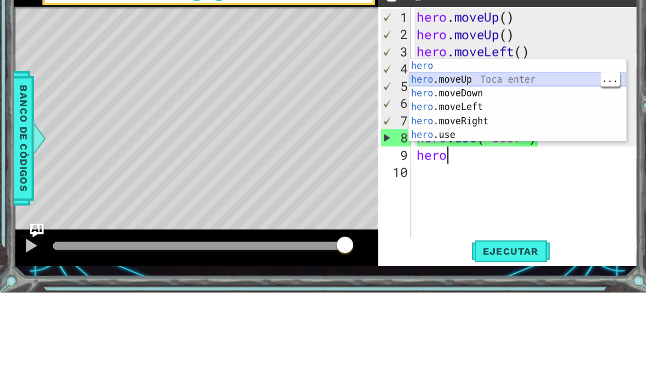
click at [525, 157] on div "hero Toca enter hero .moveUp Toca enter hero .moveDown Toca enter hero .moveLef…" at bounding box center [492, 209] width 207 height 105
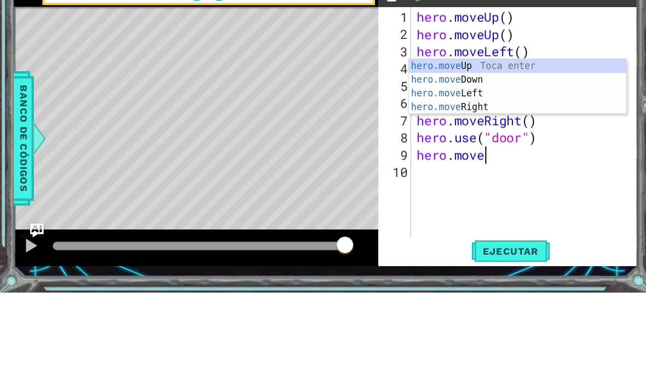
type textarea "hero.mov"
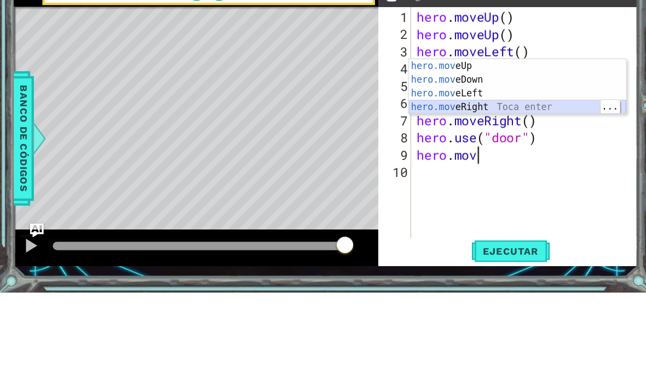
click at [507, 157] on div "hero.mov eUp Toca enter hero.mov eDown Toca enter hero.mov eLeft Toca enter her…" at bounding box center [492, 196] width 207 height 79
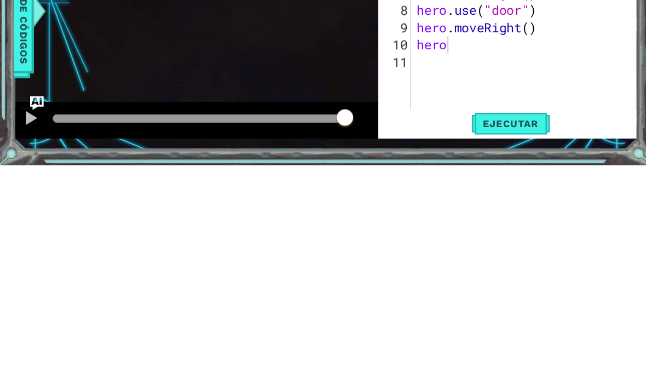
scroll to position [39, 0]
click at [446, 234] on div "hero . moveUp ( ) hero . moveUp ( ) hero . moveLeft ( ) hero . use ( "lever" ) …" at bounding box center [503, 239] width 216 height 263
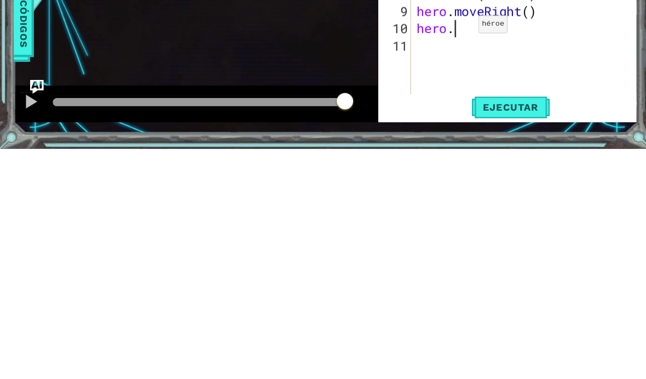
scroll to position [0, 2]
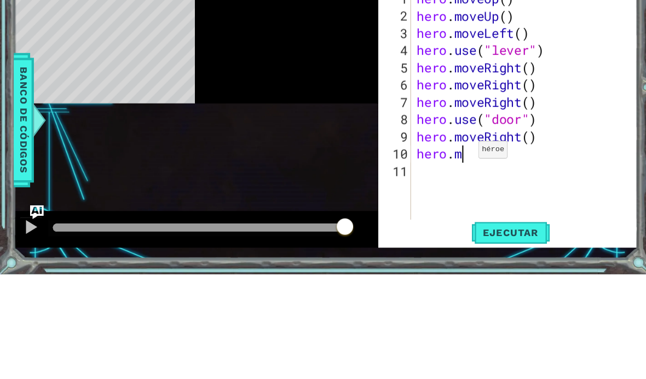
type textarea "hero.mo"
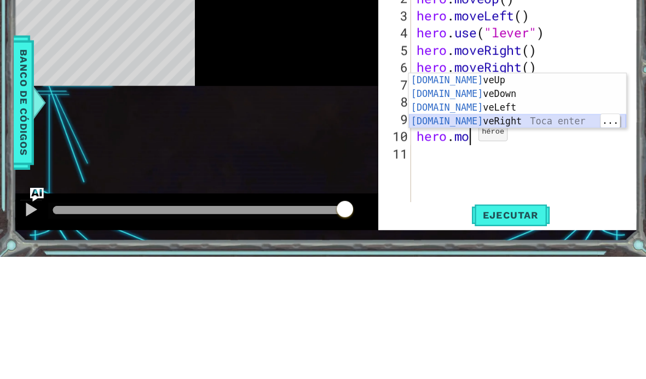
click at [477, 204] on div "hero.mo veUp Toca enter hero.mo veDown Toca enter hero.mo veLeft Toca enter her…" at bounding box center [492, 243] width 207 height 79
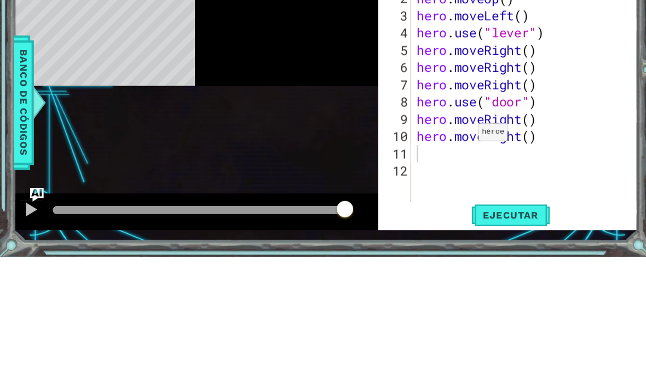
click at [492, 334] on span "Ejecutar" at bounding box center [486, 339] width 75 height 11
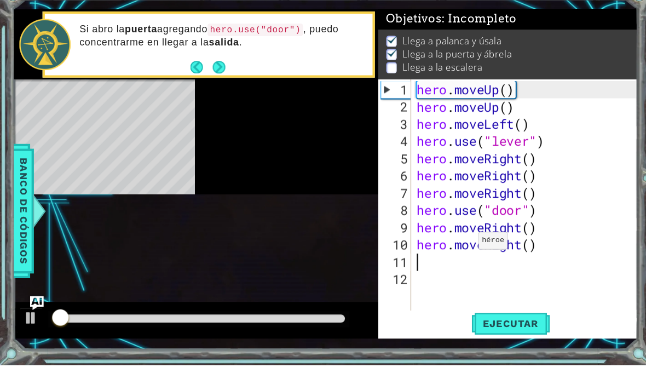
scroll to position [1, 0]
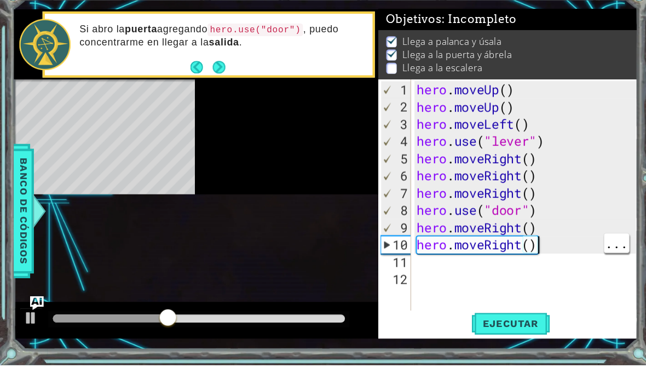
click at [539, 233] on div "hero . moveUp ( ) hero . moveUp ( ) hero . moveLeft ( ) hero . use ( "lever" ) …" at bounding box center [503, 239] width 216 height 263
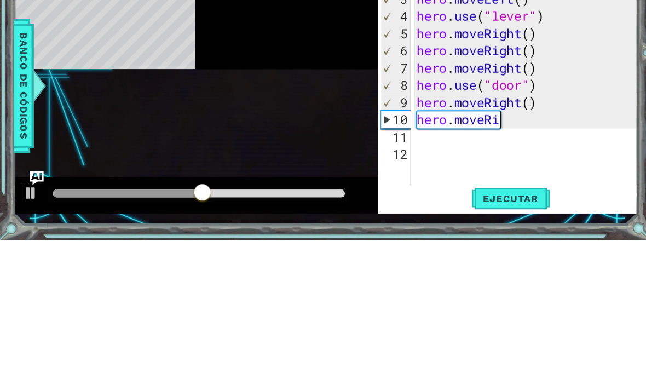
type textarea "hero.move"
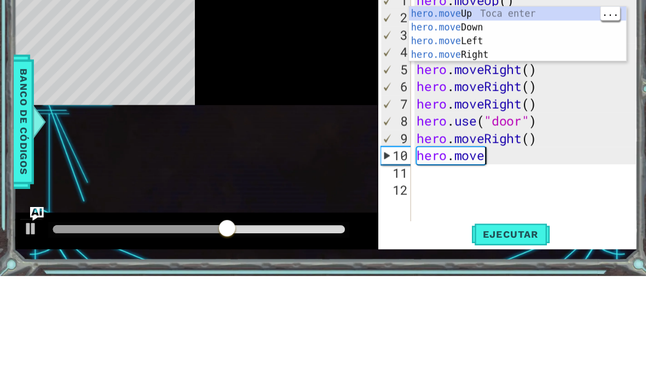
click at [483, 123] on div "hero.move Up Toca enter hero.move Down Toca enter hero.move Left Toca enter her…" at bounding box center [492, 162] width 207 height 79
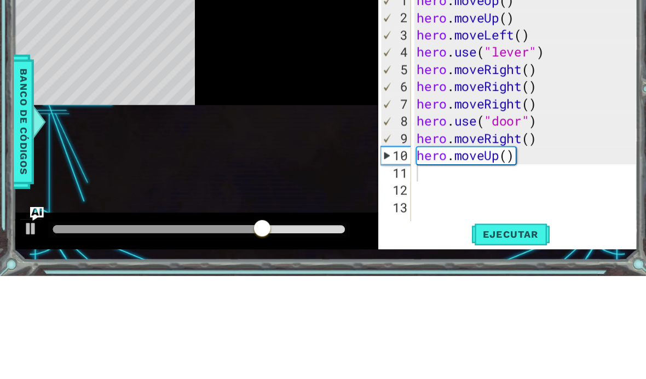
click at [489, 334] on span "Ejecutar" at bounding box center [486, 339] width 75 height 11
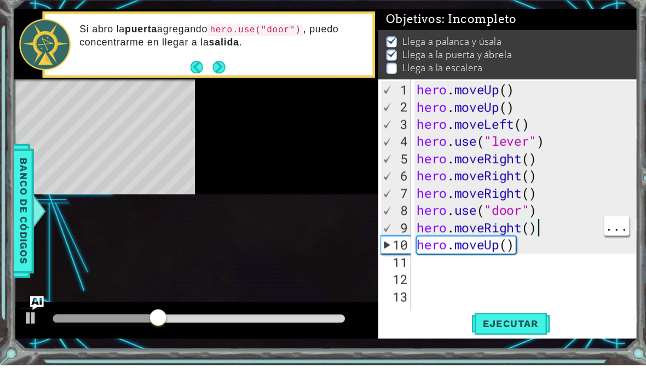
click at [533, 214] on div "hero . moveUp ( ) hero . moveUp ( ) hero . moveLeft ( ) hero . use ( "lever" ) …" at bounding box center [503, 239] width 216 height 263
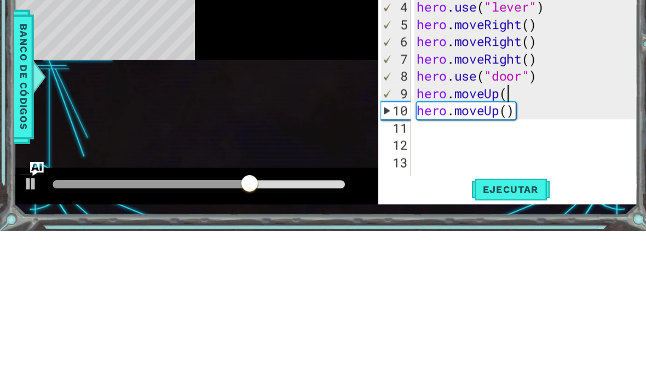
scroll to position [0, 4]
type textarea "hero.moveUp()"
click at [497, 334] on span "Ejecutar" at bounding box center [486, 339] width 75 height 11
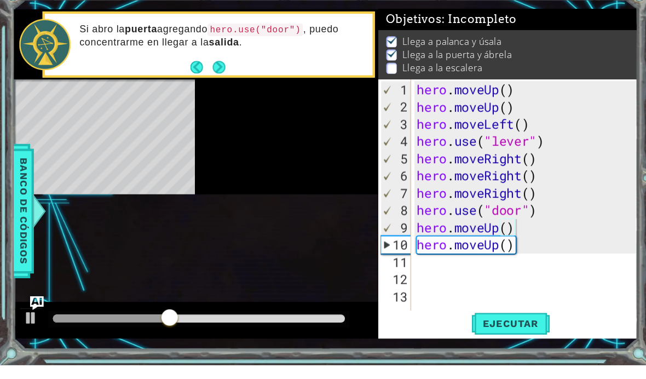
scroll to position [0, 0]
click at [488, 250] on div "hero . moveUp ( ) hero . moveUp ( ) hero . moveLeft ( ) hero . use ( "lever" ) …" at bounding box center [503, 239] width 216 height 263
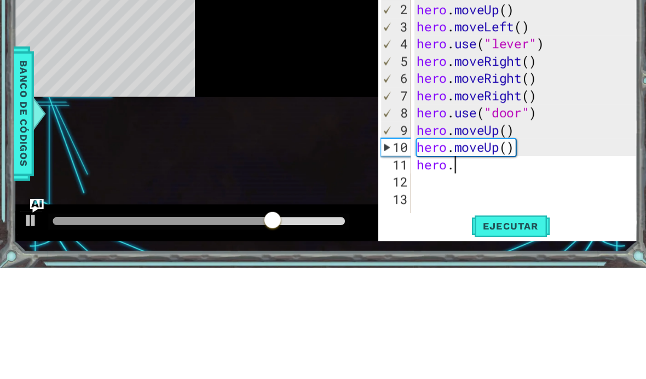
scroll to position [0, 2]
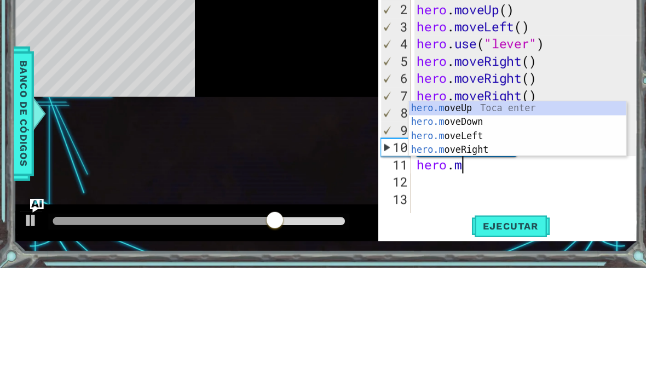
type textarea "hero.mo"
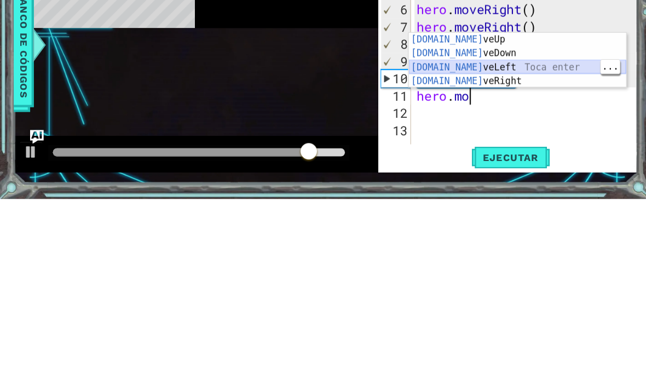
click at [514, 221] on div "hero.mo veUp Toca enter hero.mo veDown Toca enter hero.mo veLeft Toca enter her…" at bounding box center [492, 260] width 207 height 79
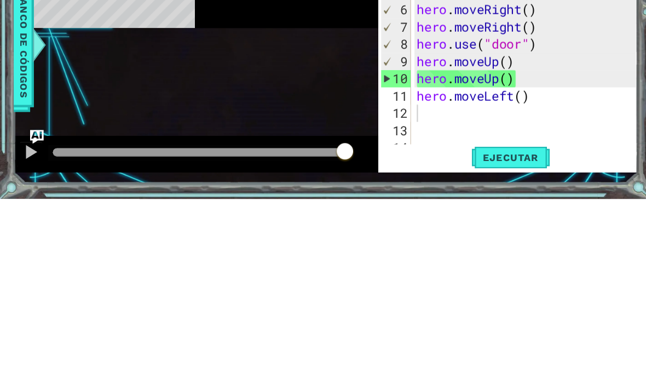
click at [482, 334] on span "Ejecutar" at bounding box center [486, 339] width 75 height 11
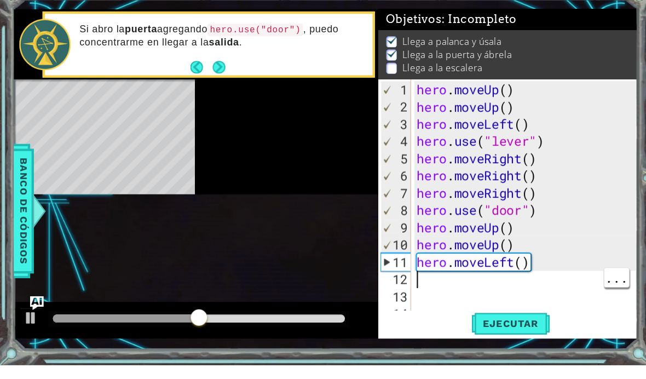
click at [409, 263] on div "hero . moveUp ( ) hero . moveUp ( ) hero . moveLeft ( ) hero . use ( "lever" ) …" at bounding box center [503, 239] width 216 height 263
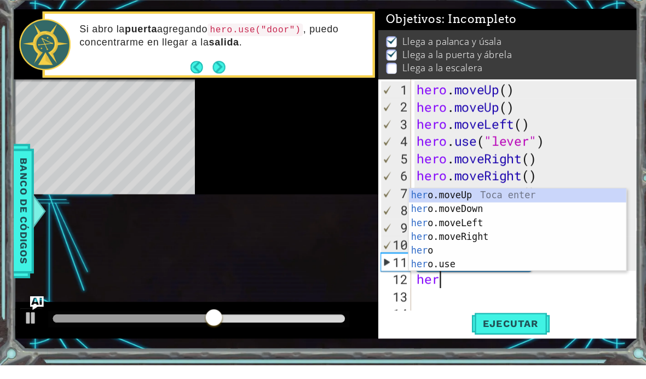
scroll to position [0, 1]
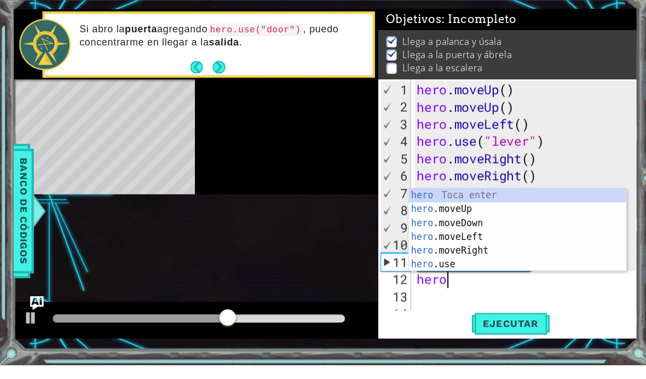
type textarea "hero."
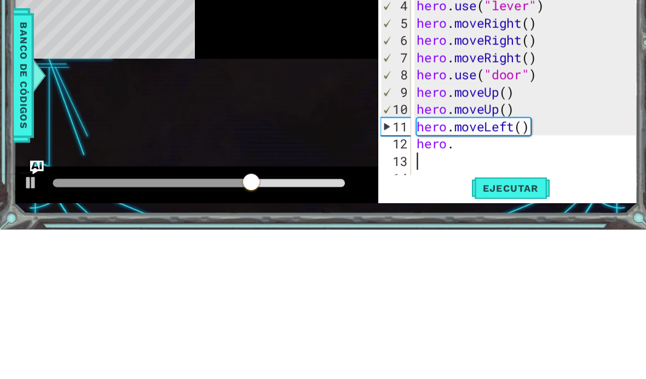
scroll to position [16, 0]
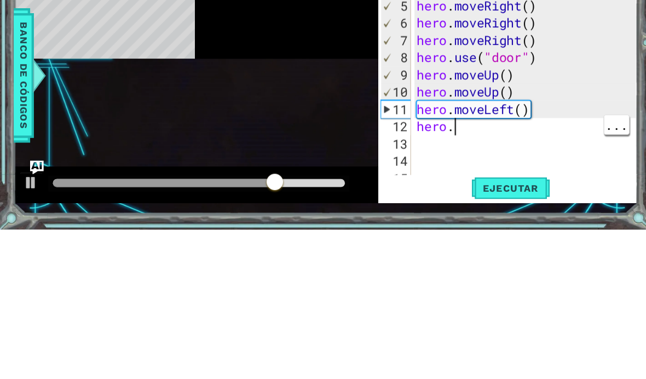
type textarea "hero.m"
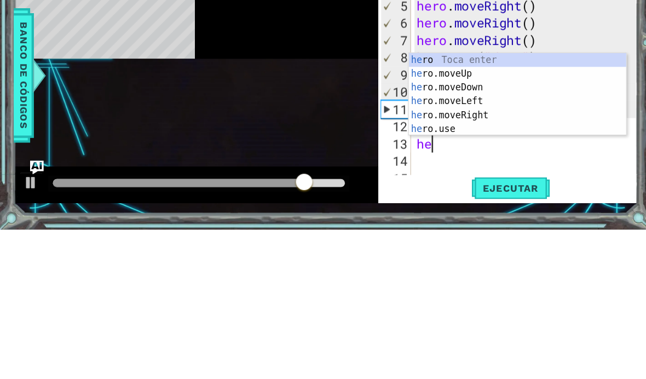
scroll to position [0, 1]
type textarea "hero"
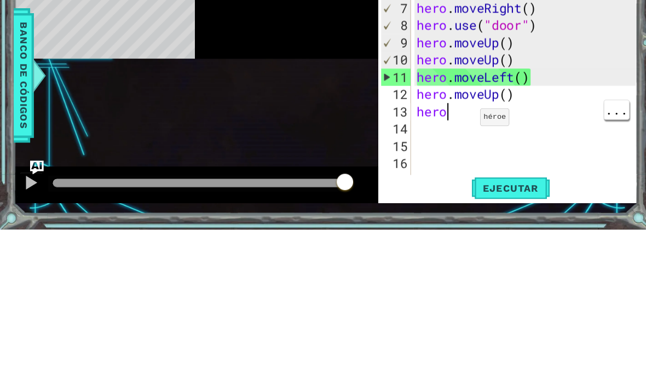
scroll to position [0, 1]
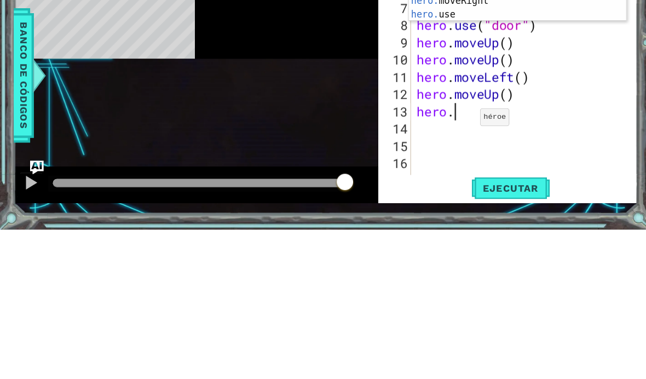
type textarea "hero.mo"
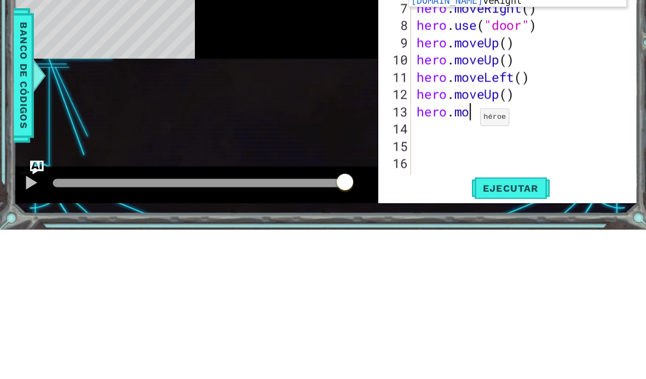
scroll to position [0, 0]
click at [488, 334] on span "Ejecutar" at bounding box center [486, 339] width 75 height 11
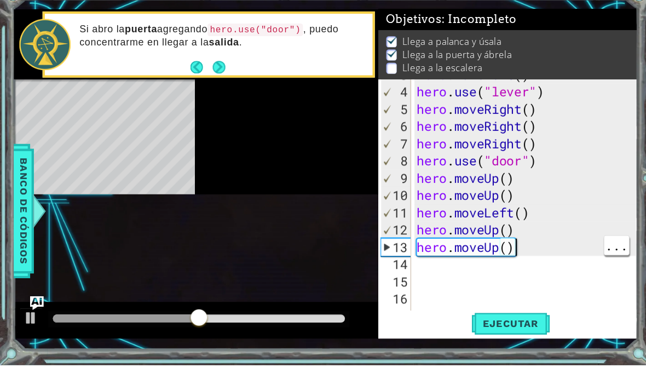
click at [522, 227] on div "hero . moveLeft ( ) hero . use ( "lever" ) hero . moveRight ( ) hero . moveRigh…" at bounding box center [503, 225] width 216 height 263
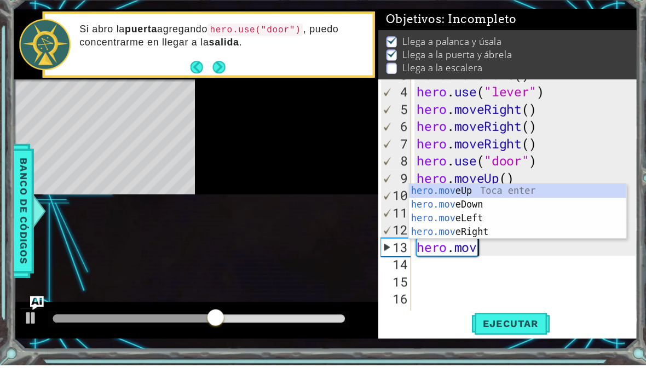
scroll to position [66, 0]
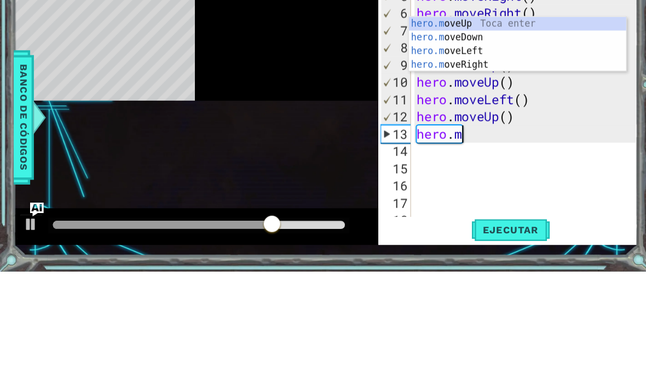
type textarea "hero."
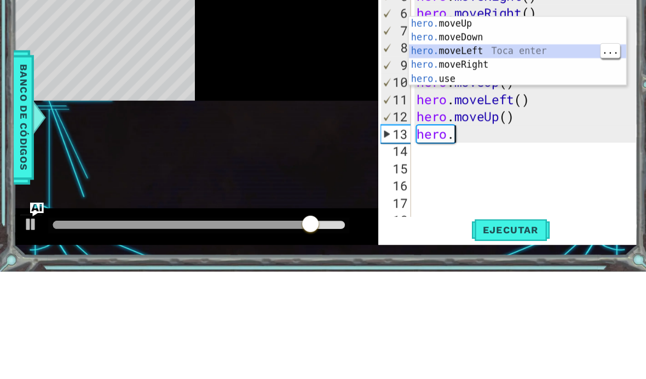
click at [492, 136] on div "hero. moveUp Toca enter hero. moveDown Toca enter hero. moveLeft Toca enter her…" at bounding box center [492, 182] width 207 height 92
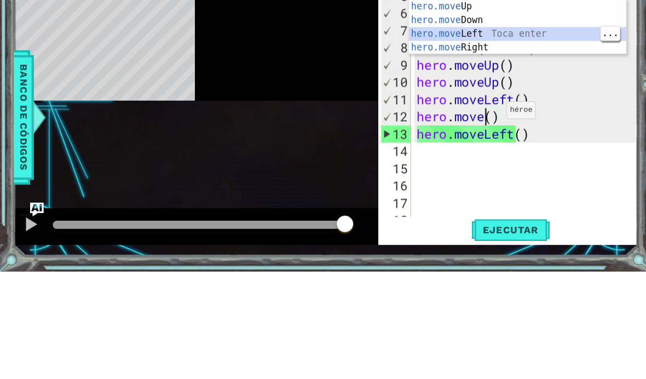
click at [548, 120] on div "hero.move Up Toca enter hero.move Down Toca enter hero.move Left Toca enter her…" at bounding box center [492, 159] width 207 height 79
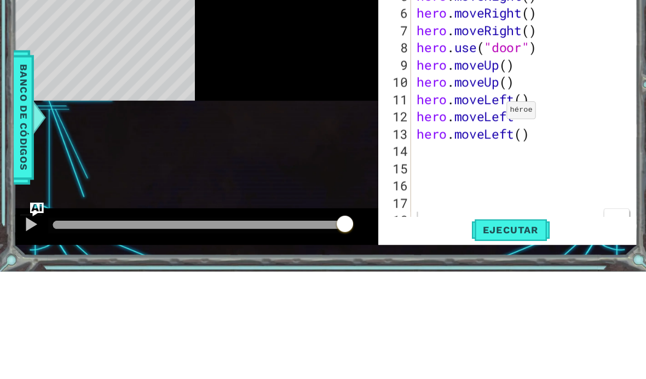
click at [466, 201] on div "hero . moveRight ( ) hero . moveRight ( ) hero . moveRight ( ) hero . use ( "do…" at bounding box center [503, 239] width 216 height 263
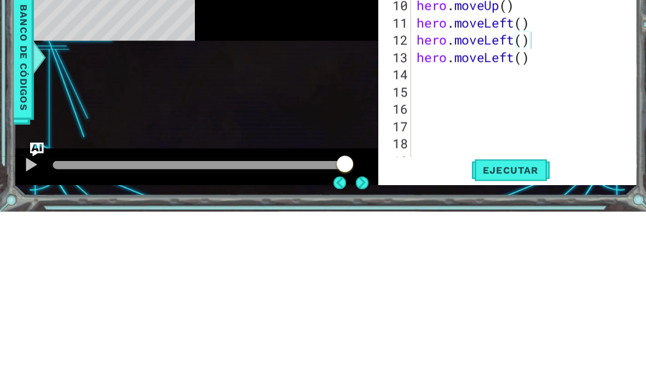
scroll to position [0, 0]
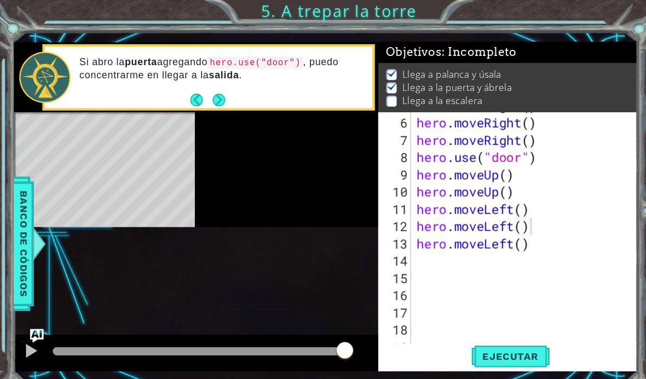
type textarea "hero.moveLeft()"
click at [488, 345] on span "Ejecutar" at bounding box center [486, 339] width 75 height 11
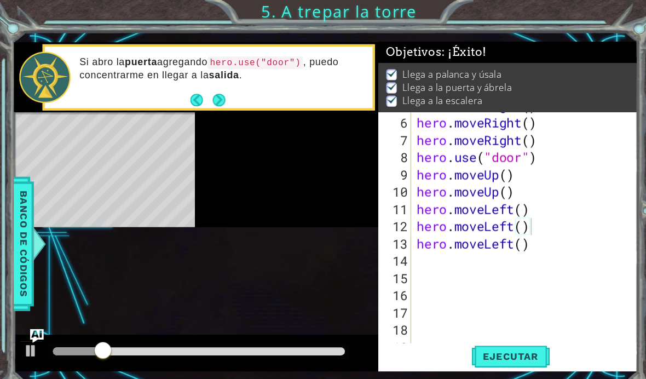
scroll to position [18, 0]
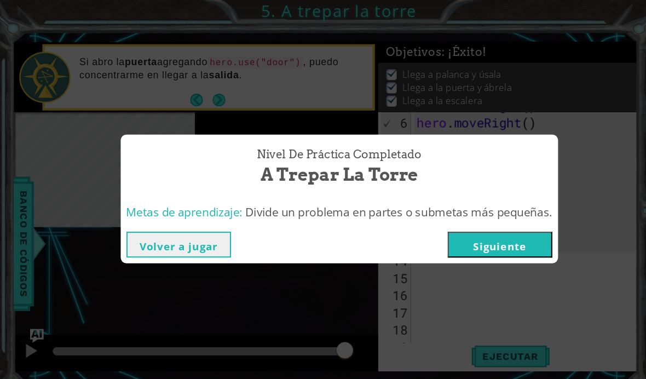
click at [495, 245] on button "Siguiente" at bounding box center [476, 233] width 100 height 25
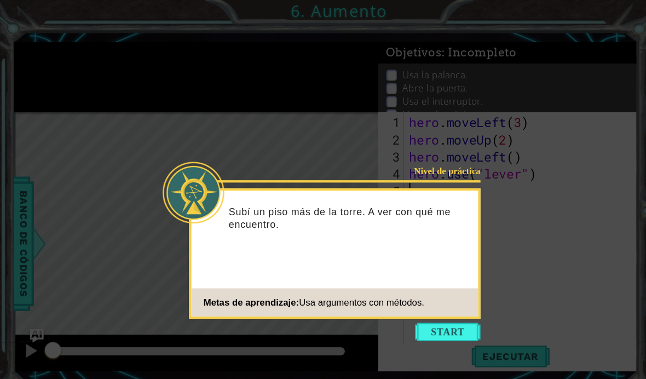
click at [435, 308] on button "Start" at bounding box center [426, 317] width 62 height 18
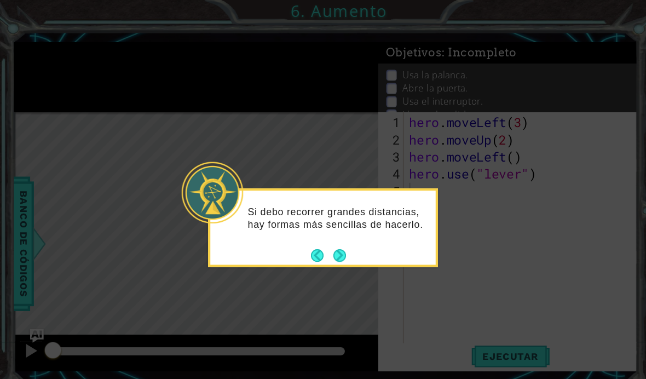
click at [327, 237] on button "Next" at bounding box center [323, 243] width 12 height 12
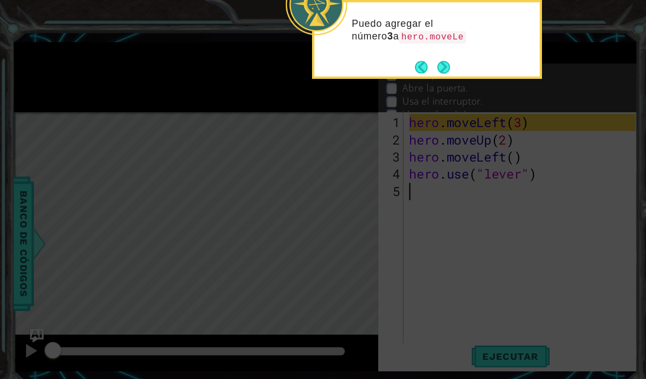
click at [429, 61] on button "Next" at bounding box center [423, 64] width 12 height 12
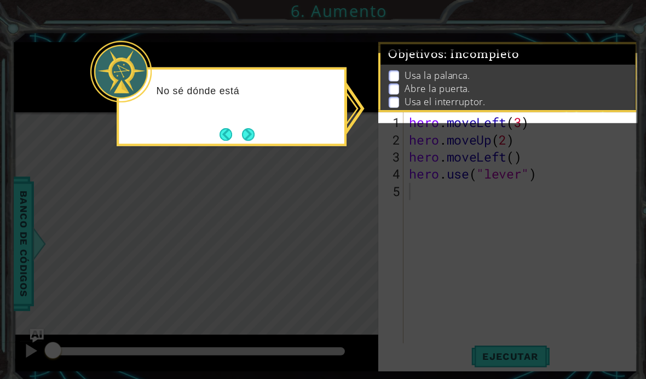
click at [528, 31] on icon at bounding box center [307, 199] width 615 height 398
click at [377, 90] on p at bounding box center [375, 84] width 10 height 10
click at [381, 107] on div "Objetivos : Incompleto Usa la palanca. Abre la puerta. Usa el interruptor. Lleg…" at bounding box center [483, 73] width 247 height 67
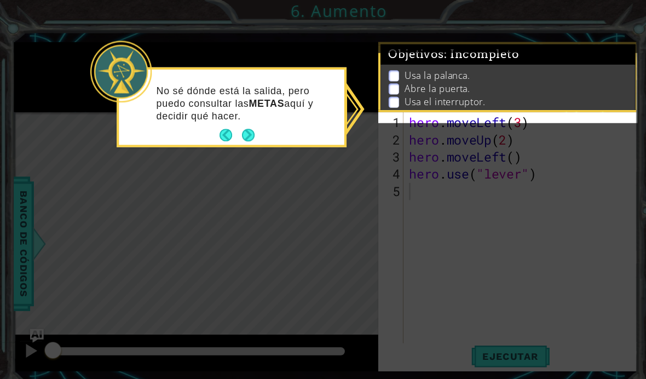
click at [242, 123] on button "Next" at bounding box center [236, 129] width 12 height 12
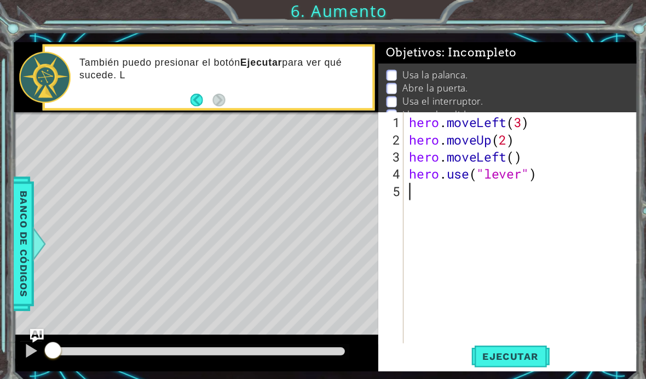
click at [497, 363] on div "1 ההההההההההההההההההההההההההההההההההההההההההההההההההההההההההההההההההההההההההההה…" at bounding box center [310, 196] width 594 height 333
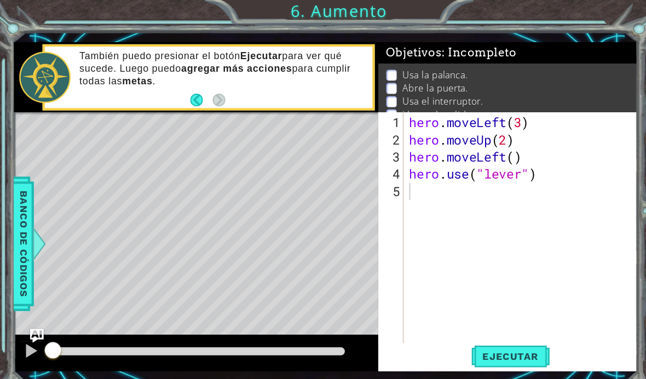
click at [490, 363] on div "1 ההההההההההההההההההההההההההההההההההההההההההההההההההההההההההההההההההההההההההההה…" at bounding box center [310, 196] width 594 height 333
click at [478, 351] on button "Ejecutar" at bounding box center [486, 339] width 75 height 25
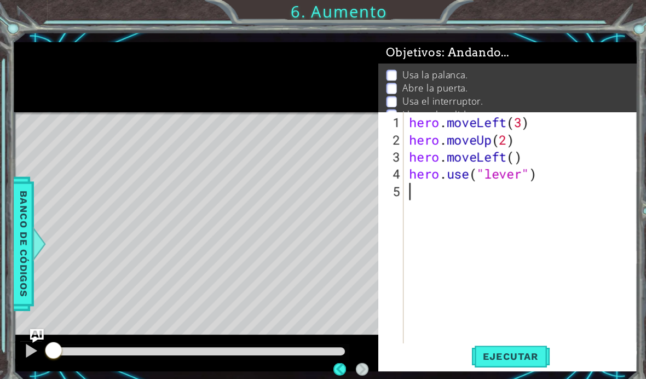
type textarea ","
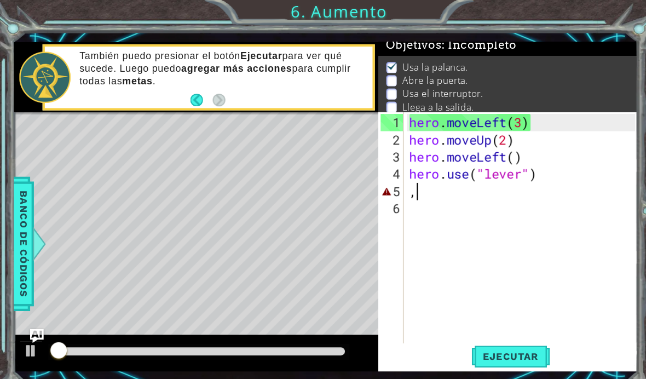
scroll to position [18, 0]
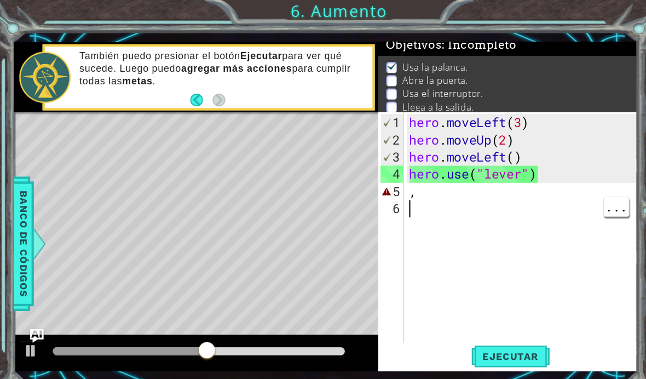
type textarea ","
click at [449, 184] on div "hero . moveLeft ( 3 ) hero . moveUp ( 2 ) hero . moveLeft ( ) hero . use ( "lev…" at bounding box center [499, 239] width 223 height 263
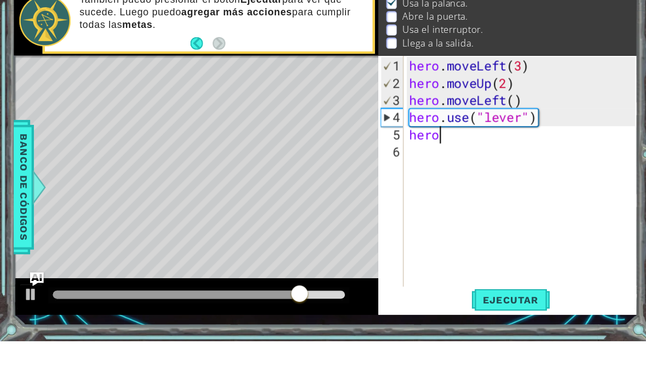
scroll to position [0, 1]
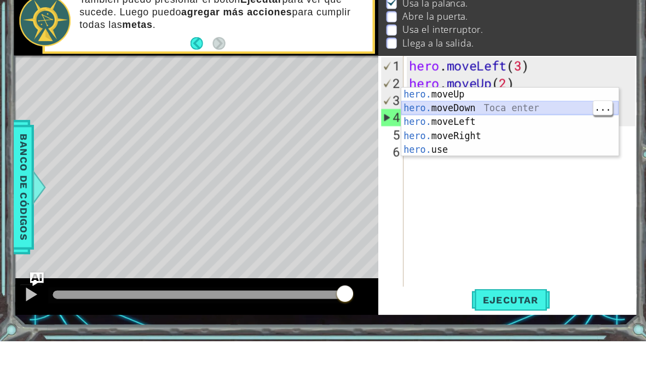
click at [535, 137] on div "hero. moveUp Toca enter hero. moveDown Toca enter hero. moveLeft Toca enter her…" at bounding box center [485, 183] width 207 height 92
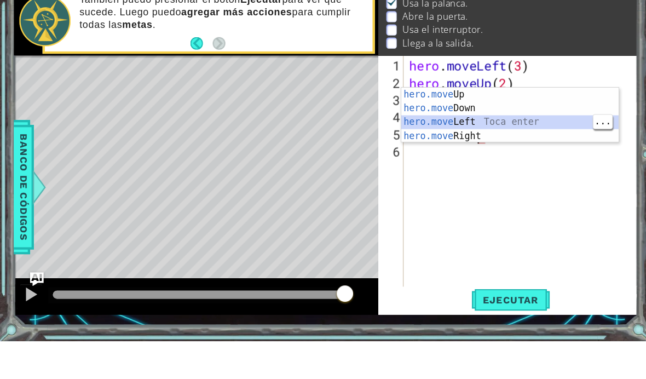
click at [472, 137] on div "hero.move Up Toca enter hero.move Down Toca enter hero.move Left Toca enter her…" at bounding box center [485, 176] width 207 height 79
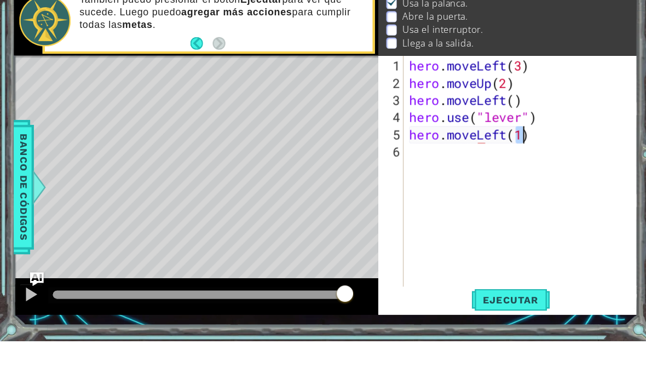
type textarea "hero.moveLeft(1)"
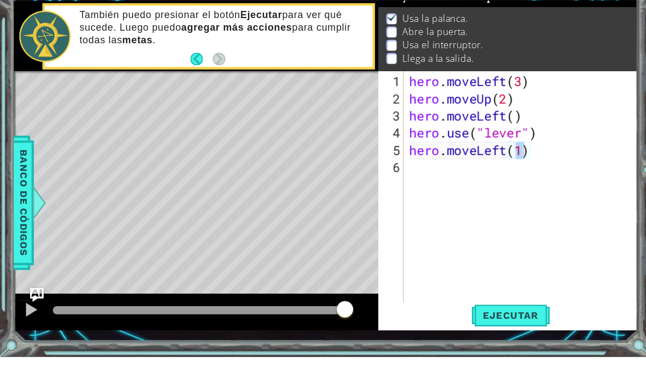
click at [464, 338] on span "Ejecutar" at bounding box center [486, 339] width 75 height 11
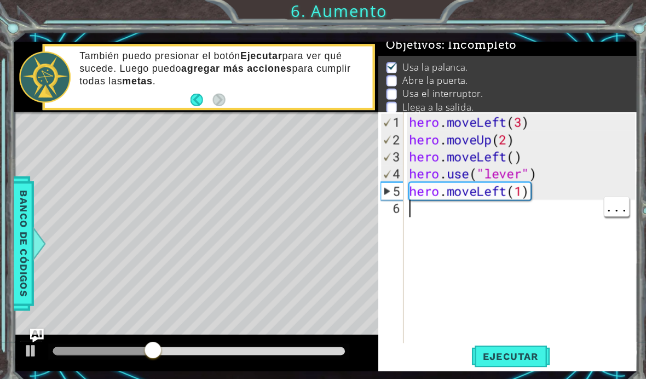
scroll to position [0, 0]
click at [428, 203] on div "hero . moveLeft ( 3 ) hero . moveUp ( 2 ) hero . moveLeft ( ) hero . use ( "lev…" at bounding box center [499, 239] width 223 height 263
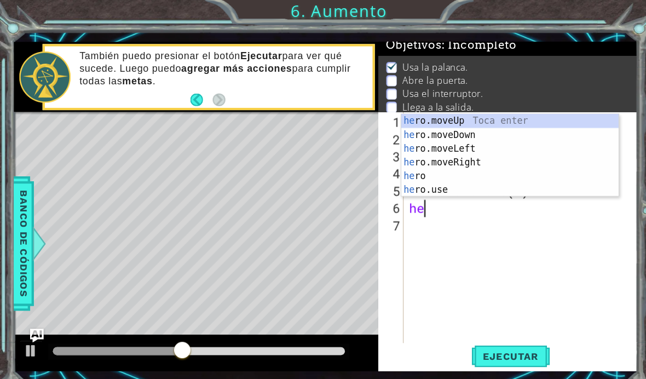
scroll to position [0, 1]
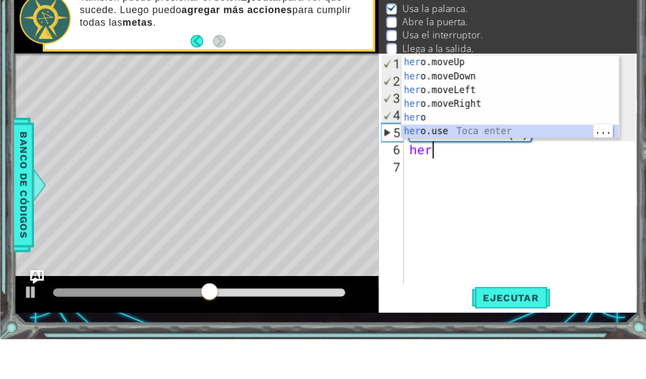
click at [447, 123] on div "her o.moveUp Toca enter her o.moveDown Toca enter her o.moveLeft Toca enter her…" at bounding box center [485, 161] width 207 height 105
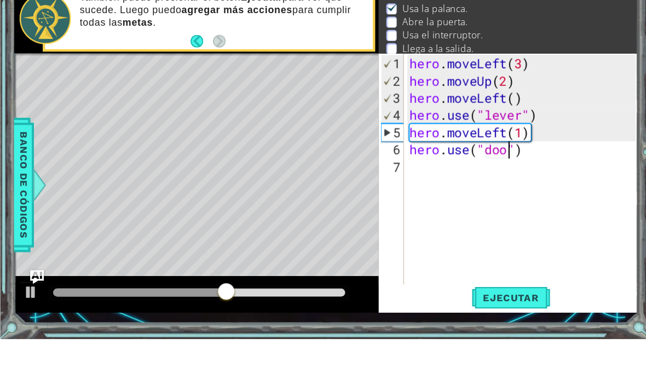
scroll to position [0, 5]
type textarea "hero.use("door")"
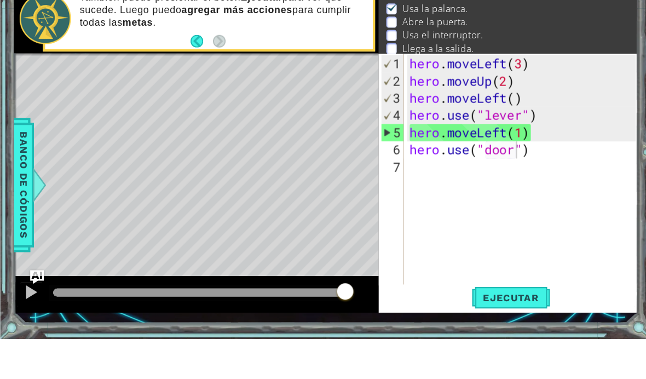
scroll to position [0, 0]
click at [490, 206] on div "hero . moveLeft ( 3 ) hero . moveUp ( 2 ) hero . moveLeft ( ) hero . use ( "lev…" at bounding box center [499, 239] width 223 height 263
click at [545, 148] on div "hero . moveLeft ( 3 ) hero . moveUp ( 2 ) hero . moveLeft ( ) hero . use ( "lev…" at bounding box center [499, 239] width 223 height 263
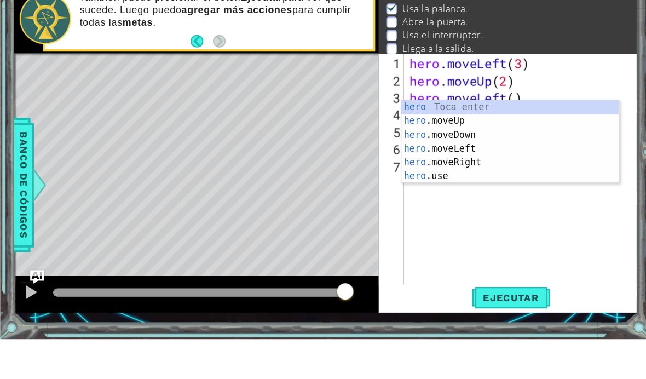
click at [544, 327] on div "Ejecutar" at bounding box center [486, 339] width 247 height 25
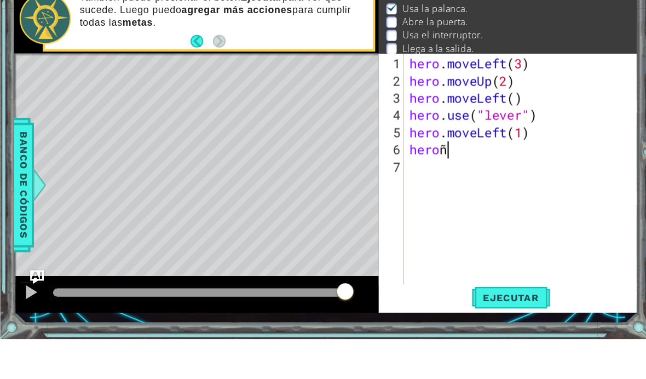
scroll to position [0, 1]
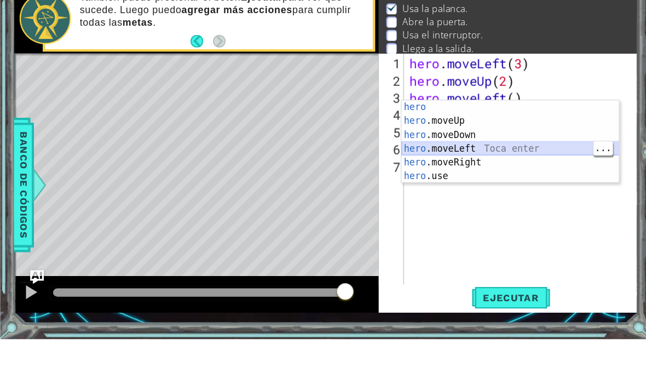
click at [470, 152] on div "hero Toca enter hero .moveUp Toca enter hero .moveDown Toca enter hero .moveLef…" at bounding box center [485, 204] width 207 height 105
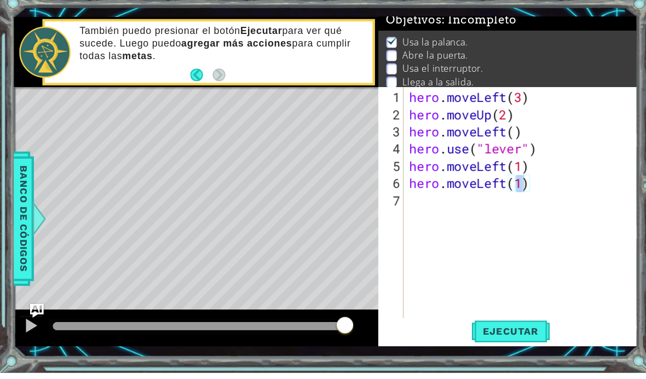
scroll to position [39, 0]
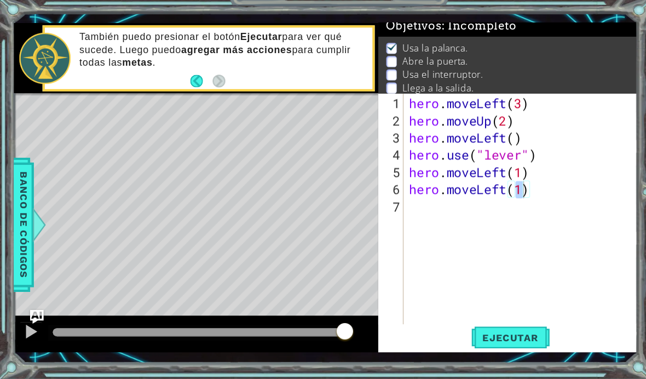
click at [497, 334] on span "Ejecutar" at bounding box center [486, 339] width 75 height 11
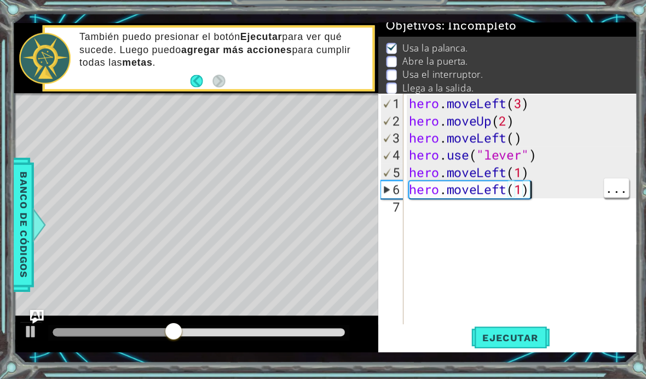
click at [524, 181] on div "hero . moveLeft ( 3 ) hero . moveUp ( 2 ) hero . moveLeft ( ) hero . use ( "lev…" at bounding box center [499, 239] width 223 height 263
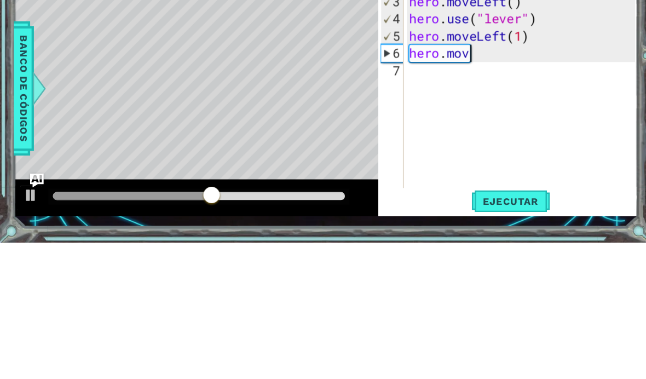
scroll to position [0, 2]
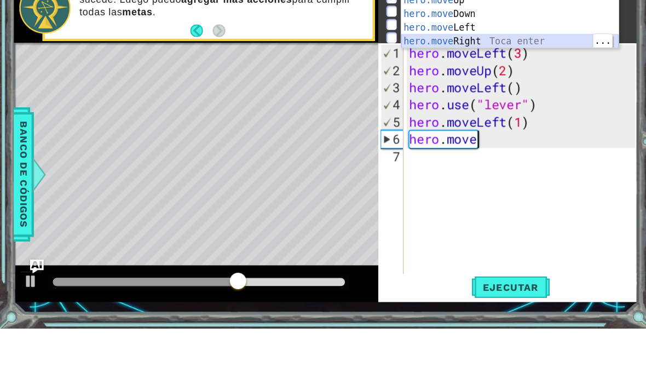
click at [500, 60] on div "hero.move Up Toca enter hero.move Down Toca enter hero.move Left Toca enter her…" at bounding box center [485, 99] width 207 height 79
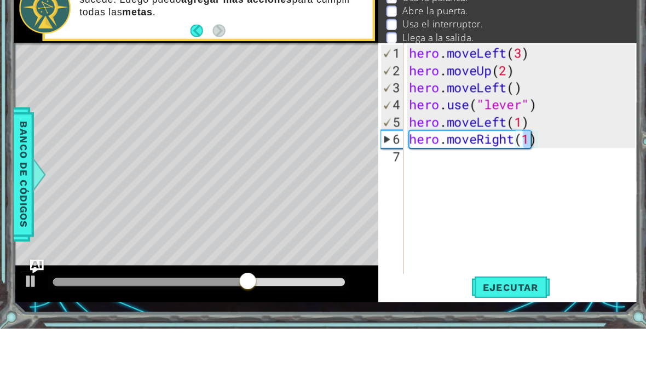
scroll to position [39, 0]
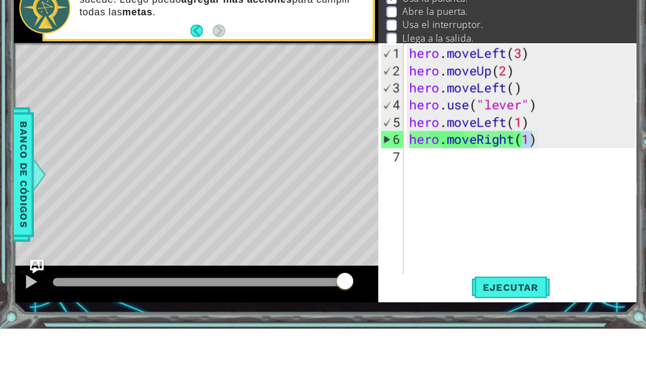
click at [461, 334] on span "Ejecutar" at bounding box center [486, 339] width 75 height 11
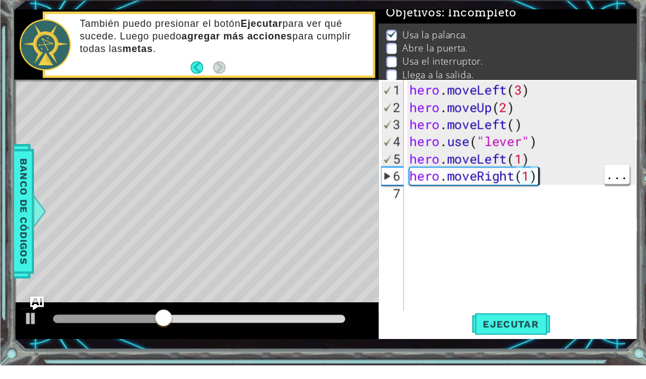
click at [557, 172] on div "hero . moveLeft ( 3 ) hero . moveUp ( 2 ) hero . moveLeft ( ) hero . use ( "lev…" at bounding box center [499, 239] width 223 height 263
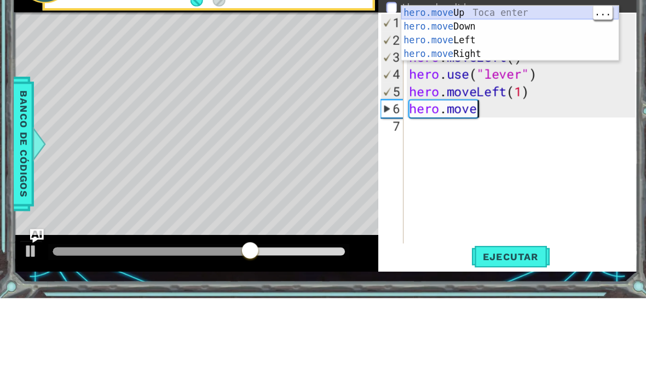
click at [441, 101] on div "hero.move Up Toca enter hero.move Down Toca enter hero.move Left Toca enter her…" at bounding box center [485, 140] width 207 height 79
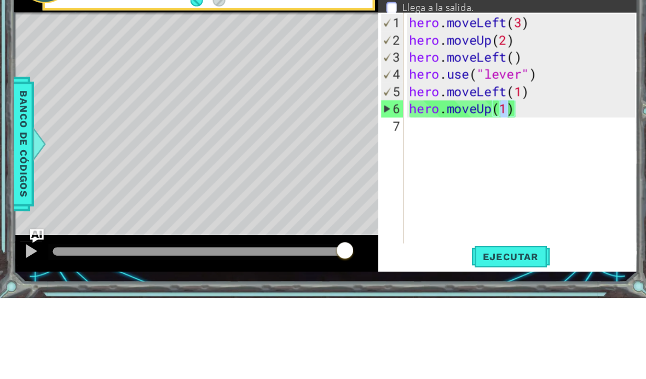
click at [475, 334] on span "Ejecutar" at bounding box center [486, 339] width 75 height 11
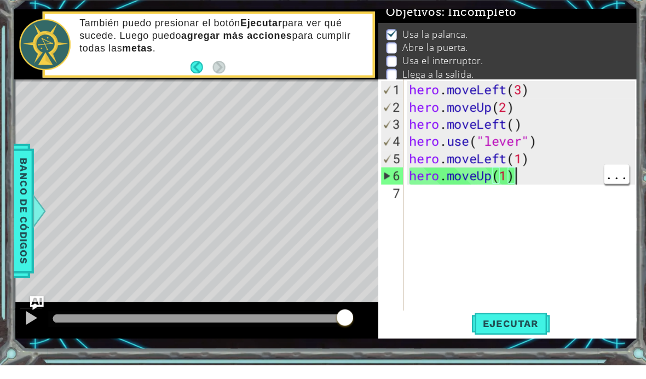
click at [512, 174] on div "hero . moveLeft ( 3 ) hero . moveUp ( 2 ) hero . moveLeft ( ) hero . use ( "lev…" at bounding box center [499, 239] width 223 height 263
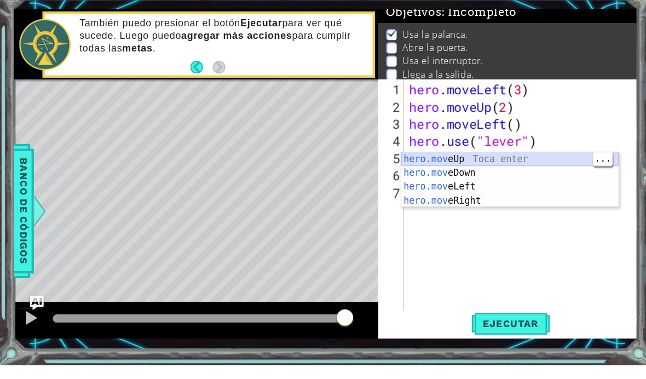
click at [481, 176] on div "hero.mov eUp Toca enter hero.mov eDown Toca enter hero.mov eLeft Toca enter her…" at bounding box center [485, 215] width 207 height 79
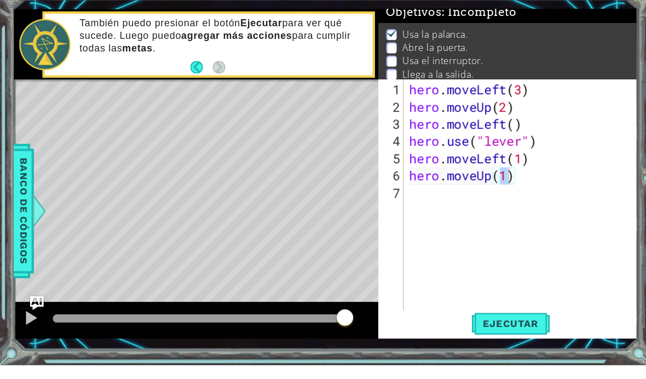
click at [507, 334] on span "Ejecutar" at bounding box center [486, 339] width 75 height 11
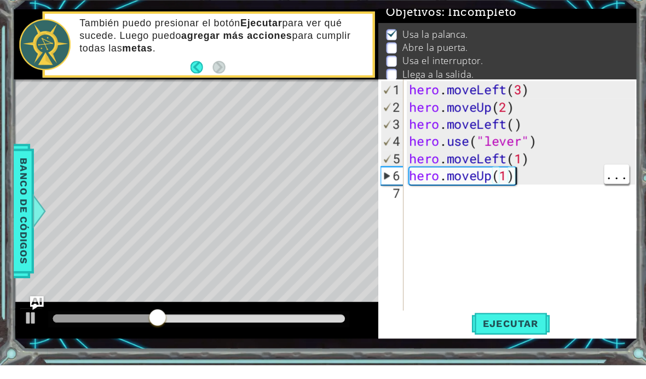
click at [528, 171] on div "hero . moveLeft ( 3 ) hero . moveUp ( 2 ) hero . moveLeft ( ) hero . use ( "lev…" at bounding box center [499, 239] width 223 height 263
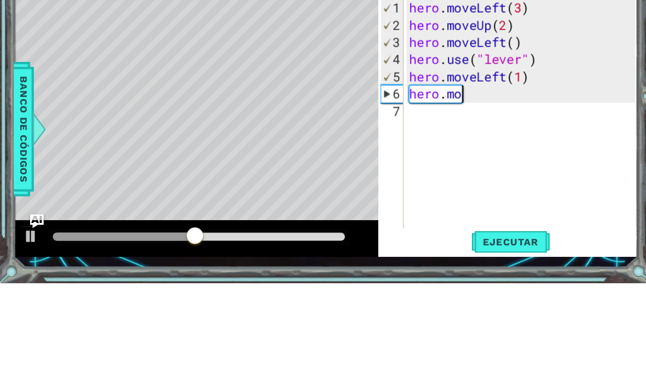
scroll to position [0, 2]
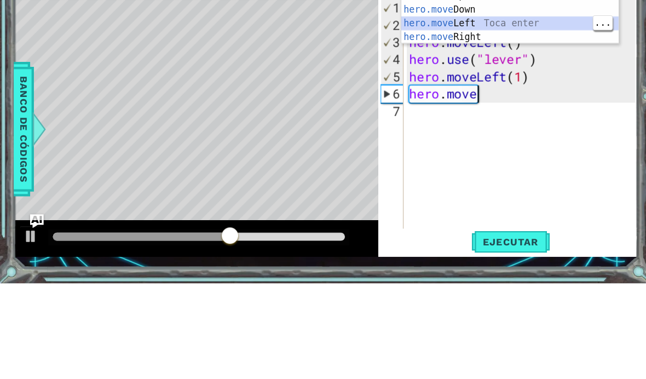
click at [464, 99] on div "hero.move Up Toca enter hero.move Down Toca enter hero.move Left Toca enter her…" at bounding box center [485, 138] width 207 height 79
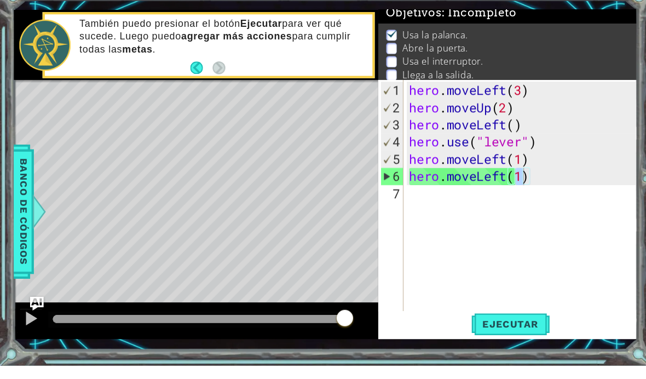
click at [487, 327] on button "Ejecutar" at bounding box center [486, 339] width 75 height 25
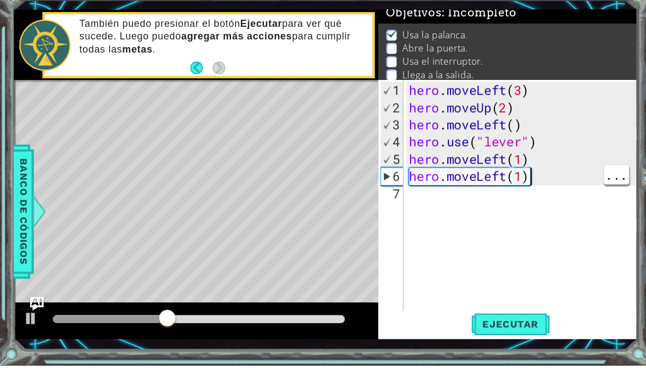
click at [544, 165] on div "hero . moveLeft ( 3 ) hero . moveUp ( 2 ) hero . moveLeft ( ) hero . use ( "lev…" at bounding box center [499, 239] width 223 height 263
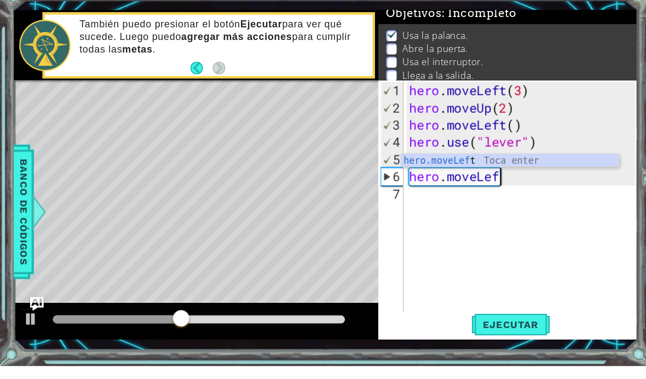
type textarea "hero.moveLe"
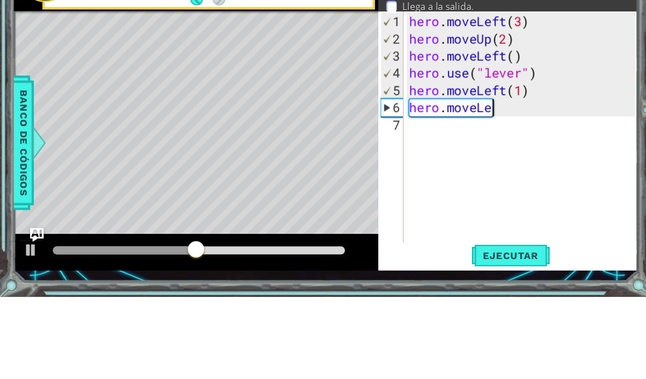
scroll to position [0, 0]
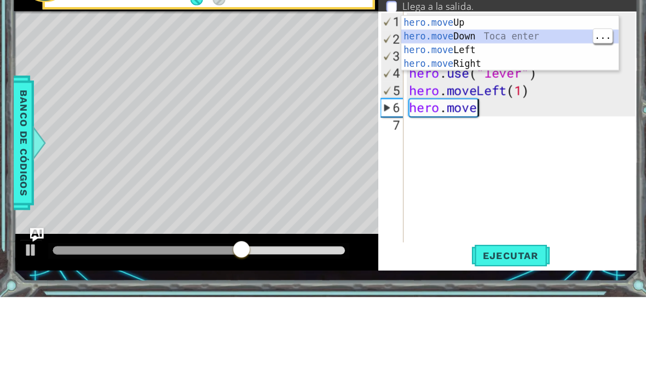
click at [490, 111] on div "hero.move Up Toca enter hero.move Down Toca enter hero.move Left Toca enter her…" at bounding box center [485, 150] width 207 height 79
type textarea "hero.moveDown(1)"
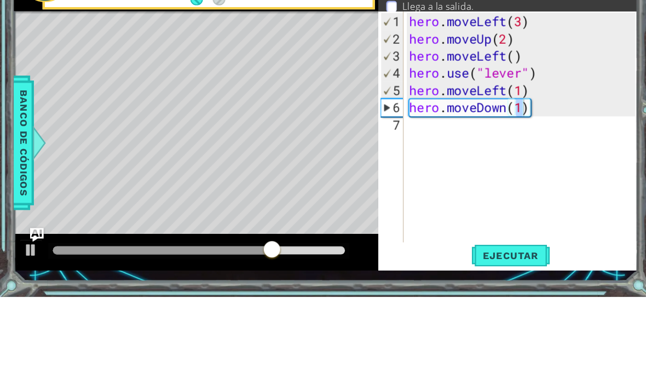
click at [477, 334] on span "Ejecutar" at bounding box center [486, 339] width 75 height 11
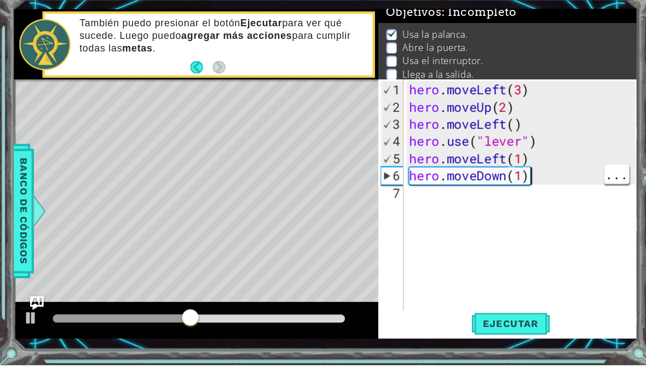
click at [540, 160] on div "hero . moveLeft ( 3 ) hero . moveUp ( 2 ) hero . moveLeft ( ) hero . use ( "lev…" at bounding box center [499, 239] width 223 height 263
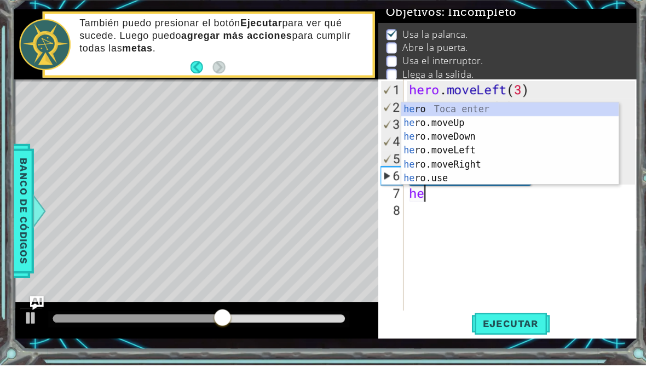
scroll to position [0, 1]
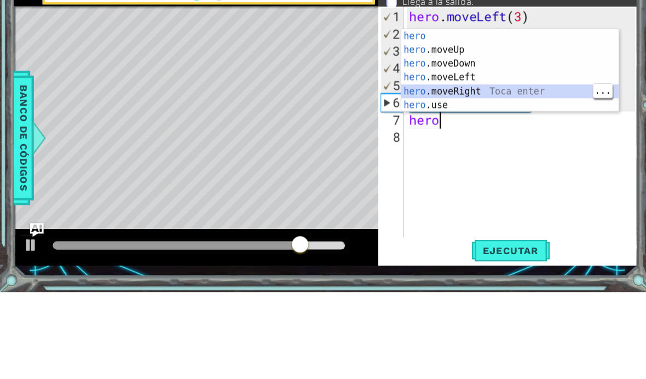
click at [524, 129] on div "hero Toca enter hero .moveUp Toca enter hero .moveDown Toca enter hero .moveLef…" at bounding box center [485, 181] width 207 height 105
type textarea "hero.moveRight(1)"
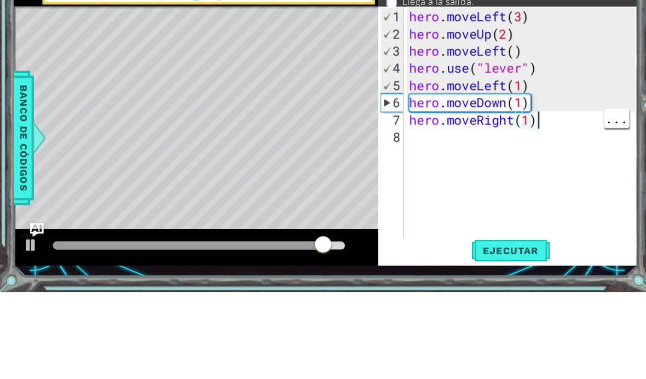
scroll to position [0, 0]
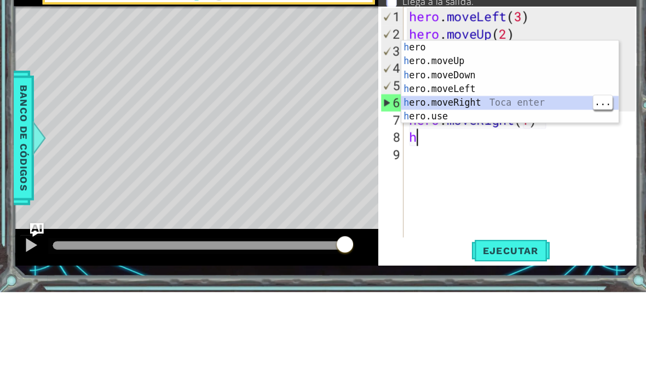
click at [516, 140] on div "h ero Toca enter h ero.moveUp Toca enter h ero.moveDown Toca enter h ero.moveLe…" at bounding box center [485, 192] width 207 height 105
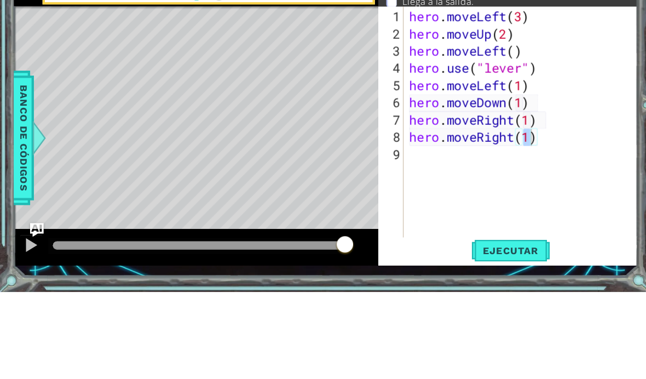
click at [478, 334] on span "Ejecutar" at bounding box center [486, 339] width 75 height 11
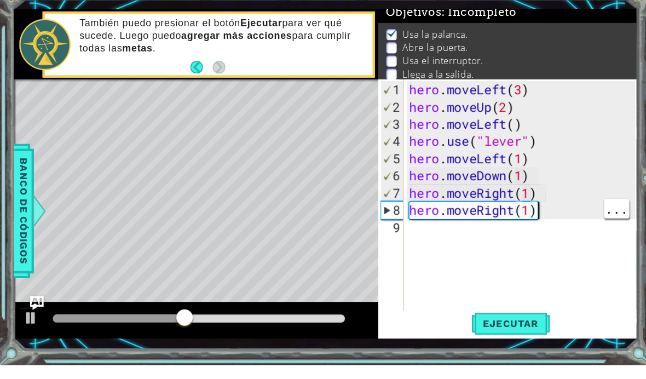
click at [533, 201] on div "hero . moveLeft ( 3 ) hero . moveUp ( 2 ) hero . moveLeft ( ) hero . use ( "lev…" at bounding box center [499, 239] width 223 height 263
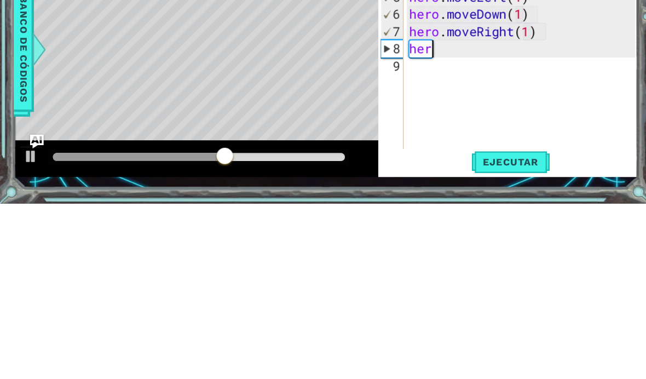
type textarea "h"
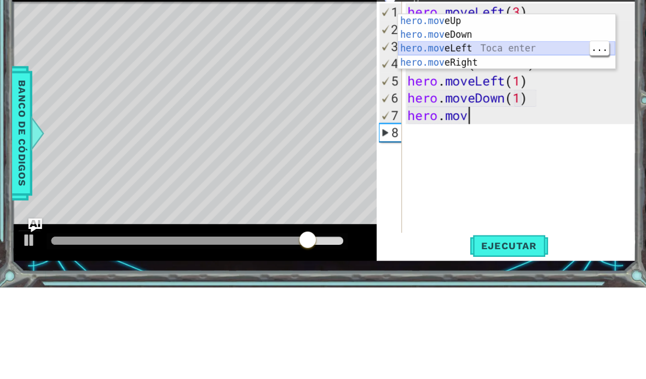
click at [497, 119] on div "hero.mov eUp Toca enter hero.mov eDown Toca enter hero.mov eLeft Toca enter her…" at bounding box center [483, 158] width 207 height 79
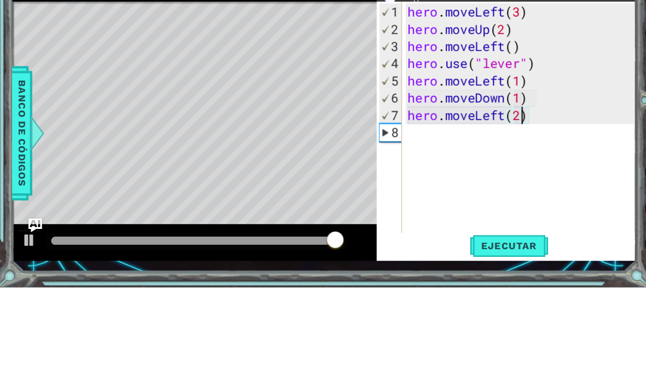
scroll to position [0, 5]
click at [465, 334] on span "Ejecutar" at bounding box center [486, 339] width 75 height 11
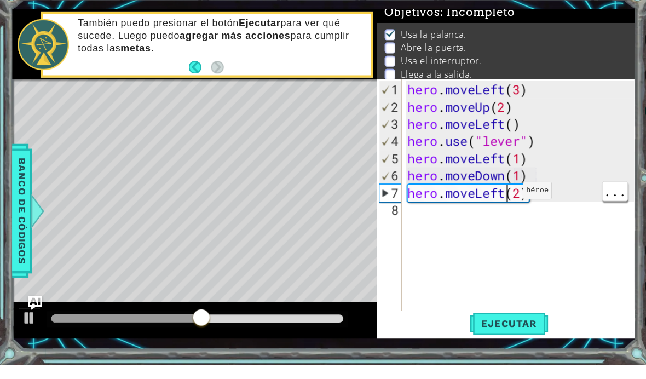
click at [481, 187] on div "hero . moveLeft ( 3 ) hero . moveUp ( 2 ) hero . moveLeft ( ) hero . use ( "lev…" at bounding box center [499, 239] width 223 height 263
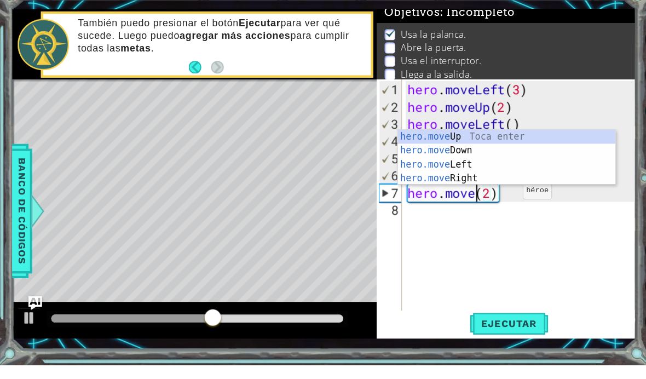
scroll to position [0, 3]
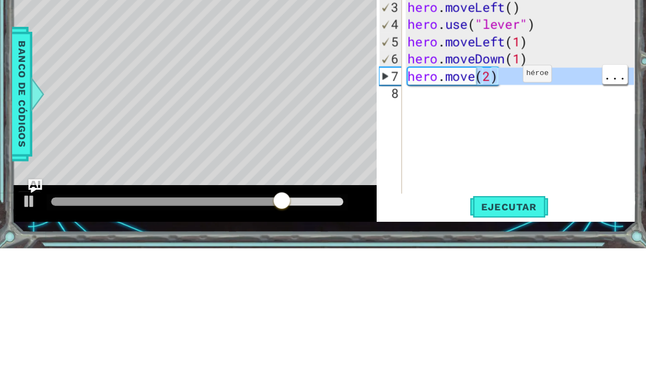
click at [446, 108] on div "hero . moveLeft ( 3 ) hero . moveUp ( 2 ) hero . moveLeft ( ) hero . use ( "lev…" at bounding box center [499, 239] width 223 height 263
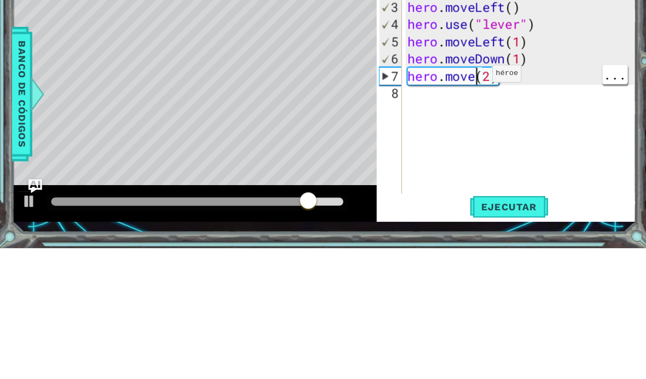
click at [452, 108] on div "hero . moveLeft ( 3 ) hero . moveUp ( 2 ) hero . moveLeft ( ) hero . use ( "lev…" at bounding box center [499, 239] width 223 height 263
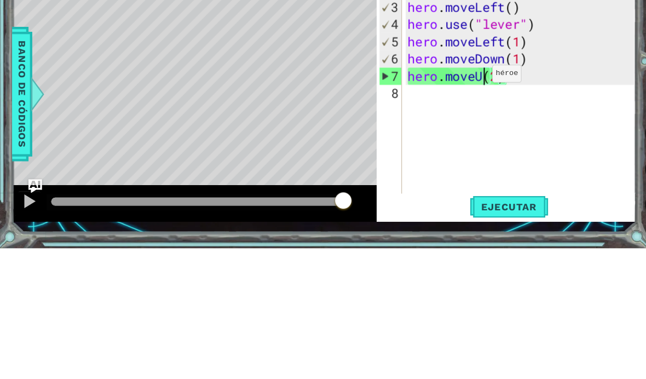
type textarea "hero.moveUp(2)"
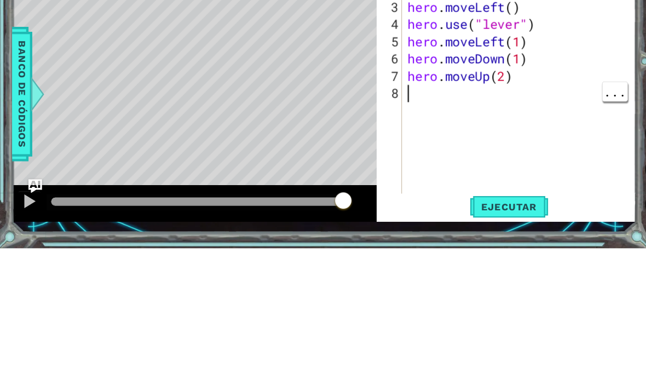
scroll to position [0, 0]
click at [487, 334] on span "Ejecutar" at bounding box center [486, 339] width 75 height 11
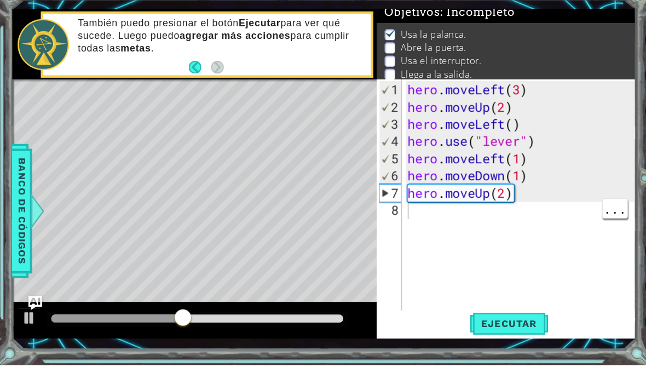
click at [510, 165] on div "hero . moveLeft ( 3 ) hero . moveUp ( 2 ) hero . moveLeft ( ) hero . use ( "lev…" at bounding box center [499, 239] width 223 height 263
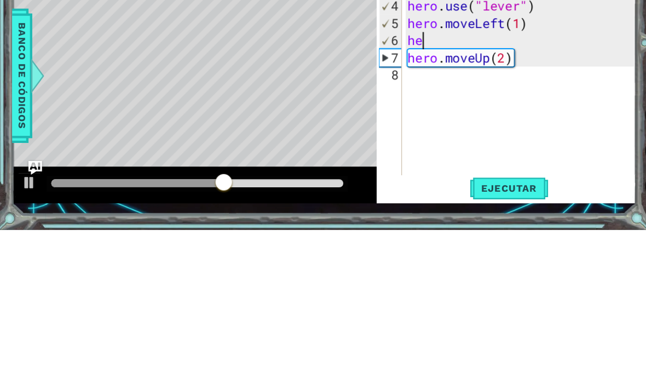
type textarea "h"
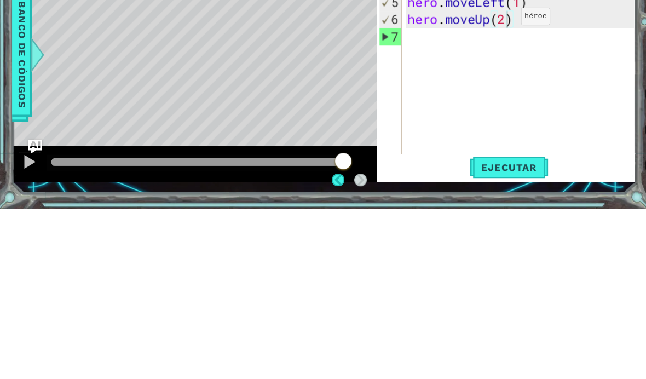
scroll to position [27, 0]
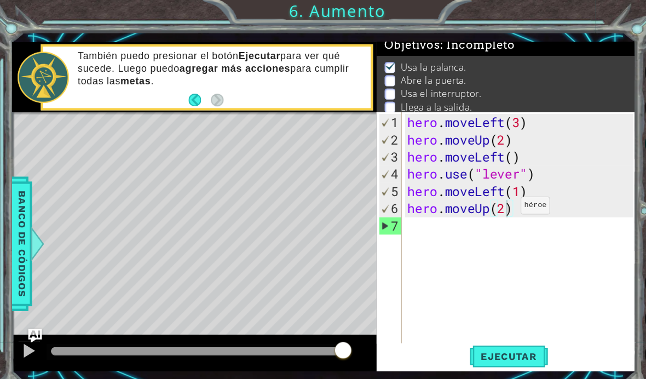
type textarea "hero.moveUp(2)"
click at [495, 345] on span "Ejecutar" at bounding box center [486, 339] width 75 height 11
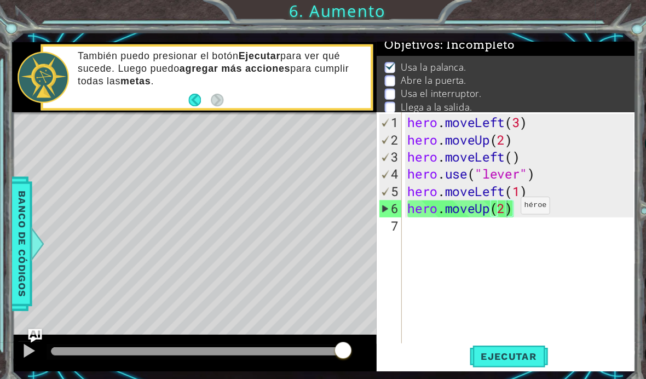
scroll to position [0, 0]
click at [467, 221] on div "hero . moveLeft ( 3 ) hero . moveUp ( 2 ) hero . moveLeft ( ) hero . use ( "lev…" at bounding box center [499, 239] width 223 height 263
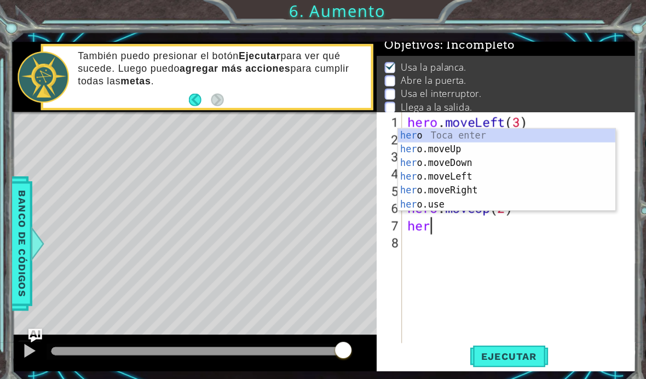
scroll to position [0, 1]
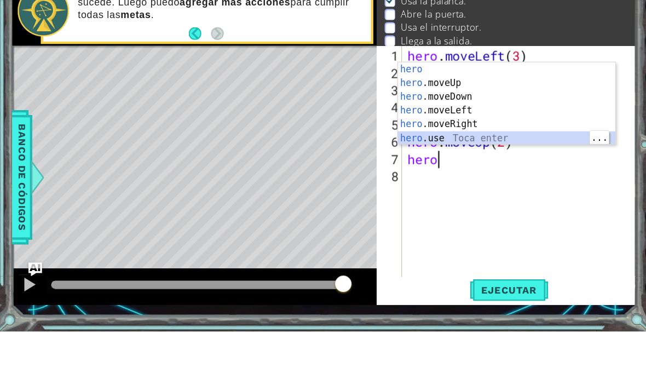
click at [453, 130] on div "hero Toca enter hero .moveUp Toca enter hero .moveDown Toca enter hero .moveLef…" at bounding box center [483, 175] width 207 height 105
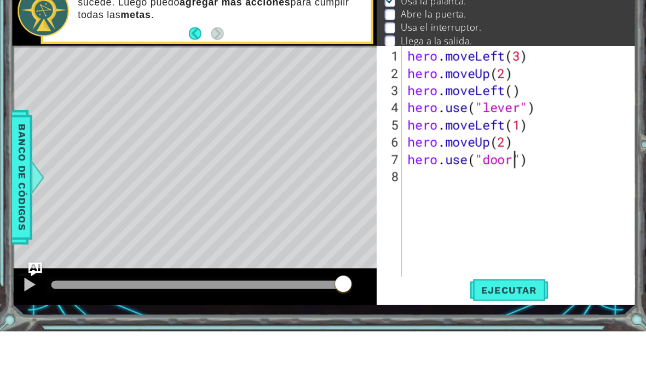
scroll to position [33, 0]
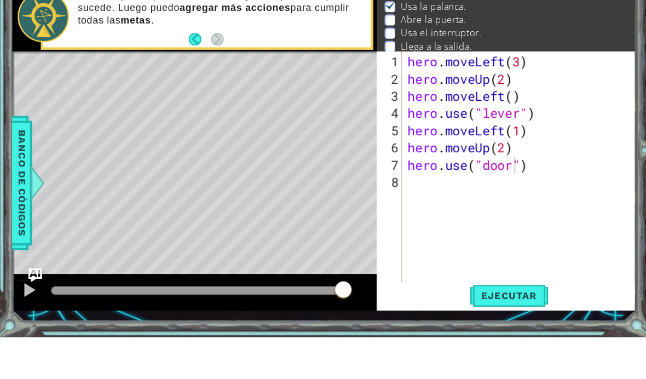
type textarea "hero.use("door")"
click at [484, 342] on span "Ejecutar" at bounding box center [486, 339] width 75 height 11
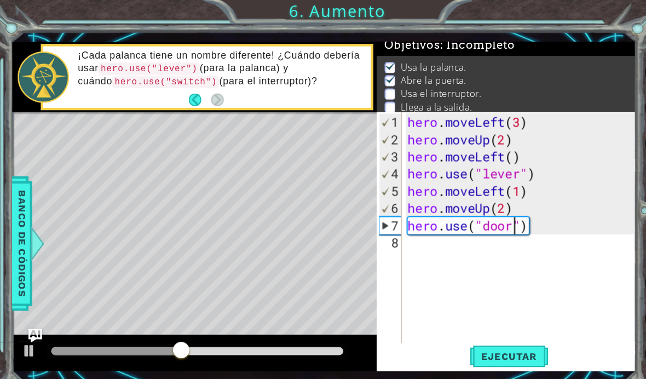
scroll to position [0, 0]
click at [427, 240] on div "hero . moveLeft ( 3 ) hero . moveUp ( 2 ) hero . moveLeft ( ) hero . use ( "lev…" at bounding box center [499, 239] width 223 height 263
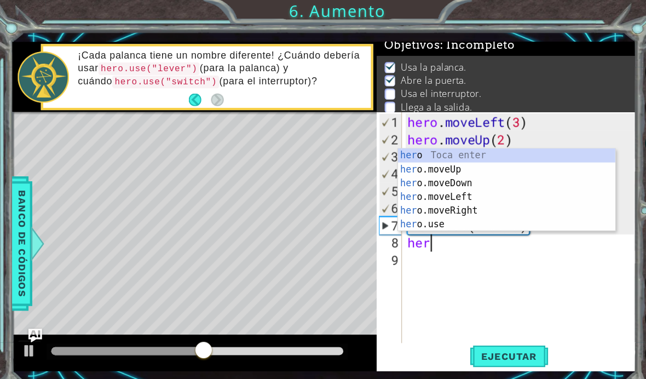
scroll to position [0, 1]
click at [452, 169] on div "hero Toca enter hero .moveUp Toca enter hero .moveDown Toca enter hero .moveLef…" at bounding box center [483, 194] width 207 height 105
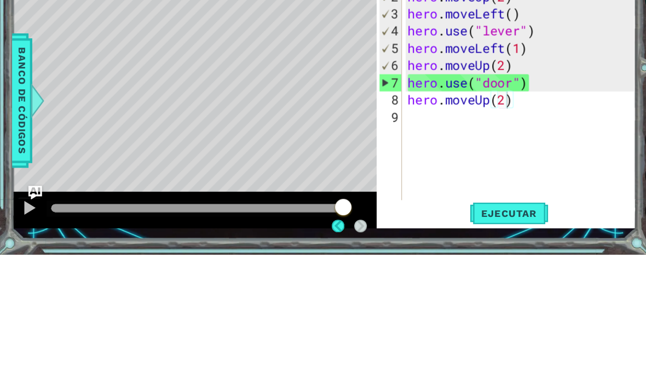
scroll to position [33, 0]
type textarea "hero.moveUp(2)"
click at [502, 343] on span "Ejecutar" at bounding box center [486, 339] width 75 height 11
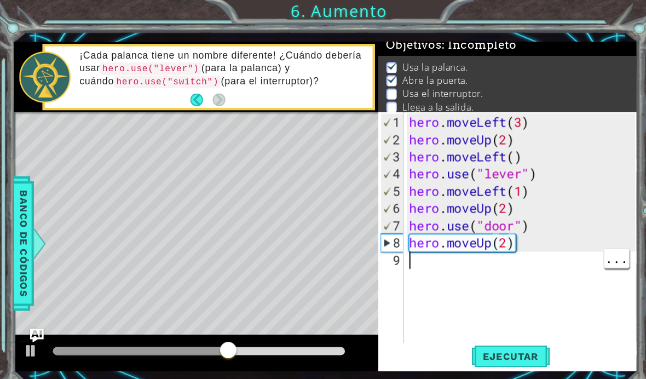
scroll to position [0, 0]
click at [440, 260] on div "hero . moveLeft ( 3 ) hero . moveUp ( 2 ) hero . moveLeft ( ) hero . use ( "lev…" at bounding box center [499, 239] width 223 height 263
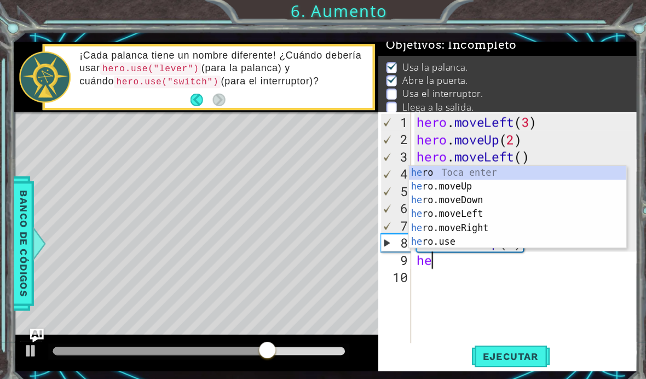
scroll to position [0, 1]
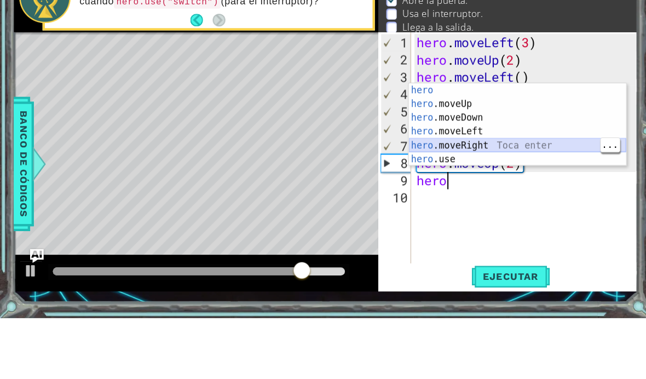
click at [517, 155] on div "hero Toca enter hero .moveUp Toca enter hero .moveDown Toca enter hero .moveLef…" at bounding box center [492, 207] width 207 height 105
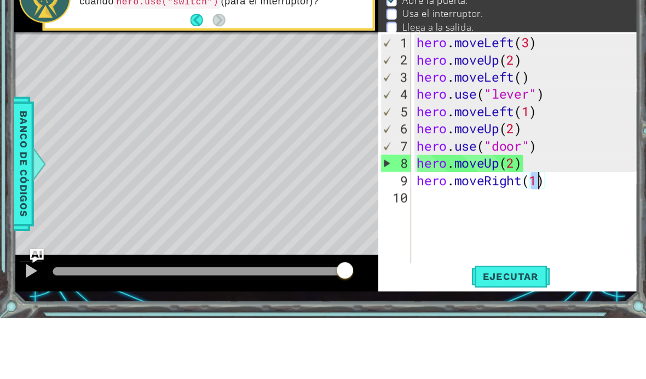
scroll to position [0, 5]
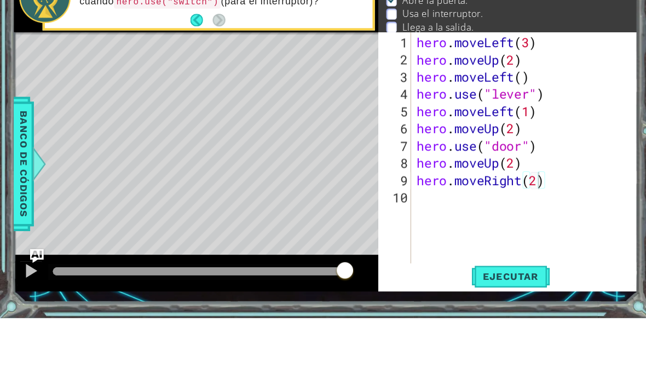
type textarea "hero.moveRight(2)"
click at [493, 350] on button "Ejecutar" at bounding box center [486, 339] width 75 height 25
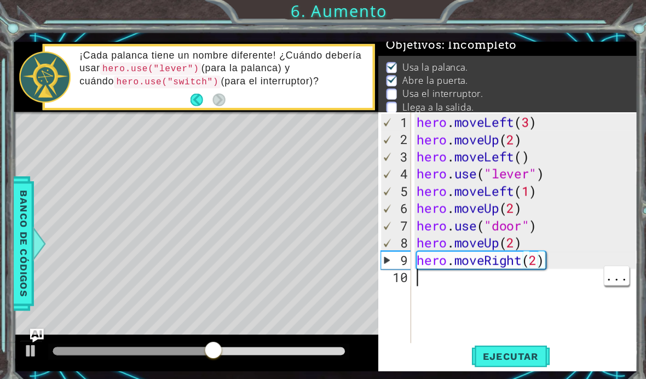
scroll to position [0, 0]
click at [455, 274] on div "hero . moveLeft ( 3 ) hero . moveUp ( 2 ) hero . moveLeft ( ) hero . use ( "lev…" at bounding box center [503, 239] width 216 height 263
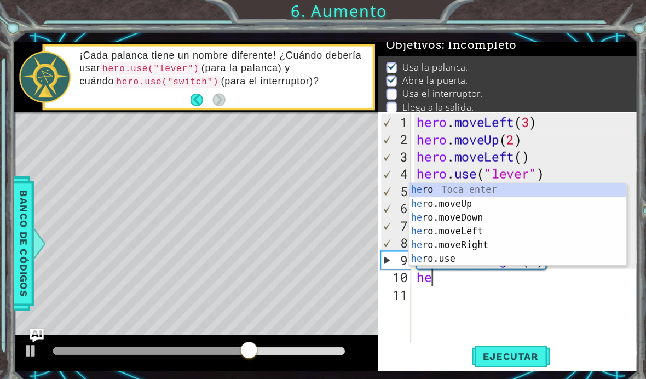
scroll to position [0, 1]
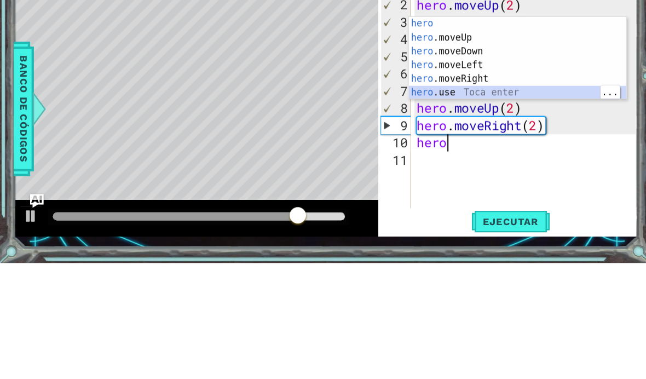
click at [440, 145] on div "hero Toca enter hero .moveUp Toca enter hero .moveDown Toca enter hero .moveLef…" at bounding box center [492, 197] width 207 height 105
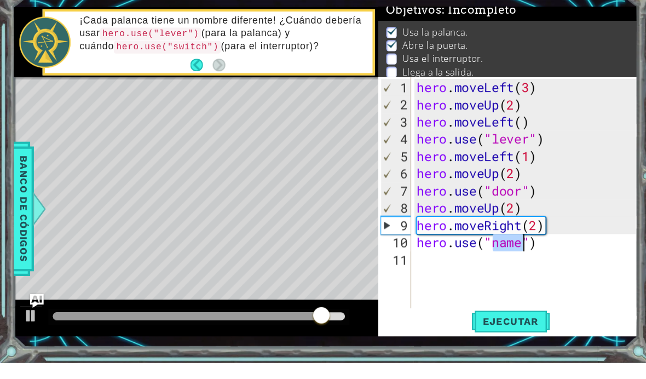
scroll to position [15, 0]
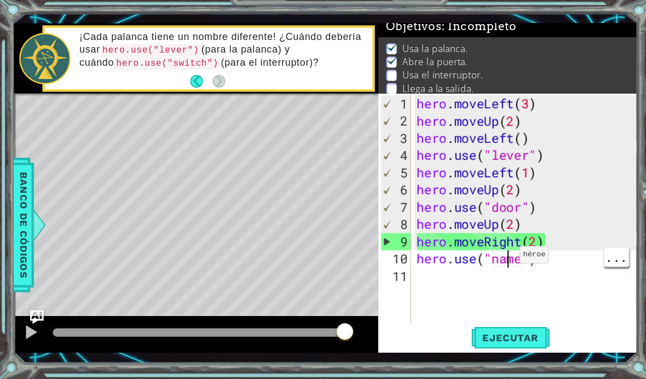
click at [484, 251] on div "hero . moveLeft ( 3 ) hero . moveUp ( 2 ) hero . moveLeft ( ) hero . use ( "lev…" at bounding box center [503, 239] width 216 height 263
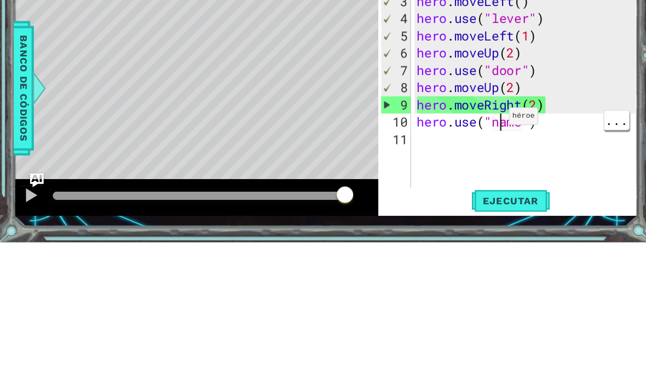
click at [475, 115] on div "hero . moveLeft ( 3 ) hero . moveUp ( 2 ) hero . moveLeft ( ) hero . use ( "lev…" at bounding box center [503, 239] width 216 height 263
click at [568, 108] on div "hero . moveLeft ( 3 ) hero . moveUp ( 2 ) hero . moveLeft ( ) hero . use ( "lev…" at bounding box center [503, 239] width 216 height 263
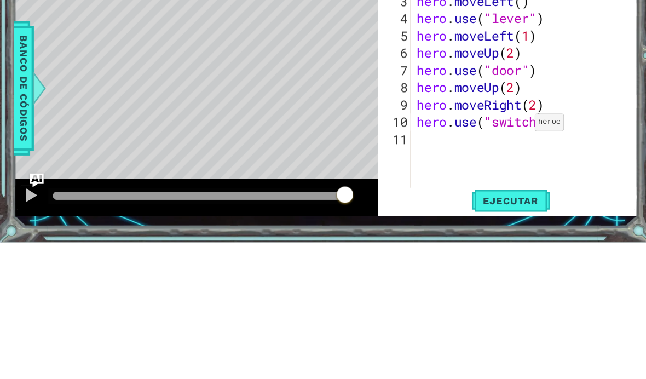
scroll to position [0, 5]
type textarea "hero.use("switch")"
click at [576, 247] on div "1 ההההההההההההההההההההההההההההההההההההההההההההההההההההההההההההההההההההההההההההה…" at bounding box center [323, 189] width 646 height 379
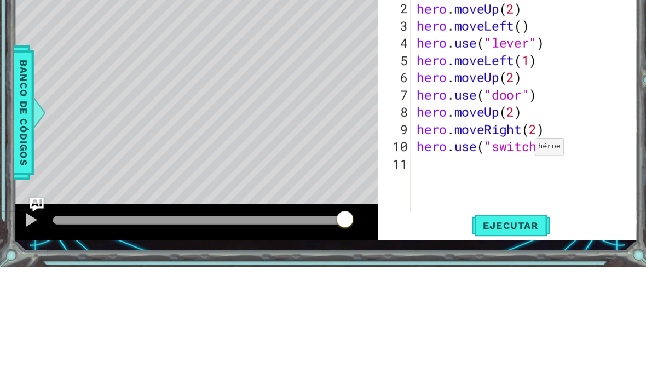
click at [500, 334] on span "Ejecutar" at bounding box center [486, 339] width 75 height 11
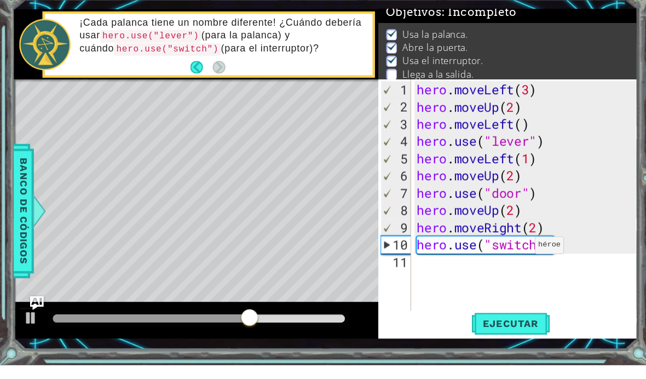
scroll to position [0, 0]
click at [417, 255] on div "hero . moveLeft ( 3 ) hero . moveUp ( 2 ) hero . moveLeft ( ) hero . use ( "lev…" at bounding box center [503, 239] width 216 height 263
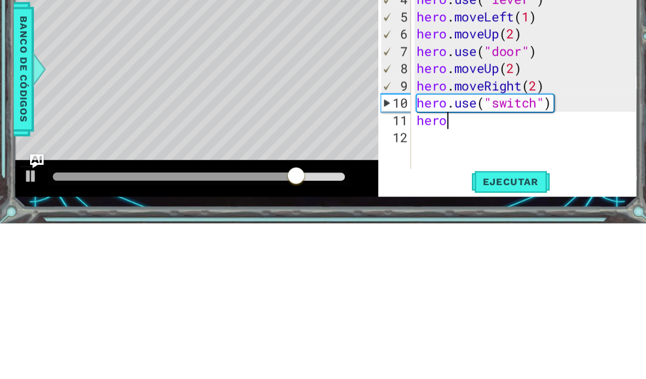
scroll to position [0, 1]
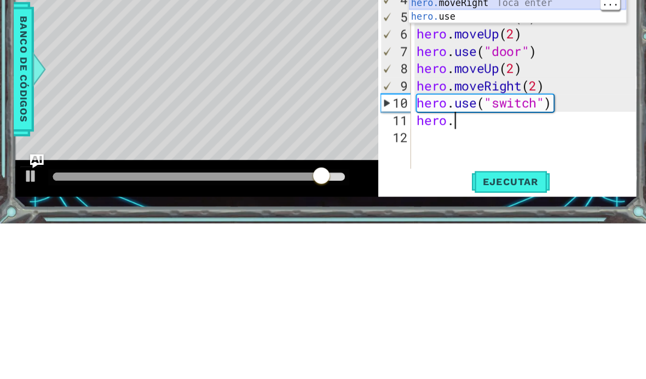
click at [469, 123] on div "hero. moveUp Toca enter hero. moveDown Toca enter hero. moveLeft Toca enter her…" at bounding box center [492, 169] width 207 height 92
type textarea "hero.moveRight(1)"
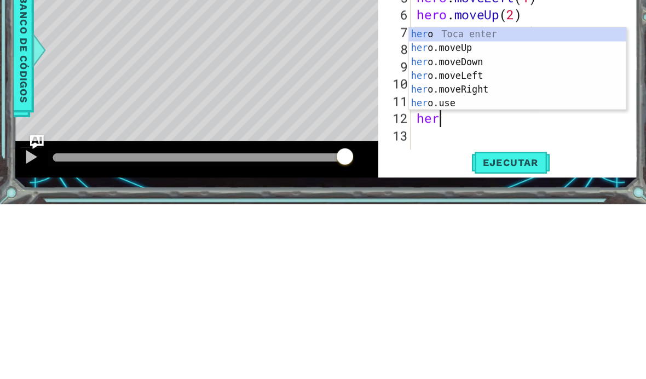
scroll to position [0, 1]
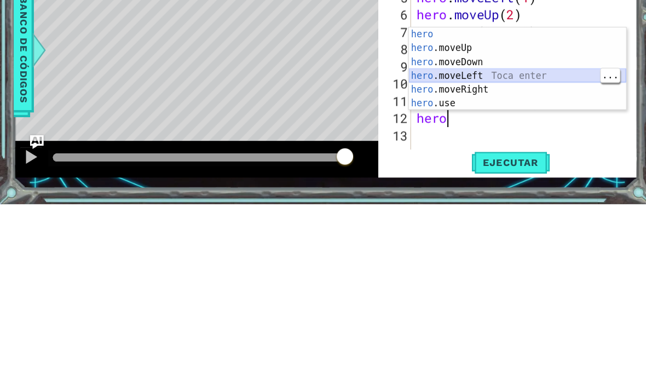
click at [542, 211] on div "hero Toca enter hero .moveUp Toca enter hero .moveDown Toca enter hero .moveLef…" at bounding box center [492, 263] width 207 height 105
type textarea "hero.moveLeft(1)"
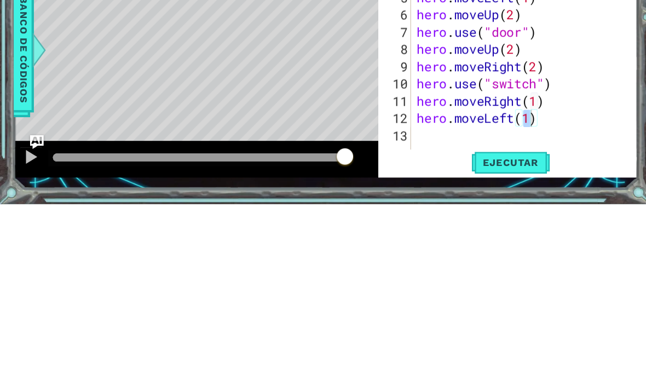
click at [495, 334] on span "Ejecutar" at bounding box center [486, 339] width 75 height 11
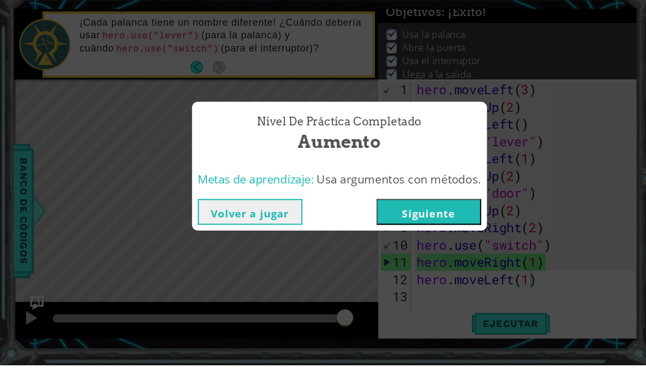
click at [446, 221] on button "Siguiente" at bounding box center [409, 233] width 100 height 25
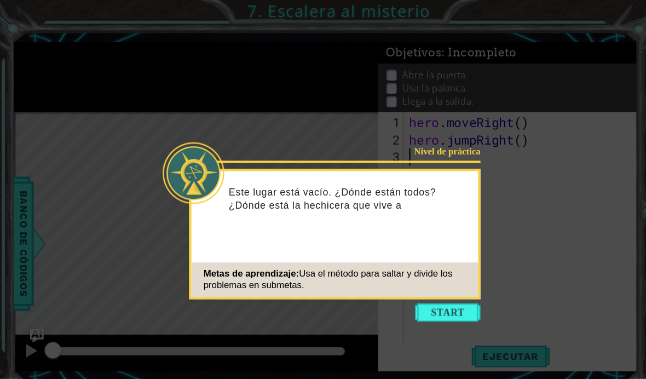
click at [436, 294] on button "Start" at bounding box center [426, 298] width 62 height 18
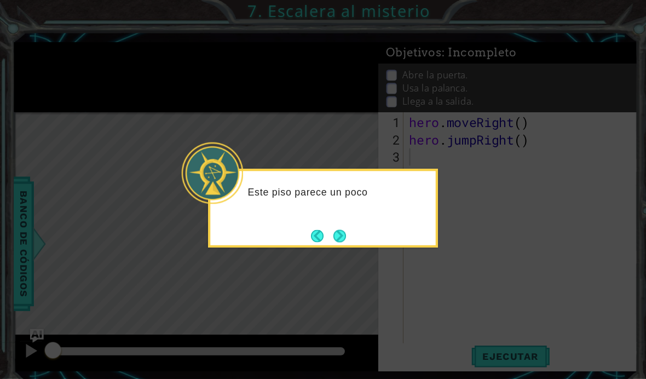
click at [323, 230] on button "Next" at bounding box center [323, 224] width 12 height 12
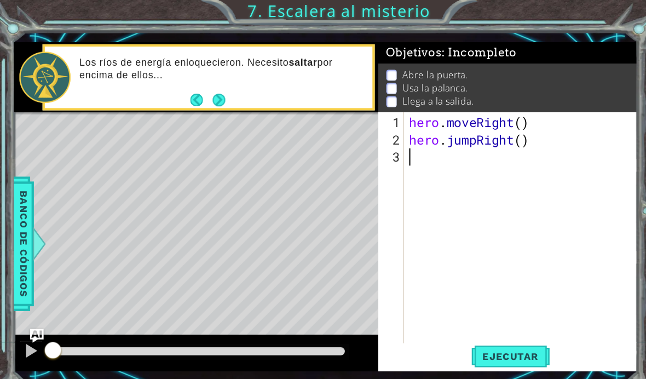
click at [505, 344] on span "Ejecutar" at bounding box center [486, 339] width 75 height 11
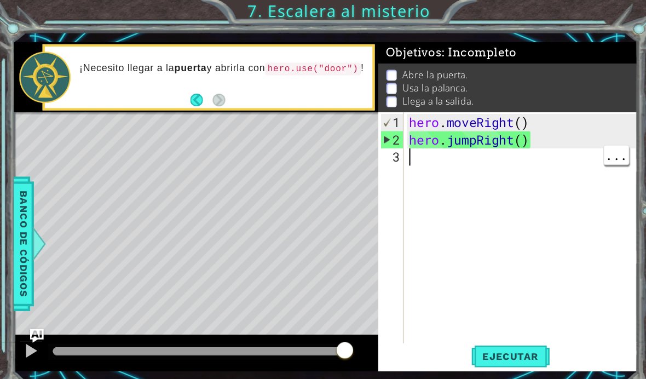
click at [522, 160] on div "hero . moveRight ( ) hero . jumpRight ( )" at bounding box center [499, 239] width 223 height 263
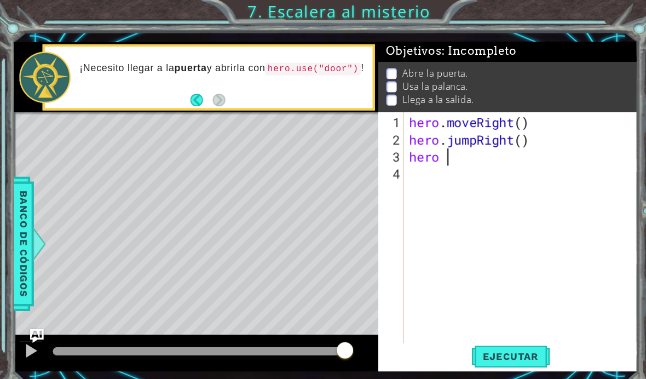
scroll to position [2, 0]
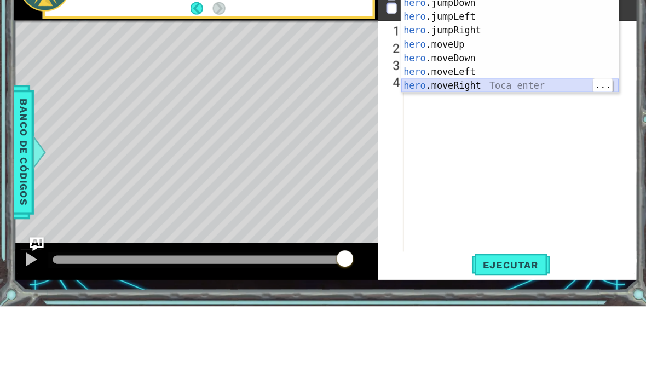
click at [523, 75] on div "hero .jumpUp Toca enter hero .jumpDown Toca enter hero .jumpLeft Toca enter her…" at bounding box center [485, 136] width 207 height 131
type textarea "hero.moveRight(1)"
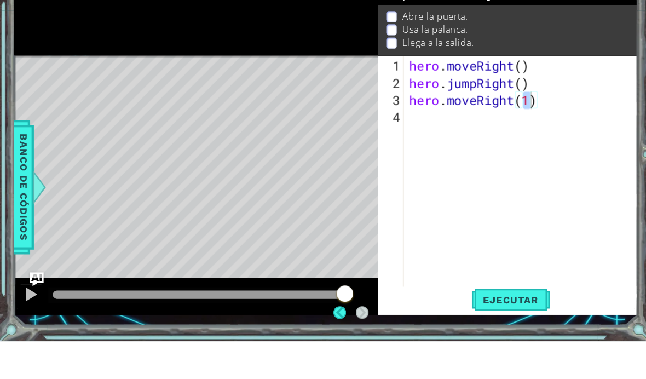
scroll to position [33, 0]
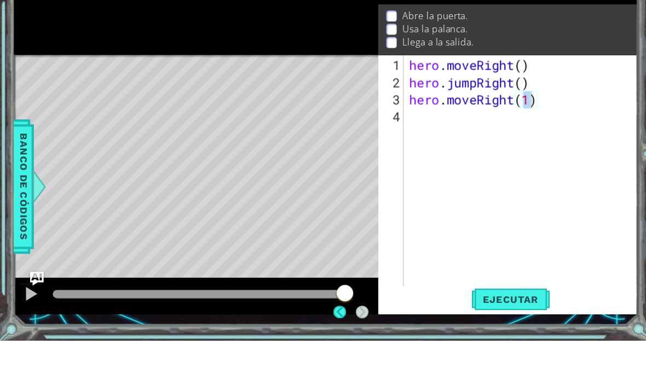
click at [487, 345] on span "Ejecutar" at bounding box center [486, 339] width 75 height 11
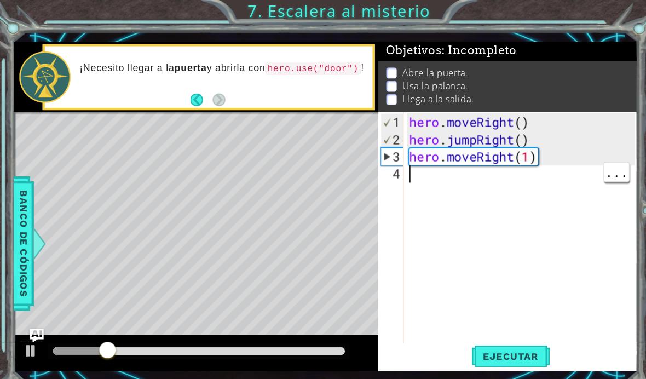
scroll to position [0, 0]
click at [467, 175] on div "hero . moveRight ( ) hero . jumpRight ( ) hero . moveRight ( 1 )" at bounding box center [499, 239] width 223 height 263
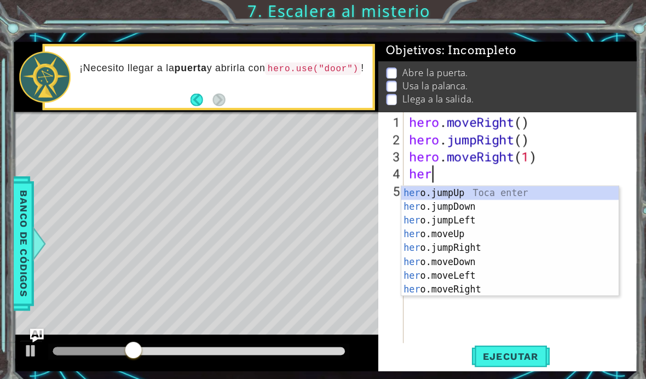
scroll to position [0, 1]
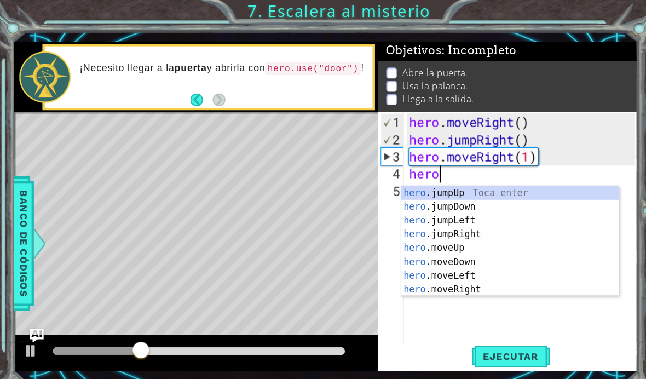
type textarea "hero,"
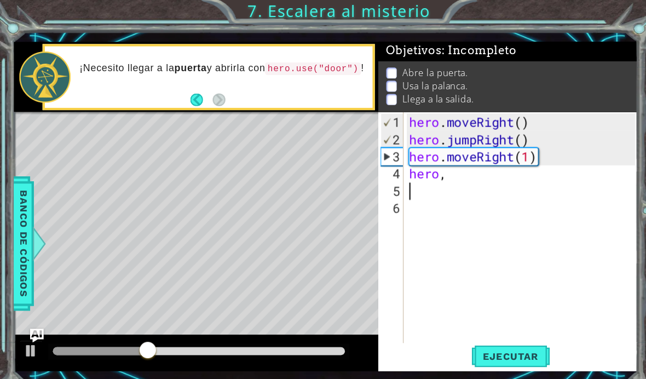
scroll to position [0, 0]
type textarea "."
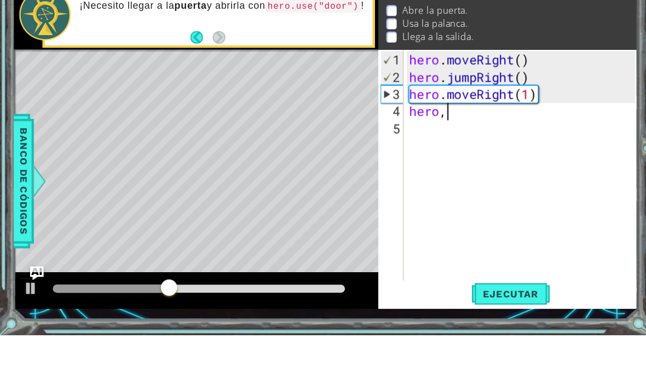
type textarea "hero"
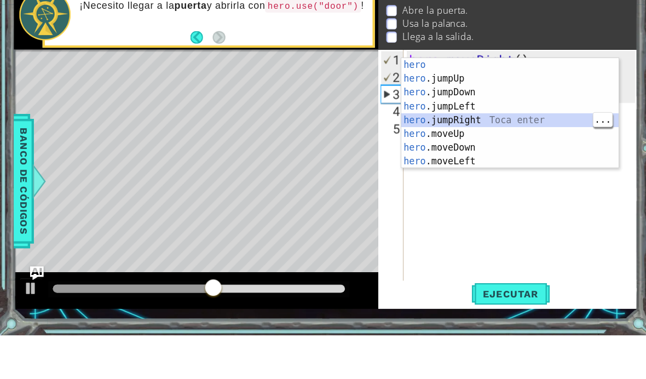
click at [481, 115] on div "hero Toca enter hero .jumpUp Toca enter hero .jumpDown Toca enter hero .jumpLef…" at bounding box center [485, 180] width 207 height 131
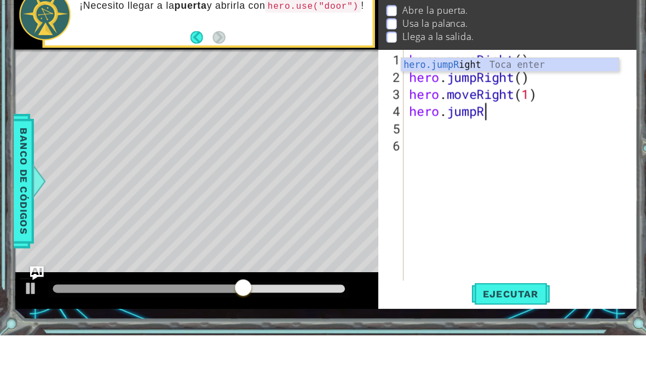
type textarea "hero.jump"
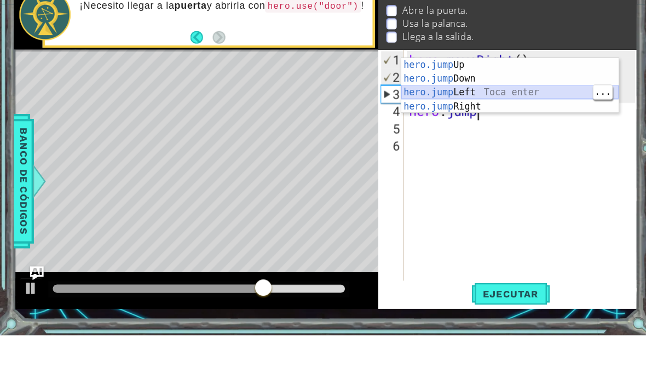
click at [493, 115] on div "hero.jump Up Toca enter hero.jump Down Toca enter hero.jump Left Toca enter her…" at bounding box center [485, 154] width 207 height 79
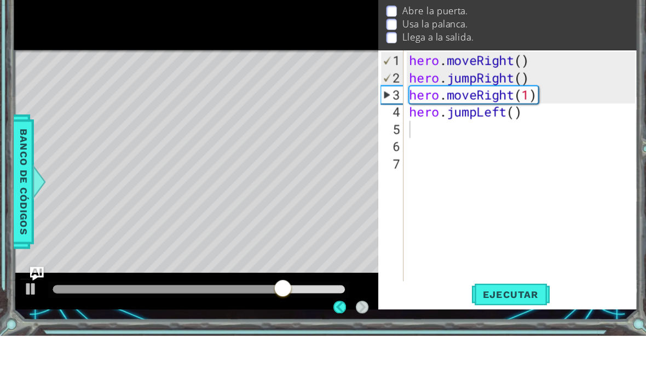
scroll to position [33, 0]
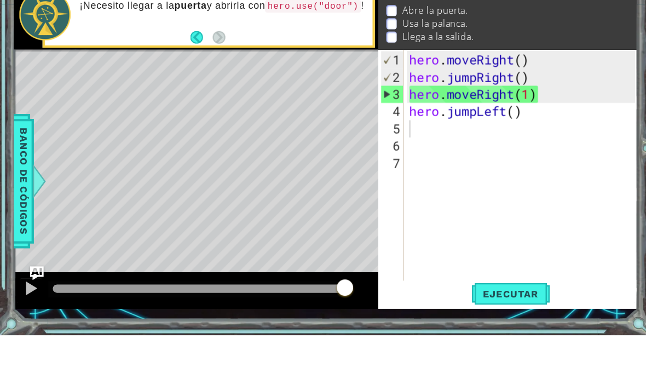
click at [473, 341] on span "Ejecutar" at bounding box center [486, 339] width 75 height 11
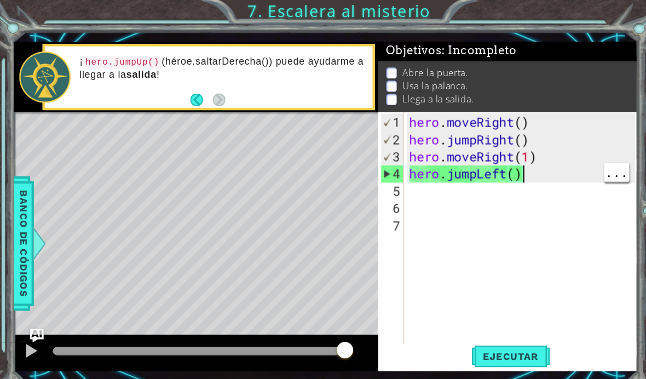
click at [528, 171] on div "hero . moveRight ( ) hero . jumpRight ( ) hero . moveRight ( 1 ) hero . jumpLef…" at bounding box center [499, 239] width 223 height 263
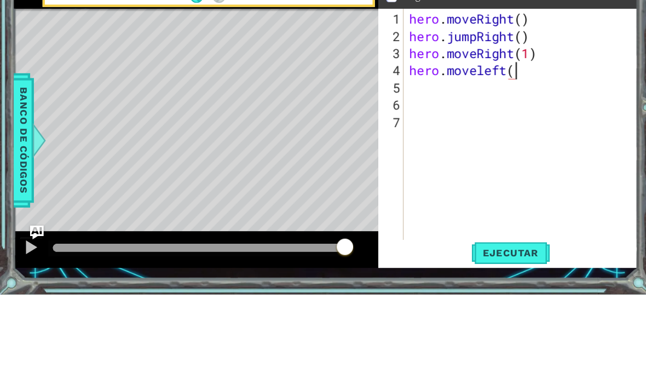
scroll to position [0, 4]
click at [494, 345] on span "Ejecutar" at bounding box center [486, 339] width 75 height 11
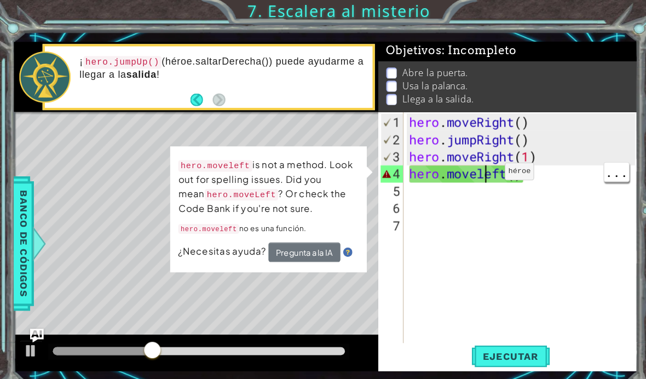
click at [464, 171] on div "hero . moveRight ( ) hero . jumpRight ( ) hero . moveRight ( 1 ) hero . movelef…" at bounding box center [499, 239] width 223 height 263
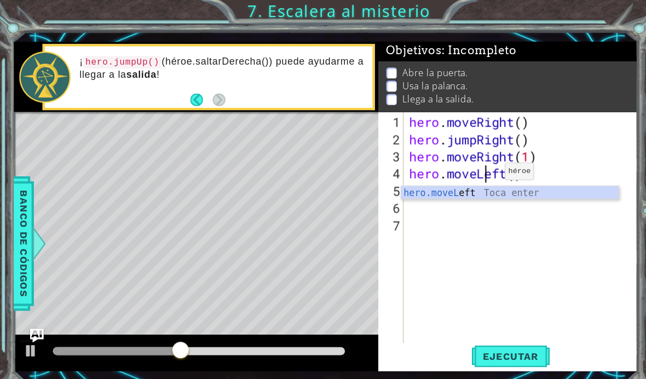
scroll to position [0, 3]
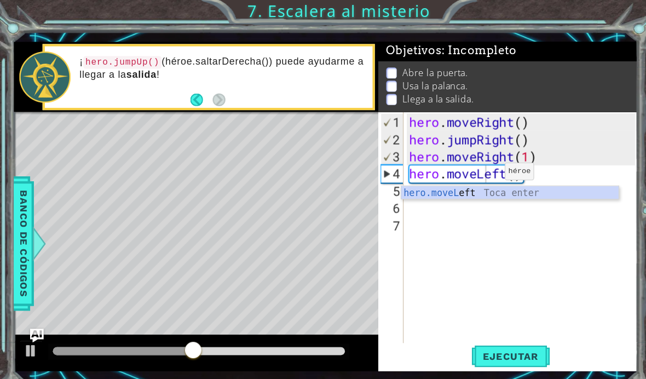
click at [495, 340] on span "Ejecutar" at bounding box center [486, 339] width 75 height 11
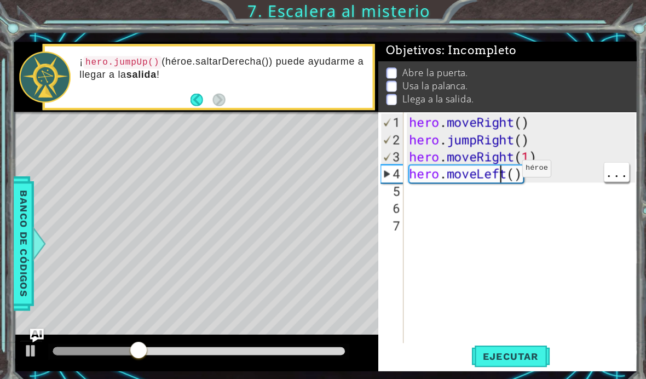
click at [486, 169] on div "hero . moveRight ( ) hero . jumpRight ( ) hero . moveRight ( 1 ) hero . moveLef…" at bounding box center [499, 239] width 223 height 263
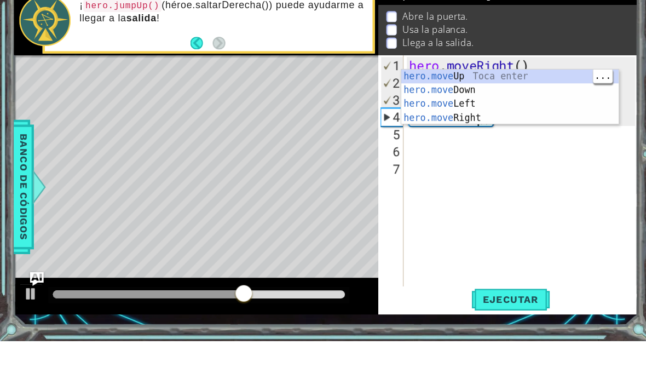
click at [464, 120] on div "hero.move Up Toca enter hero.move Down Toca enter hero.move Left Toca enter her…" at bounding box center [485, 159] width 207 height 79
type textarea "hero.moveUp(1)"
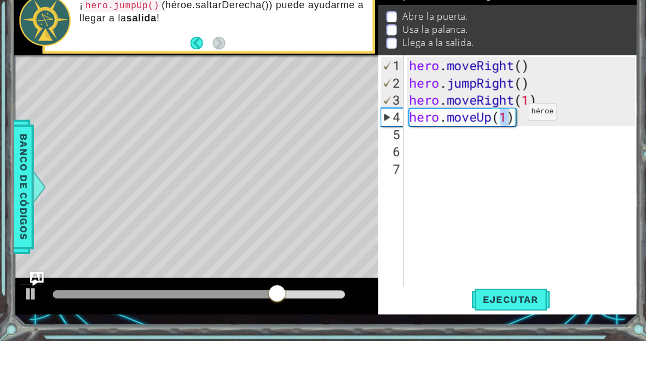
click at [497, 343] on span "Ejecutar" at bounding box center [486, 339] width 75 height 11
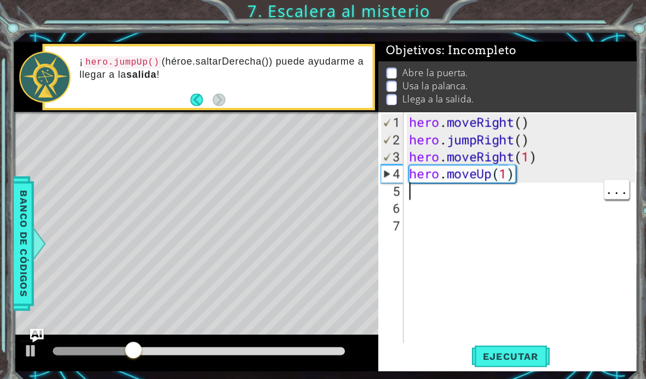
scroll to position [0, 0]
click at [475, 181] on div "hero . moveRight ( ) hero . jumpRight ( ) hero . moveRight ( 1 ) hero . moveUp …" at bounding box center [499, 239] width 223 height 263
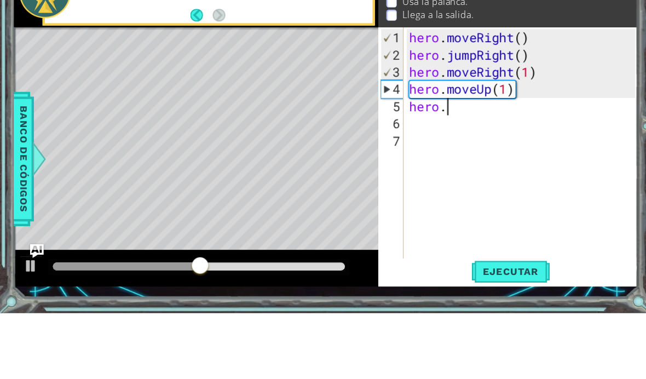
scroll to position [0, 2]
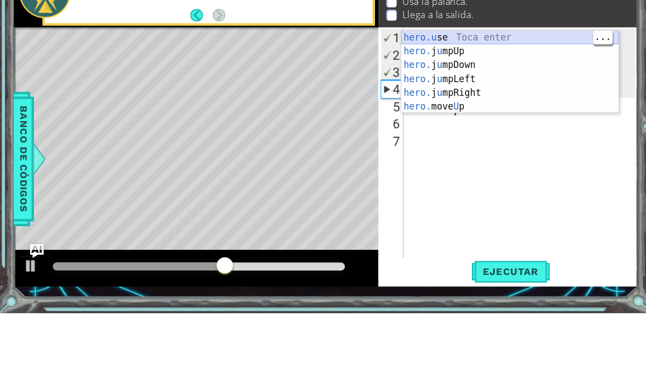
click at [480, 110] on div "hero.u se Toca enter hero. j u mpUp Toca enter hero. j u mpDown Toca enter hero…" at bounding box center [485, 162] width 207 height 105
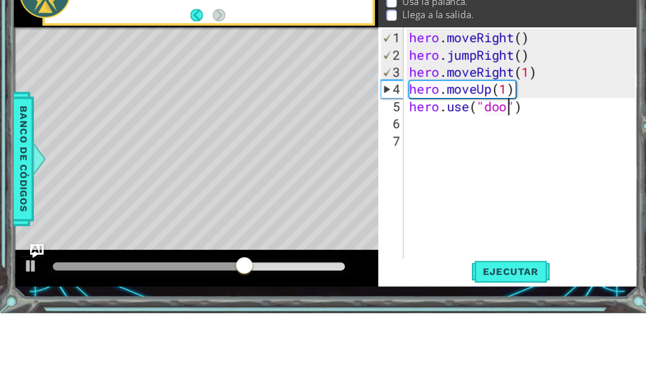
scroll to position [0, 5]
type textarea "hero.use("door")"
click at [481, 345] on span "Ejecutar" at bounding box center [486, 339] width 75 height 11
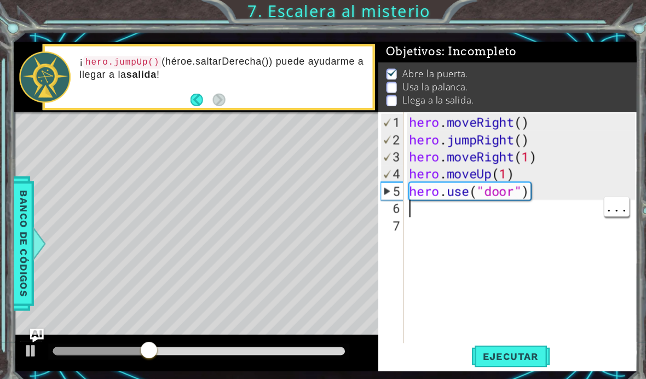
scroll to position [0, 0]
click at [437, 202] on div "hero . moveRight ( ) hero . jumpRight ( ) hero . moveRight ( 1 ) hero . moveUp …" at bounding box center [499, 239] width 223 height 263
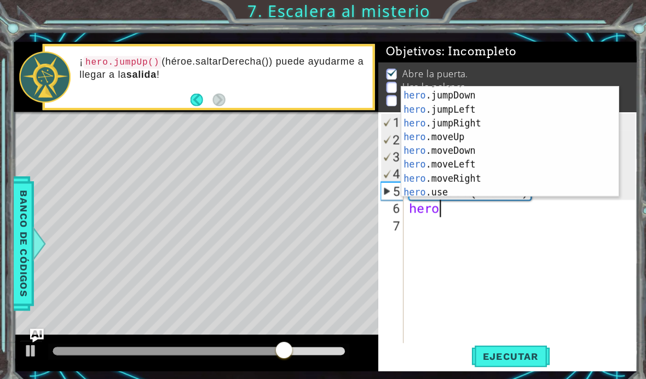
scroll to position [26, 0]
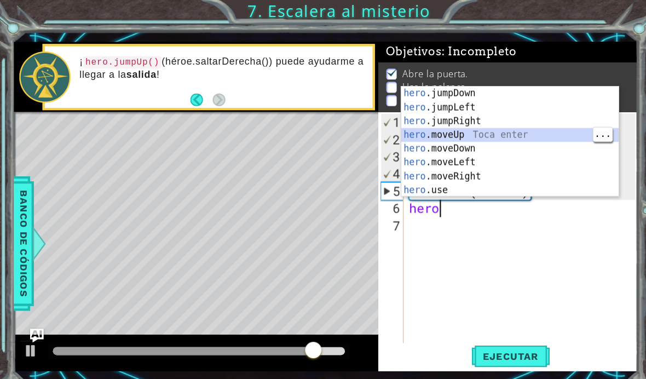
click at [541, 133] on div "hero .jumpDown Toca enter hero .jumpLeft Toca enter hero .jumpRight Toca enter …" at bounding box center [485, 148] width 207 height 131
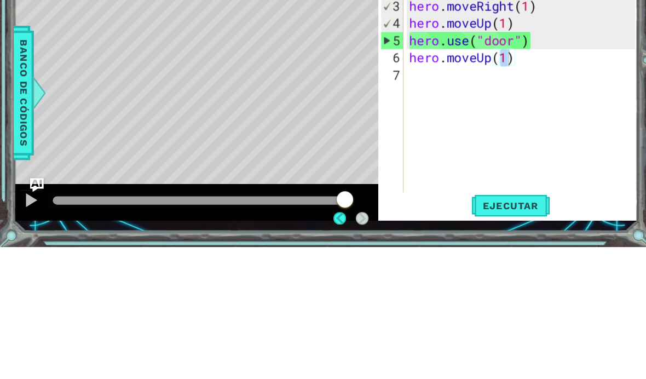
click at [506, 342] on span "Ejecutar" at bounding box center [486, 339] width 75 height 11
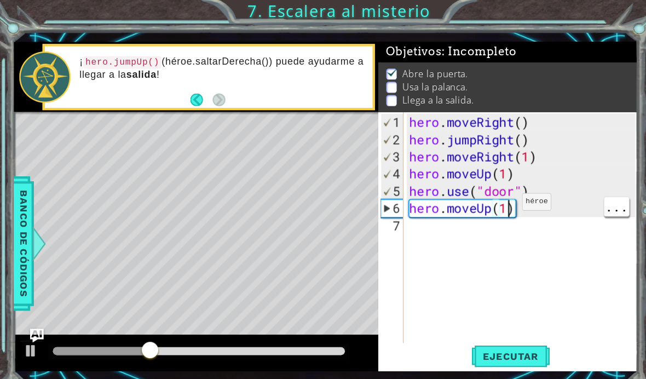
click at [483, 203] on div "hero . moveRight ( ) hero . jumpRight ( ) hero . moveRight ( 1 ) hero . moveUp …" at bounding box center [499, 239] width 223 height 263
type textarea "hero.moveUp(2)"
click at [432, 221] on div "hero . moveRight ( ) hero . jumpRight ( ) hero . moveRight ( 1 ) hero . moveUp …" at bounding box center [499, 239] width 223 height 263
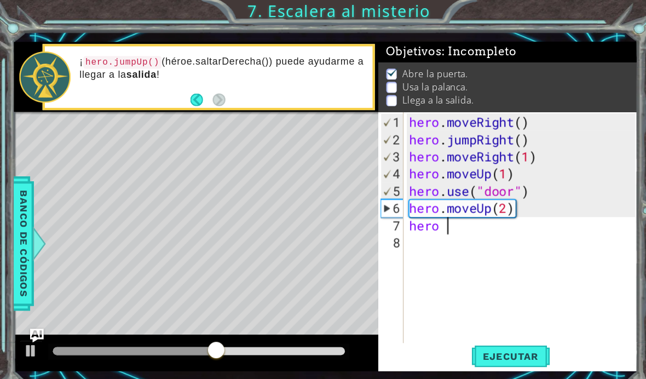
scroll to position [0, 2]
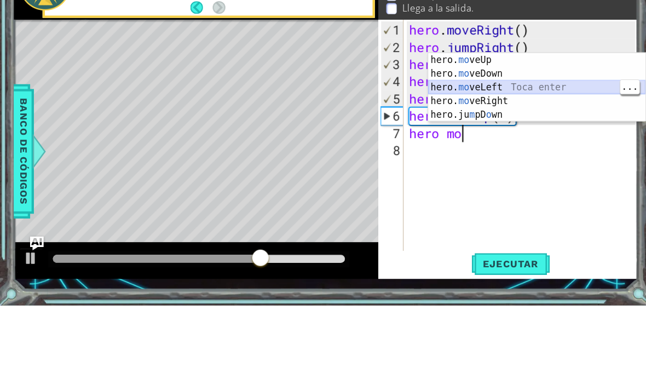
click at [507, 138] on div "hero. mo veUp Toca enter hero. mo veDown Toca enter hero. mo veLeft Toca enter …" at bounding box center [511, 184] width 207 height 92
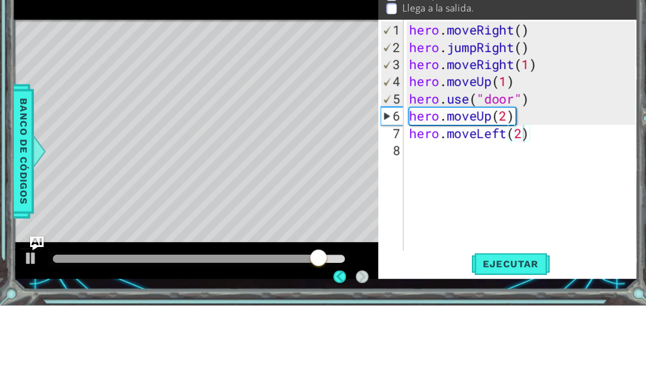
scroll to position [33, 0]
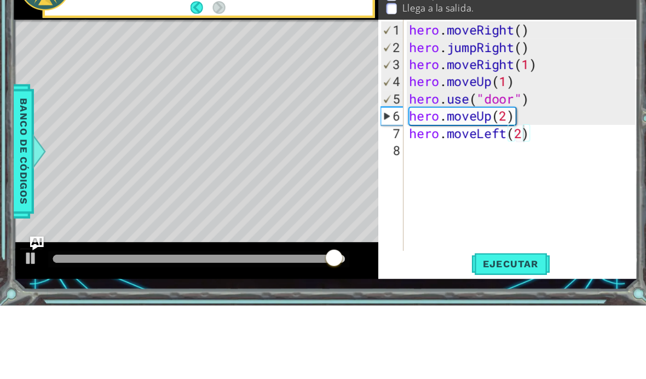
click at [483, 342] on span "Ejecutar" at bounding box center [486, 339] width 75 height 11
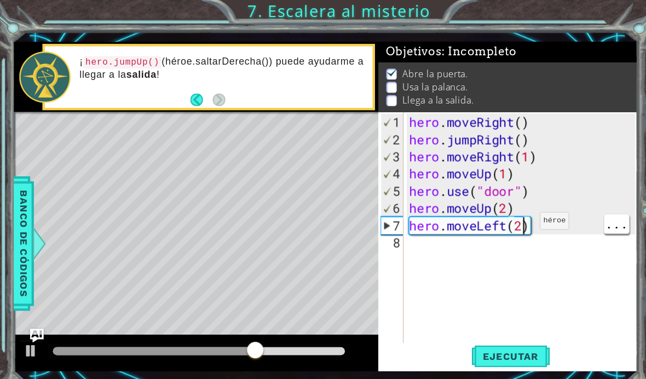
click at [498, 218] on div "hero . moveRight ( ) hero . jumpRight ( ) hero . moveRight ( 1 ) hero . moveUp …" at bounding box center [499, 239] width 223 height 263
type textarea "hero.moveLeft(1)"
click at [495, 236] on div "hero . moveRight ( ) hero . jumpRight ( ) hero . moveRight ( 1 ) hero . moveUp …" at bounding box center [499, 239] width 223 height 263
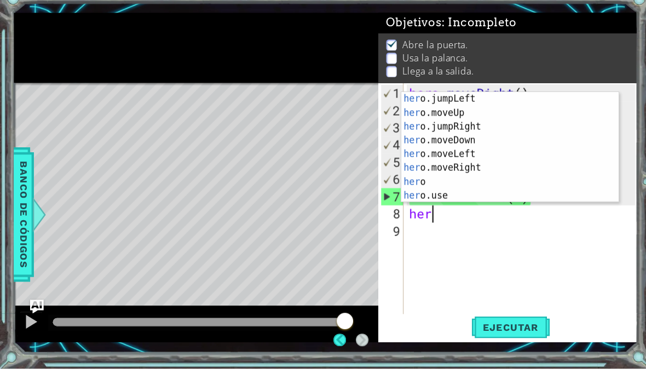
scroll to position [26, 0]
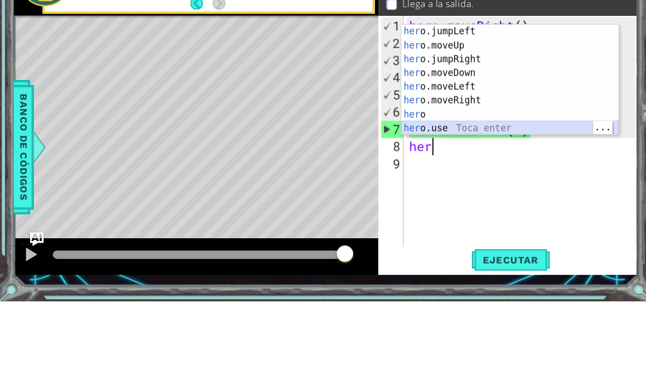
click at [481, 123] on div "her o.jumpLeft Toca enter her o.moveUp Toca enter her o.jumpRight Toca enter he…" at bounding box center [485, 180] width 207 height 131
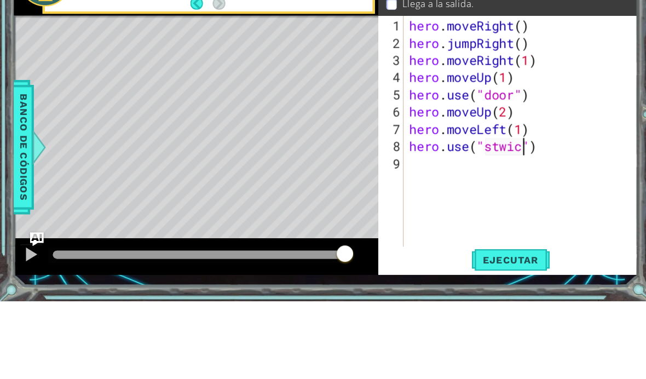
scroll to position [0, 5]
type textarea "hero.use("stwich ")"
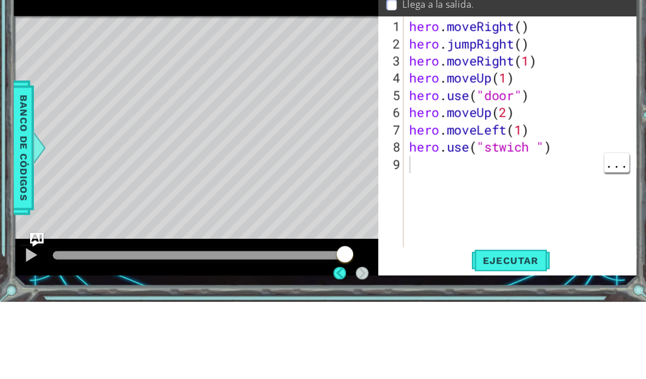
scroll to position [33, 0]
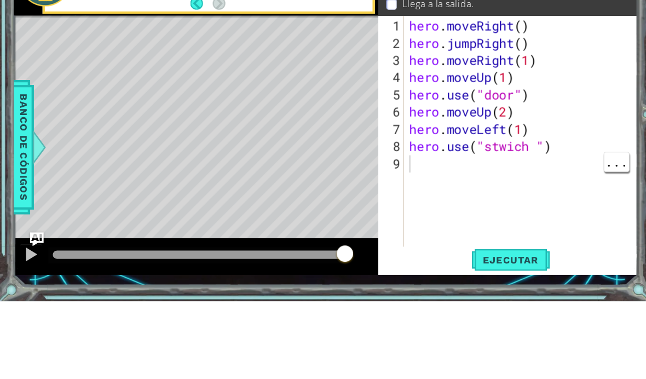
click at [509, 341] on span "Ejecutar" at bounding box center [486, 339] width 75 height 11
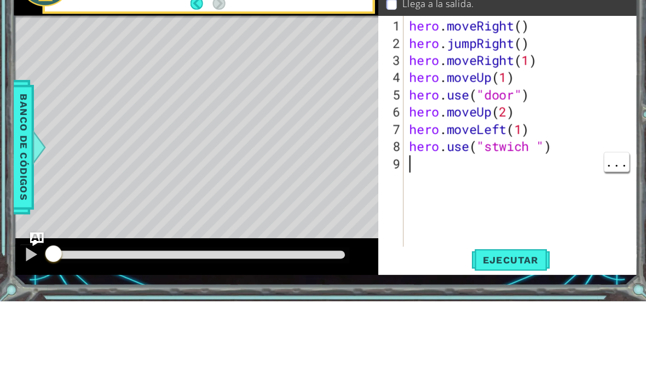
scroll to position [0, 0]
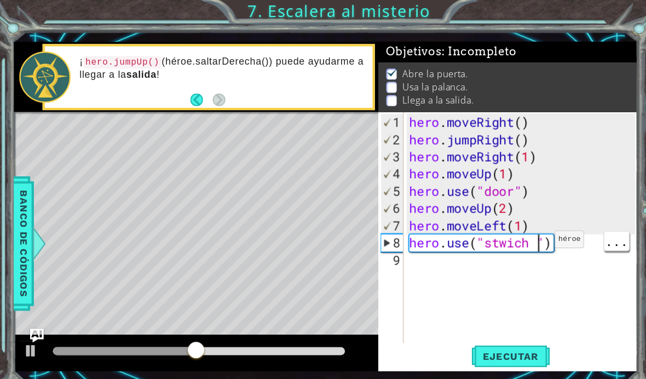
click at [511, 234] on div "hero . moveRight ( ) hero . jumpRight ( ) hero . moveRight ( 1 ) hero . moveUp …" at bounding box center [499, 239] width 223 height 263
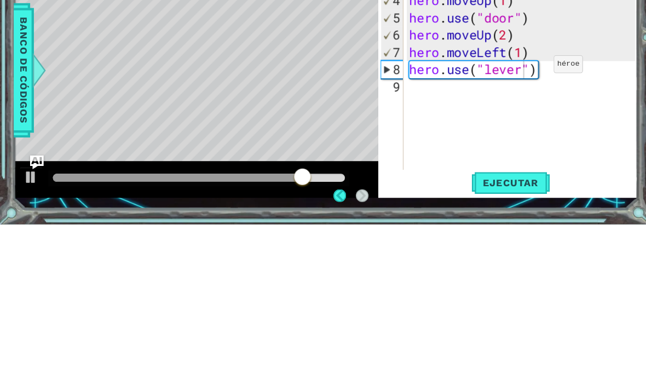
scroll to position [33, 0]
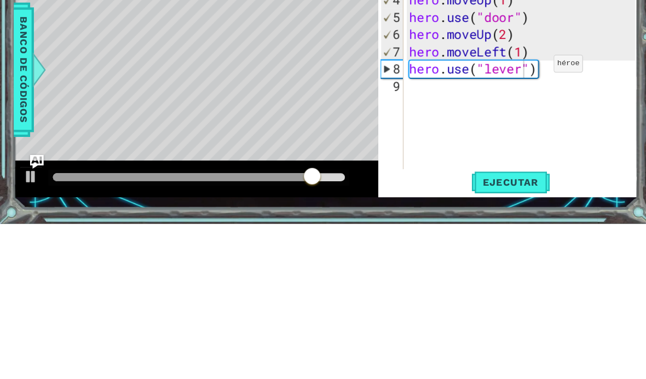
type textarea "hero.use("lever")"
click at [495, 345] on span "Ejecutar" at bounding box center [486, 339] width 75 height 11
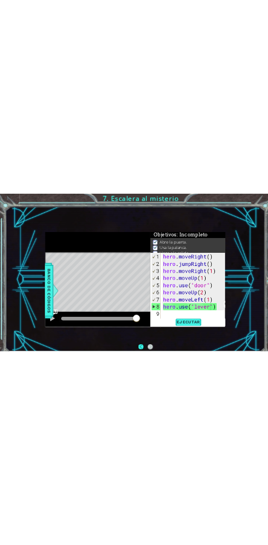
scroll to position [0, 0]
